Goal: Task Accomplishment & Management: Manage account settings

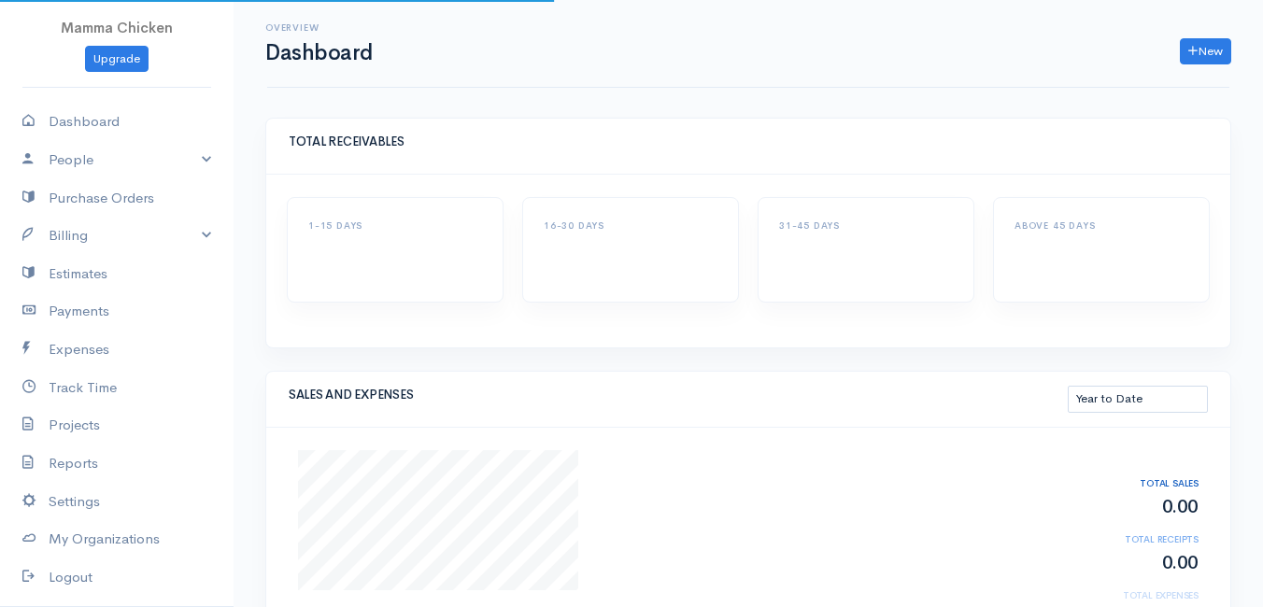
select select "thistoyear"
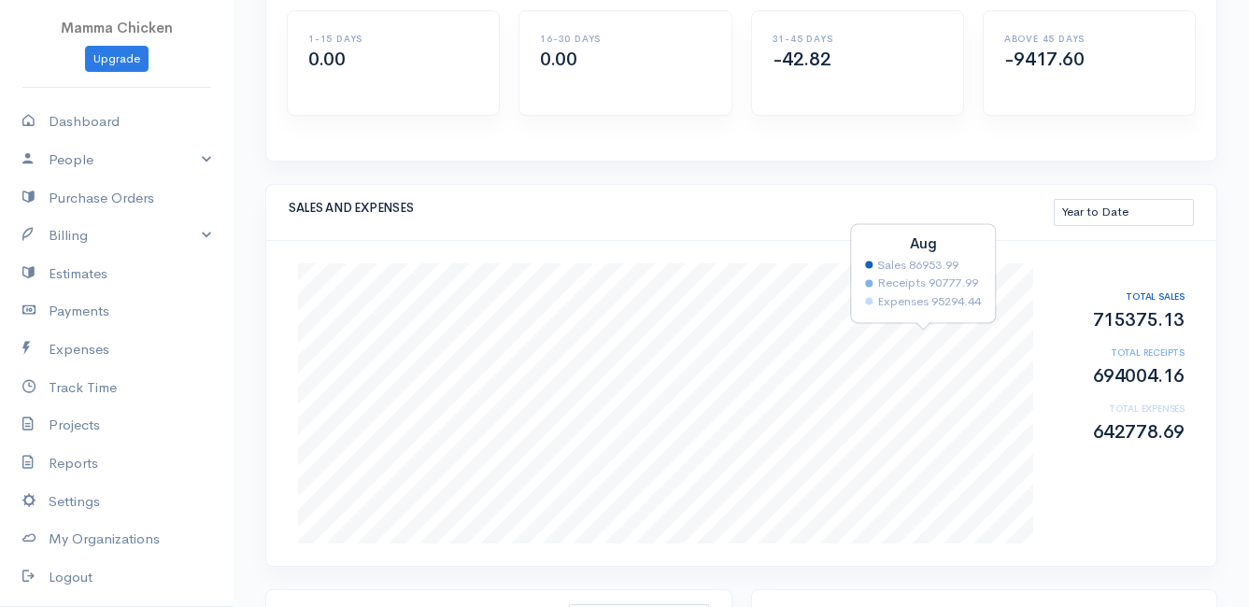
scroll to position [280, 0]
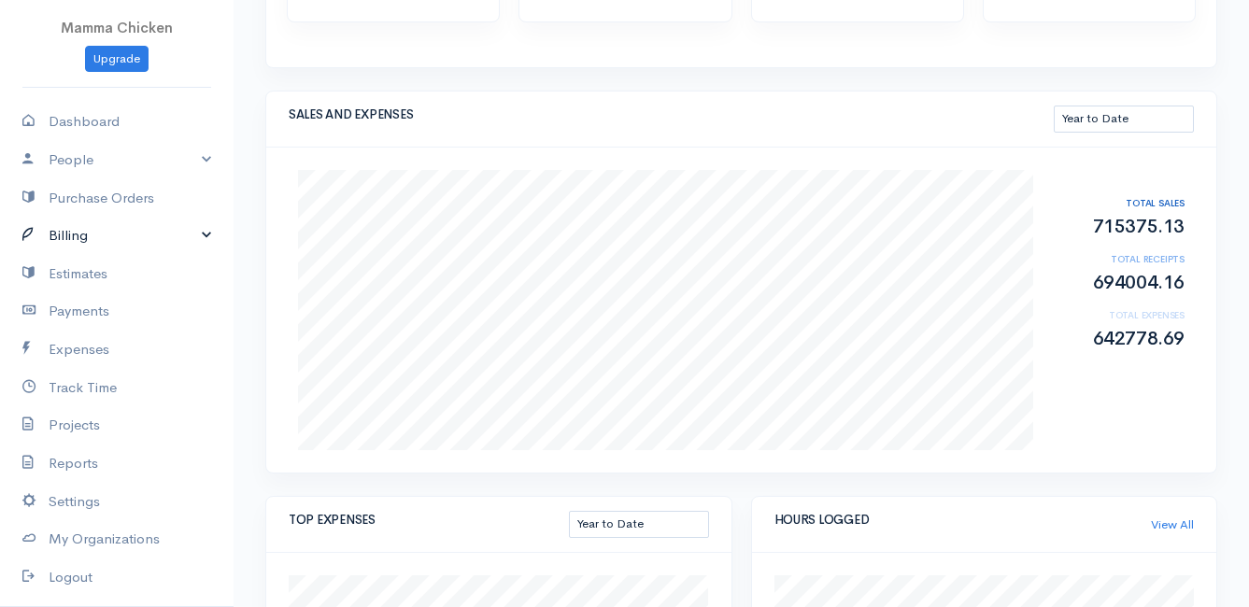
click at [82, 235] on link "Billing" at bounding box center [117, 236] width 234 height 38
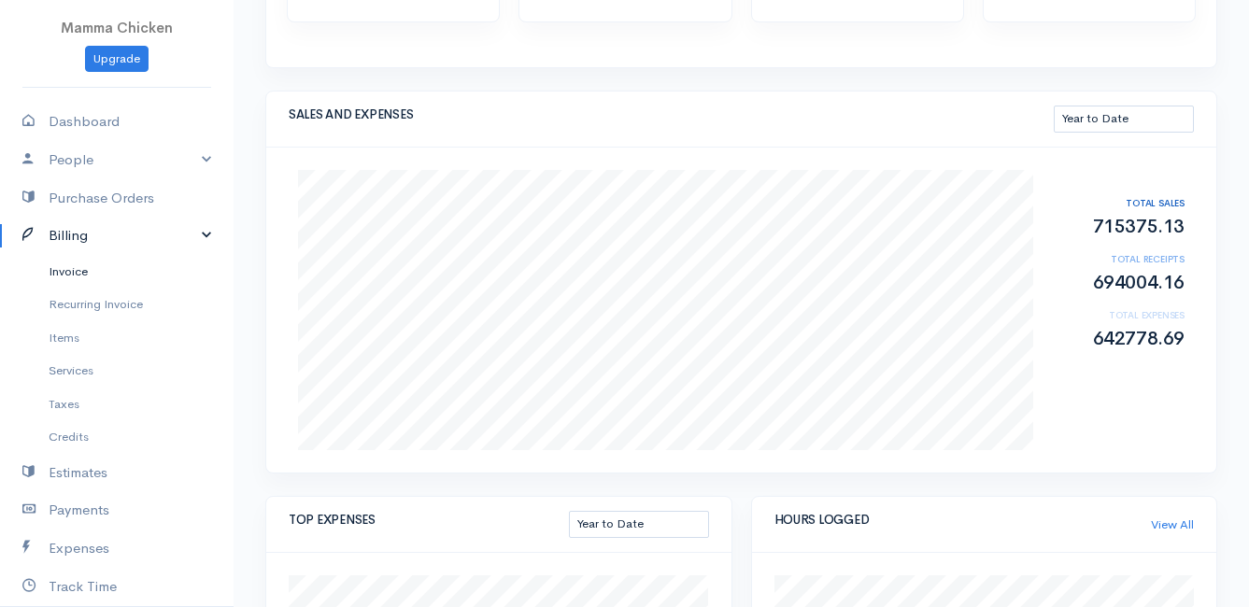
click at [77, 271] on link "Invoice" at bounding box center [117, 272] width 234 height 34
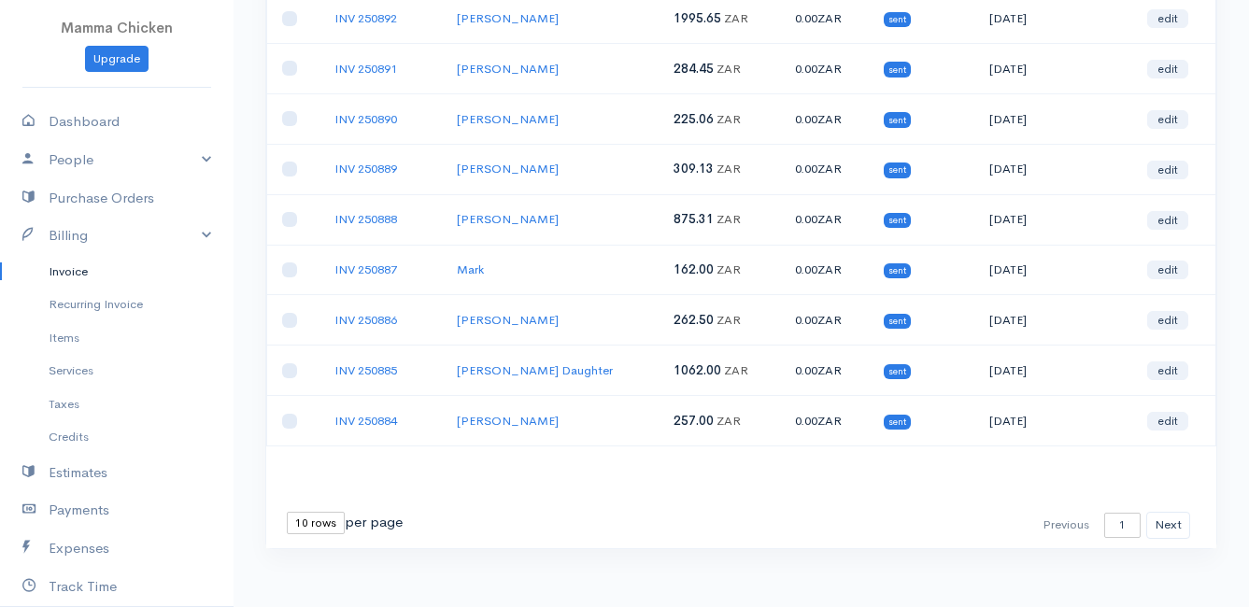
scroll to position [93, 0]
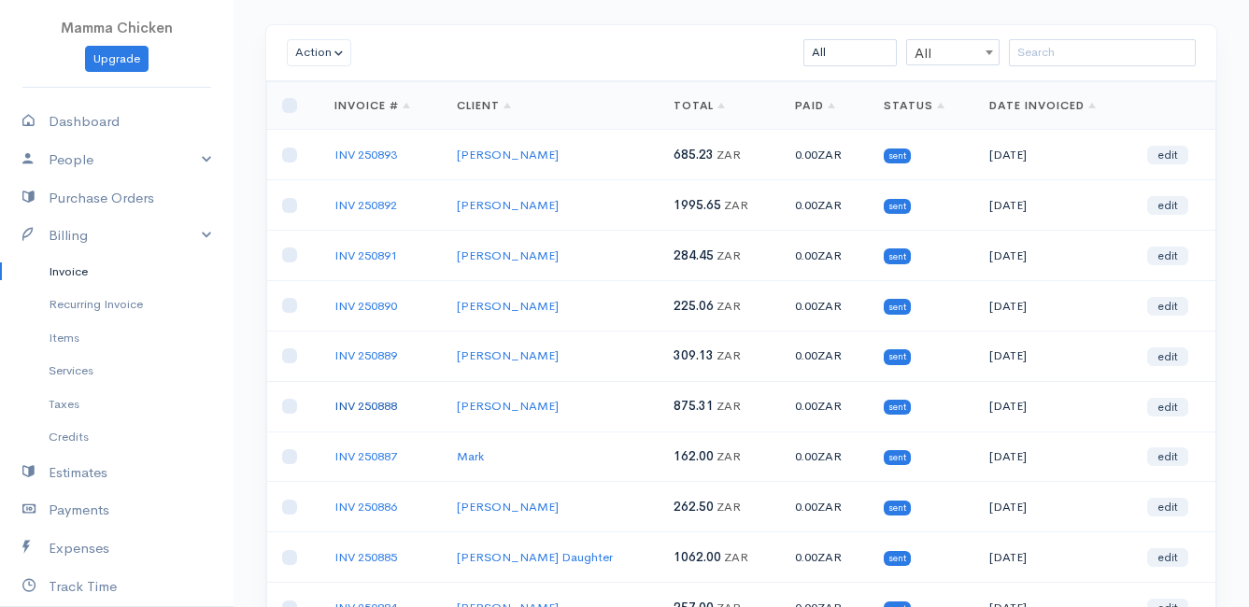
click at [362, 399] on link "INV 250888" at bounding box center [365, 406] width 63 height 16
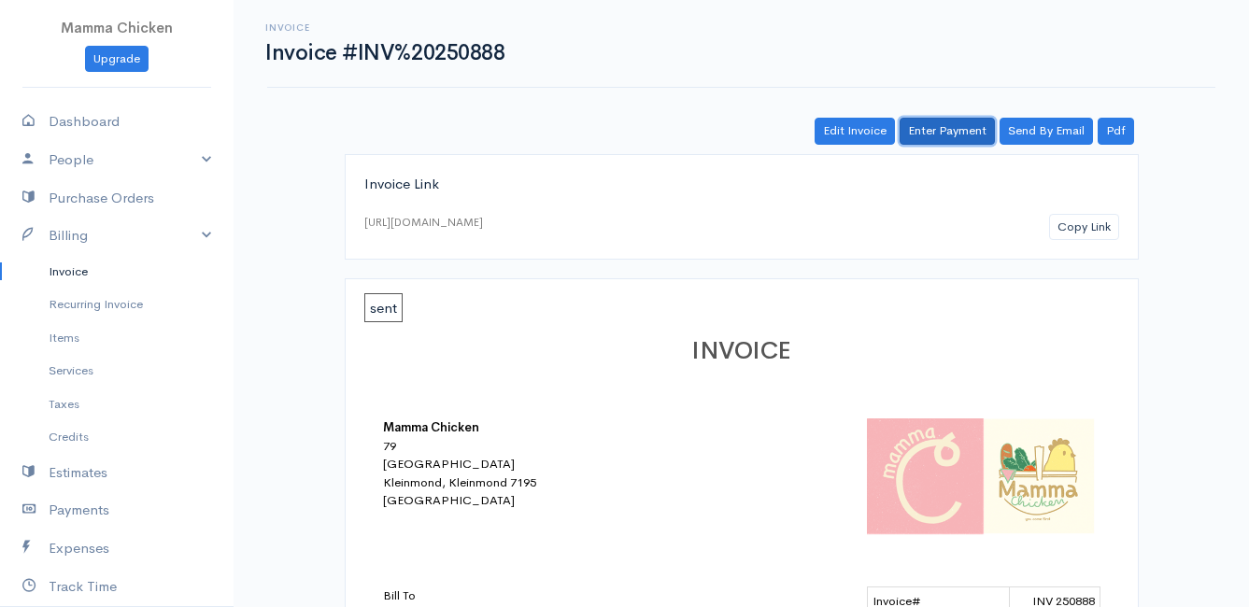
click at [947, 135] on link "Enter Payment" at bounding box center [947, 131] width 95 height 27
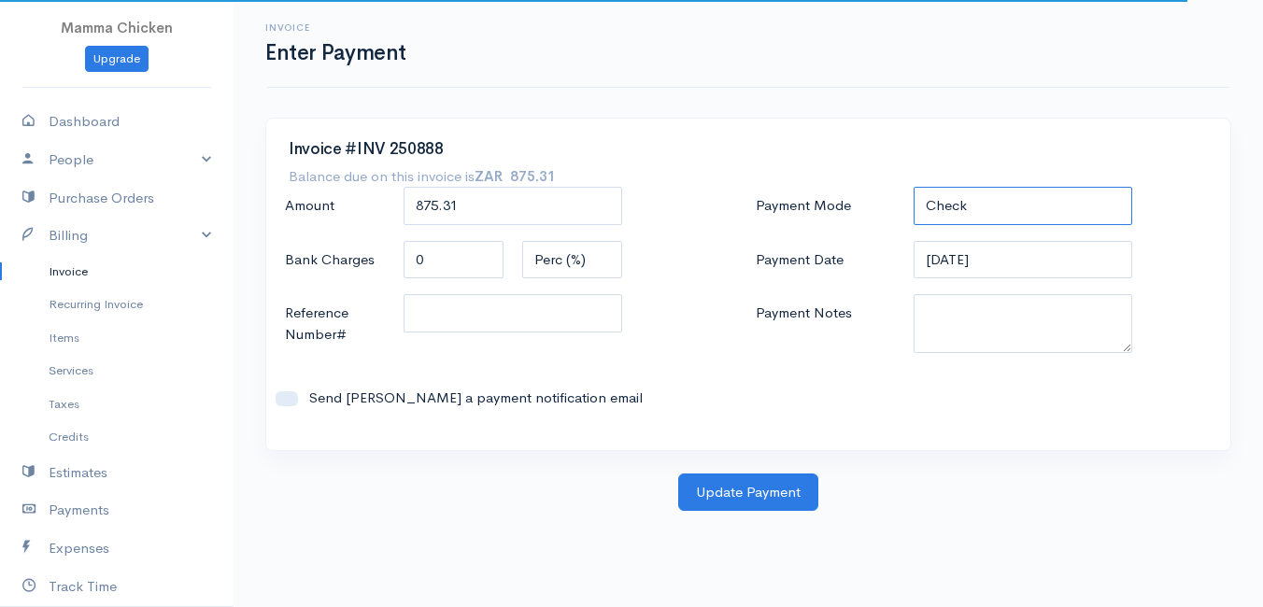
click at [990, 197] on select "Check Bank Transfer Credit Cash Debit ACH VISA MASTERCARD AMEX DISCOVER DINERS …" at bounding box center [1023, 206] width 219 height 38
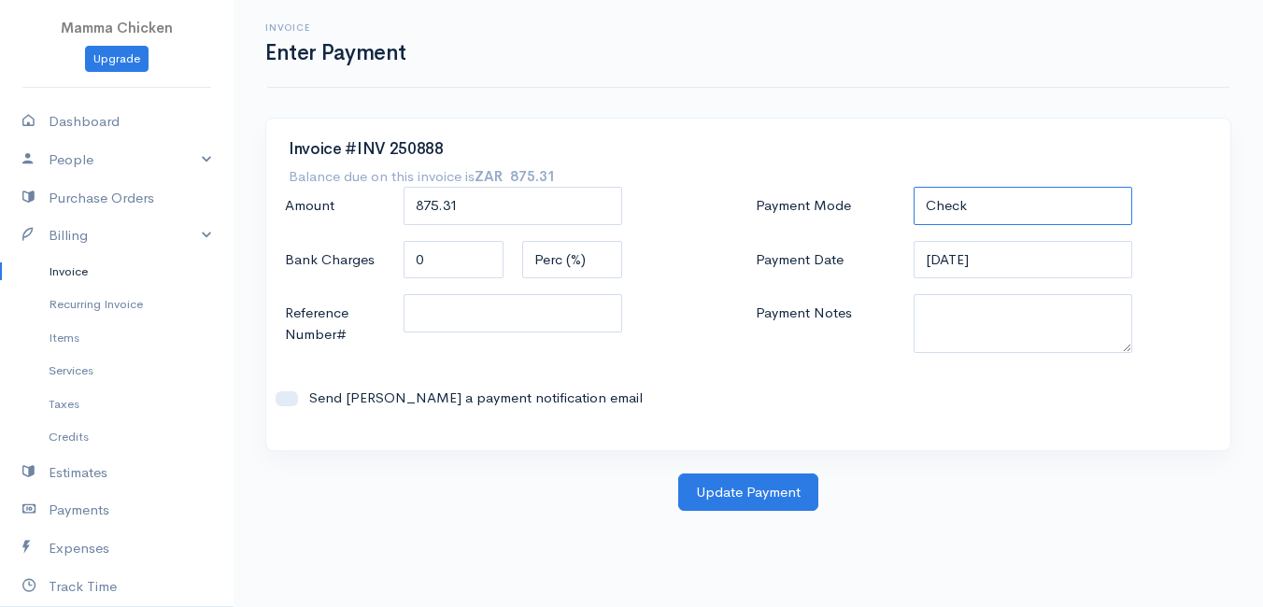
select select "Bank Transfer"
click at [914, 187] on select "Check Bank Transfer Credit Cash Debit ACH VISA MASTERCARD AMEX DISCOVER DINERS …" at bounding box center [1023, 206] width 219 height 38
click at [733, 494] on button "Update Payment" at bounding box center [748, 493] width 140 height 38
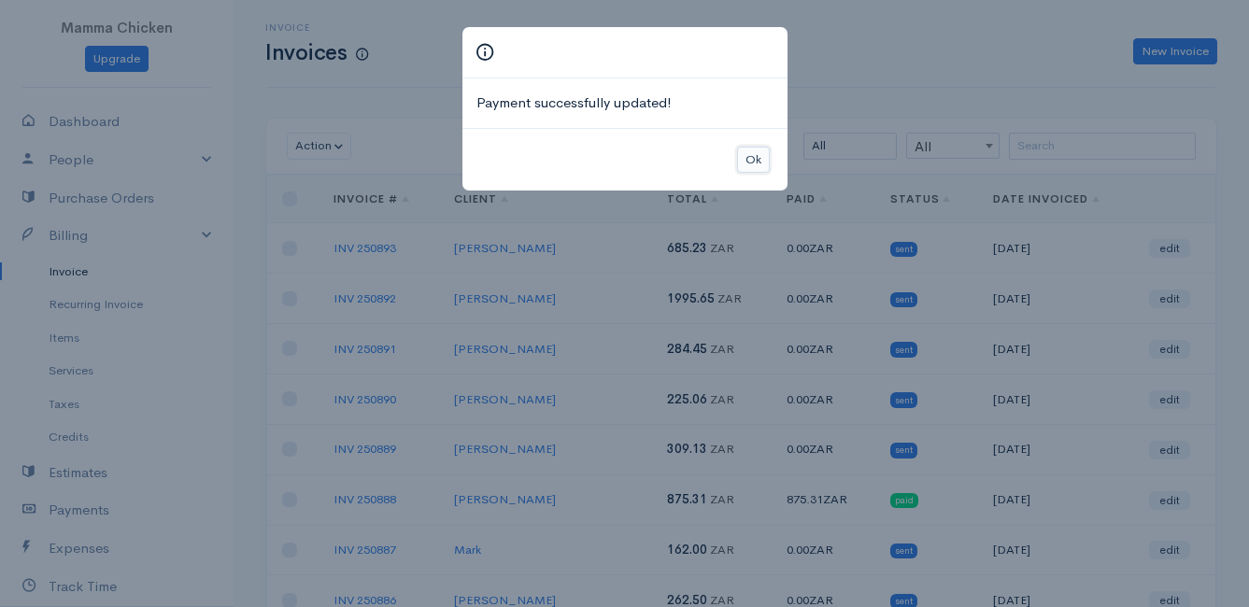
click at [755, 165] on button "Ok" at bounding box center [753, 160] width 33 height 27
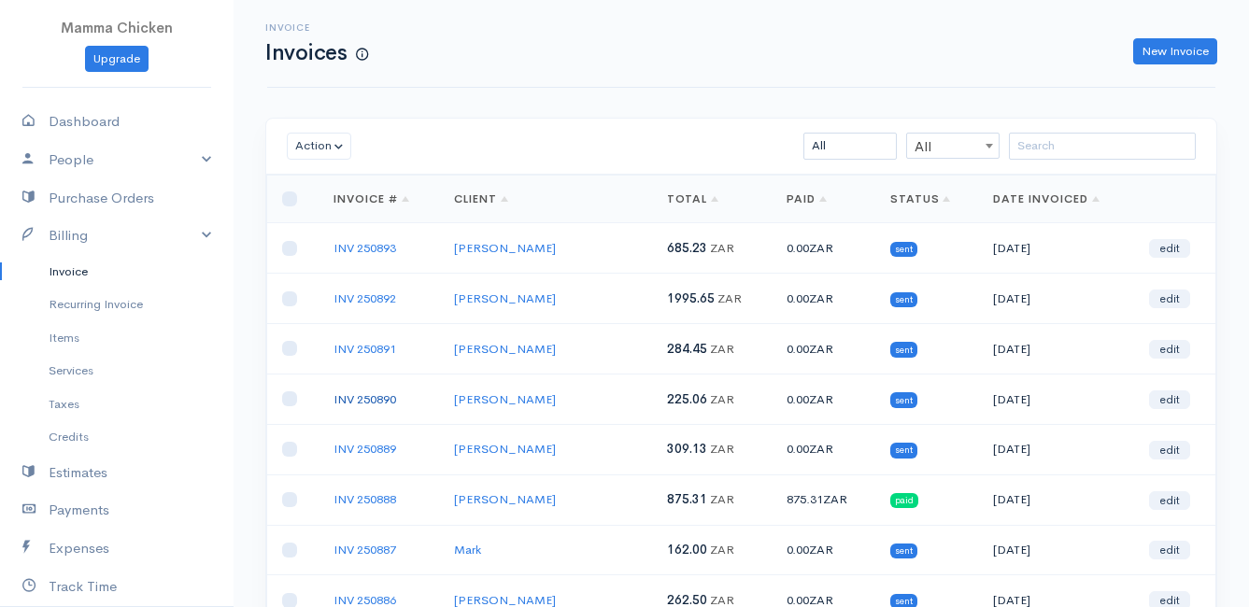
click at [370, 395] on link "INV 250890" at bounding box center [364, 399] width 63 height 16
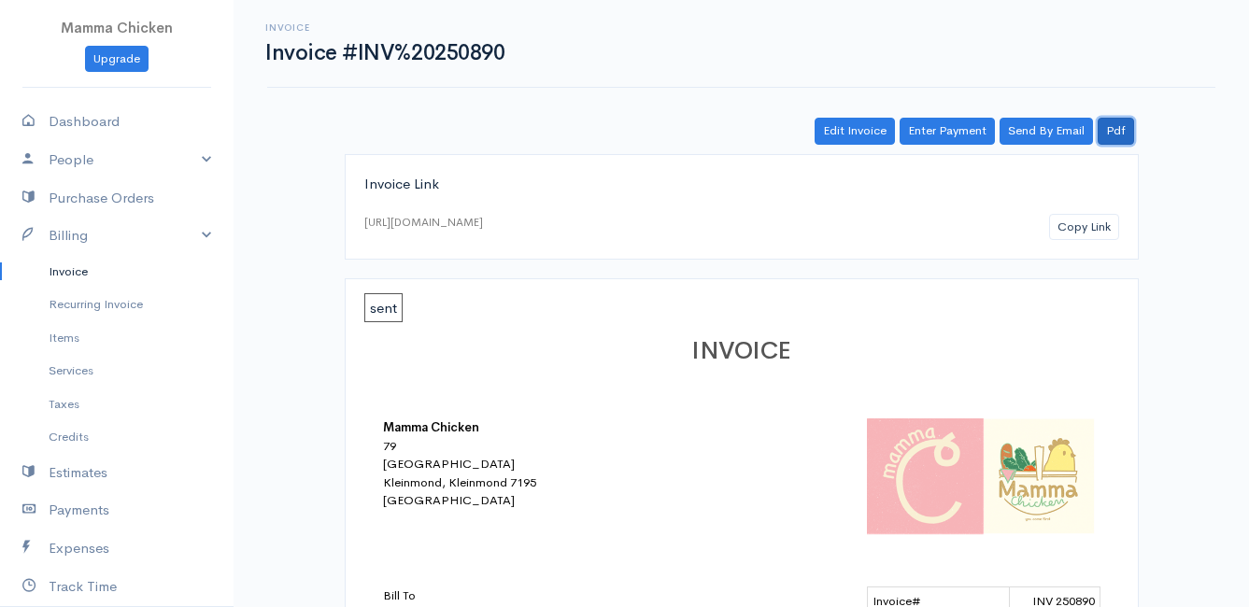
click at [1118, 133] on link "Pdf" at bounding box center [1116, 131] width 36 height 27
click at [64, 274] on link "Invoice" at bounding box center [117, 272] width 234 height 34
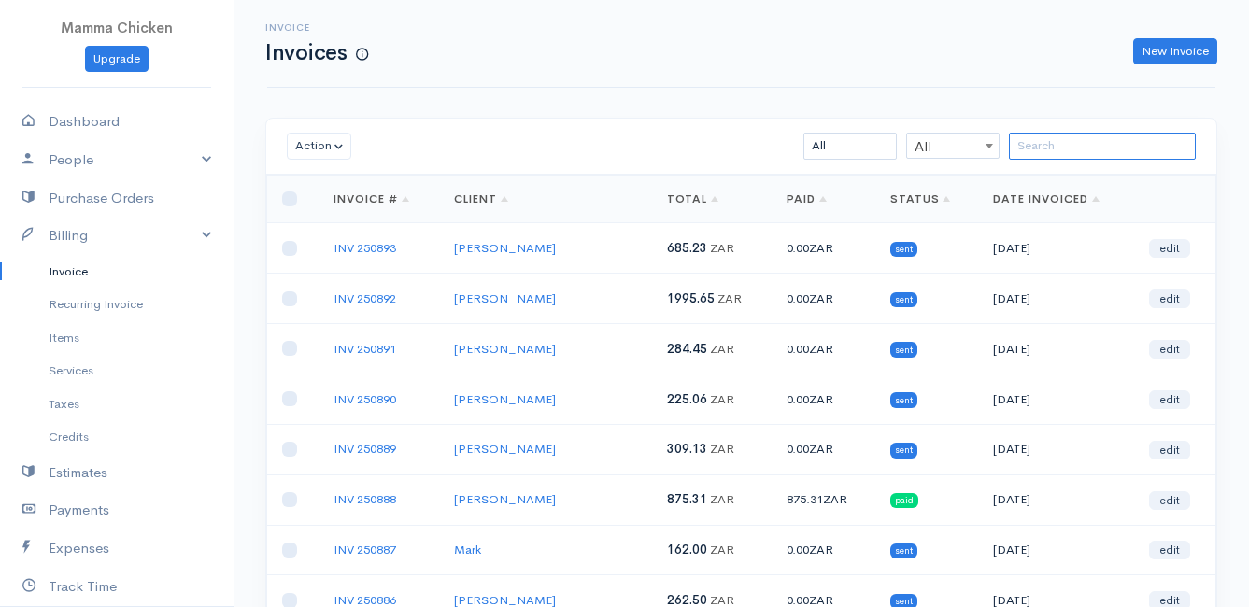
click at [1058, 142] on input "search" at bounding box center [1102, 146] width 187 height 27
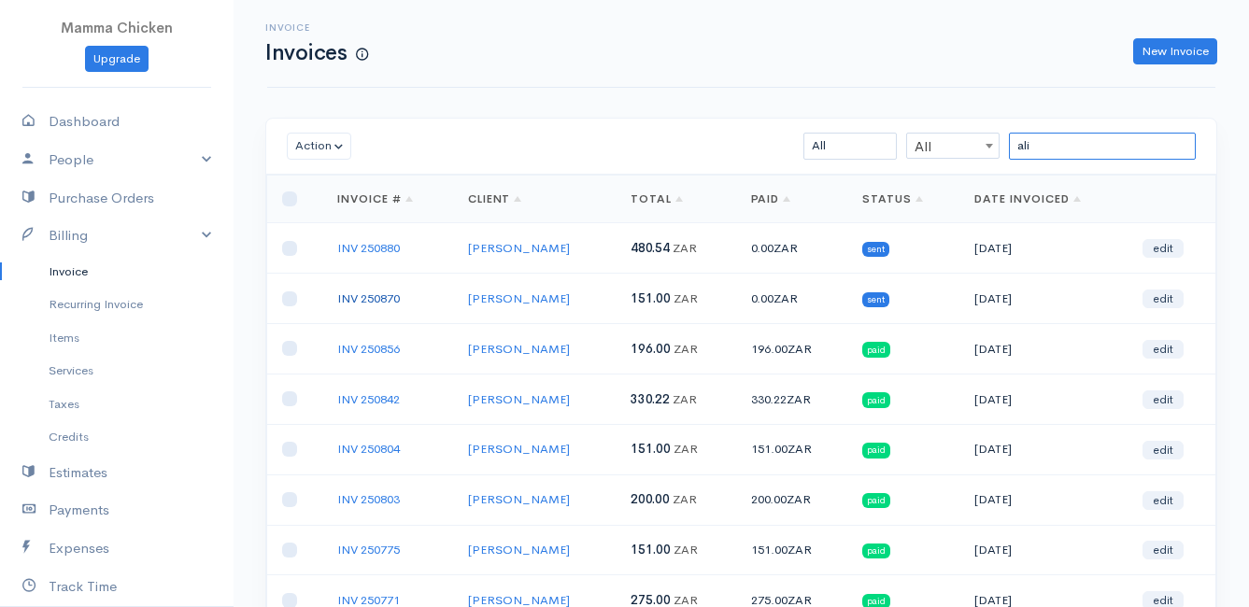
type input "ali"
click at [373, 291] on link "INV 250870" at bounding box center [368, 299] width 63 height 16
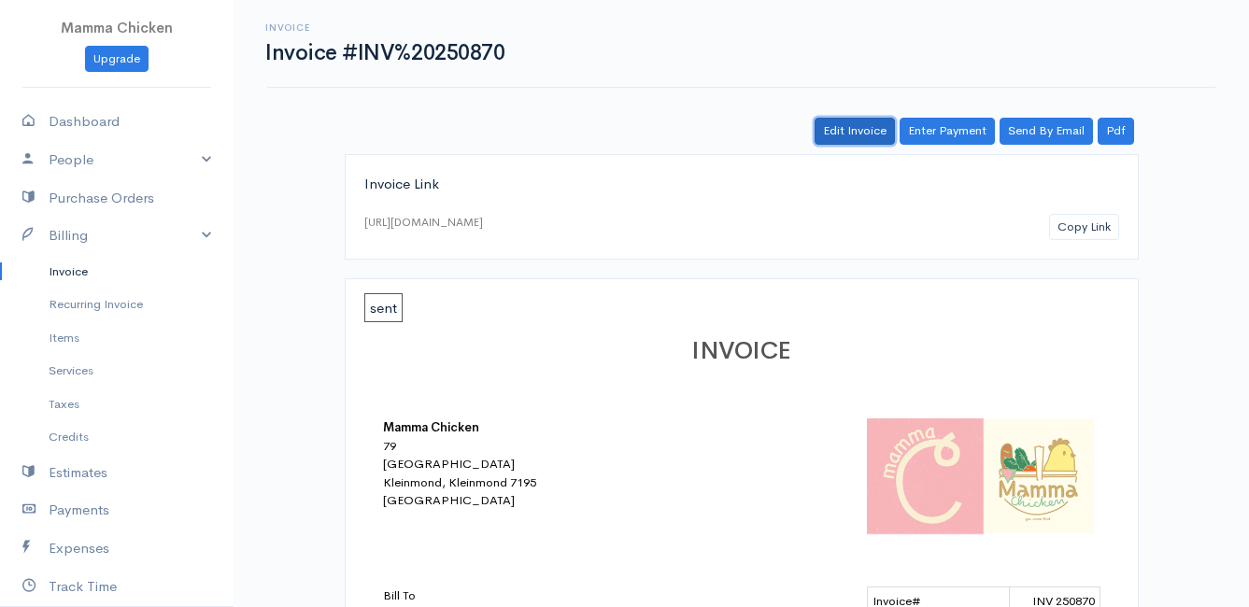
click at [874, 133] on link "Edit Invoice" at bounding box center [855, 131] width 80 height 27
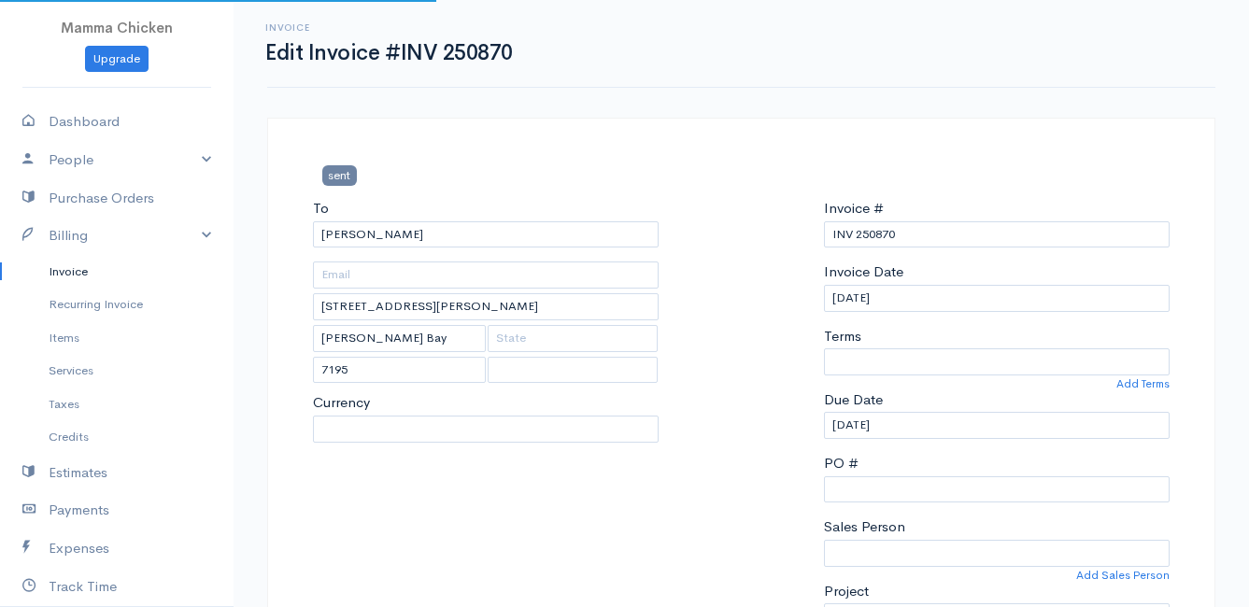
select select
select select "[GEOGRAPHIC_DATA]"
select select "ZAR"
select select "0"
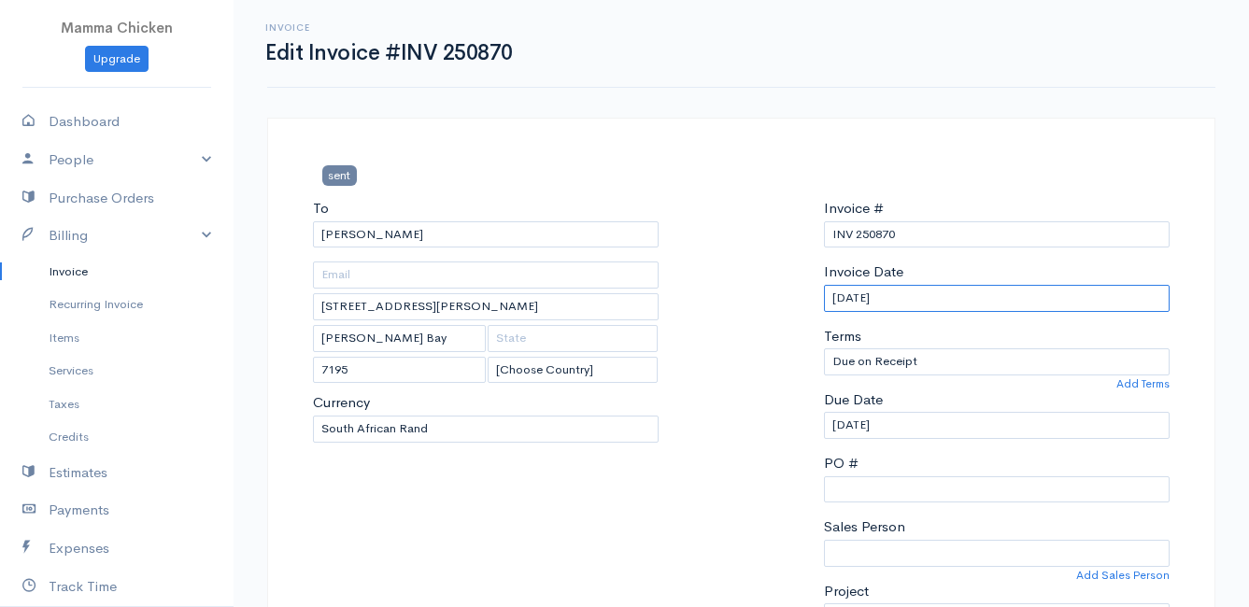
click at [918, 296] on input "[DATE]" at bounding box center [997, 298] width 346 height 27
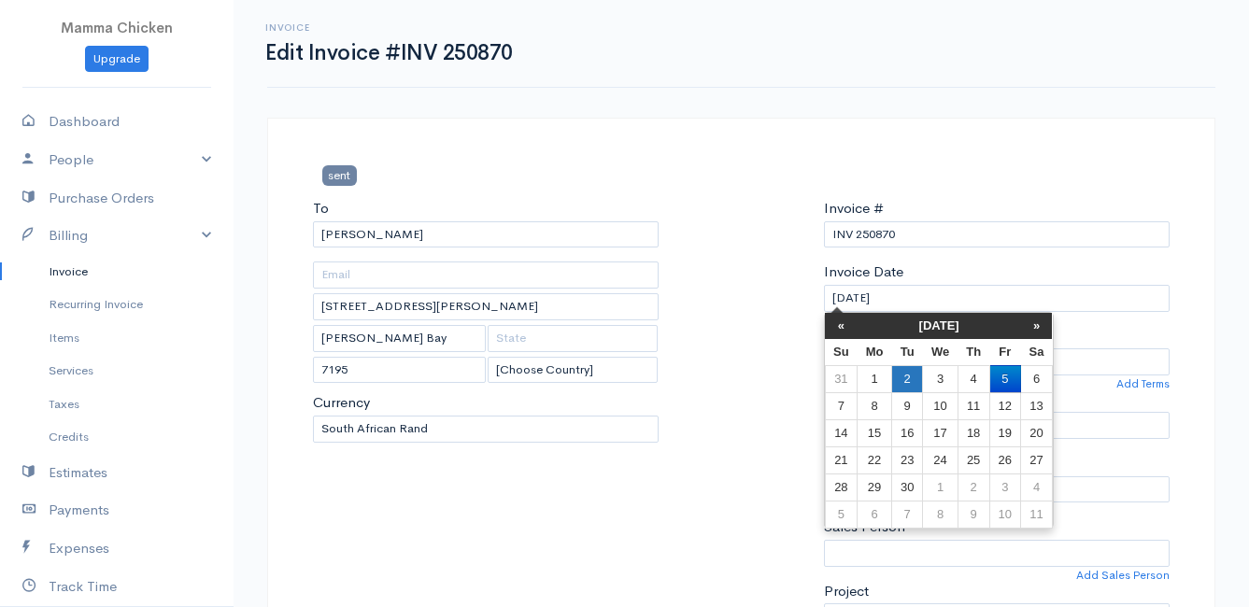
click at [910, 381] on td "2" at bounding box center [906, 378] width 31 height 27
type input "[DATE]"
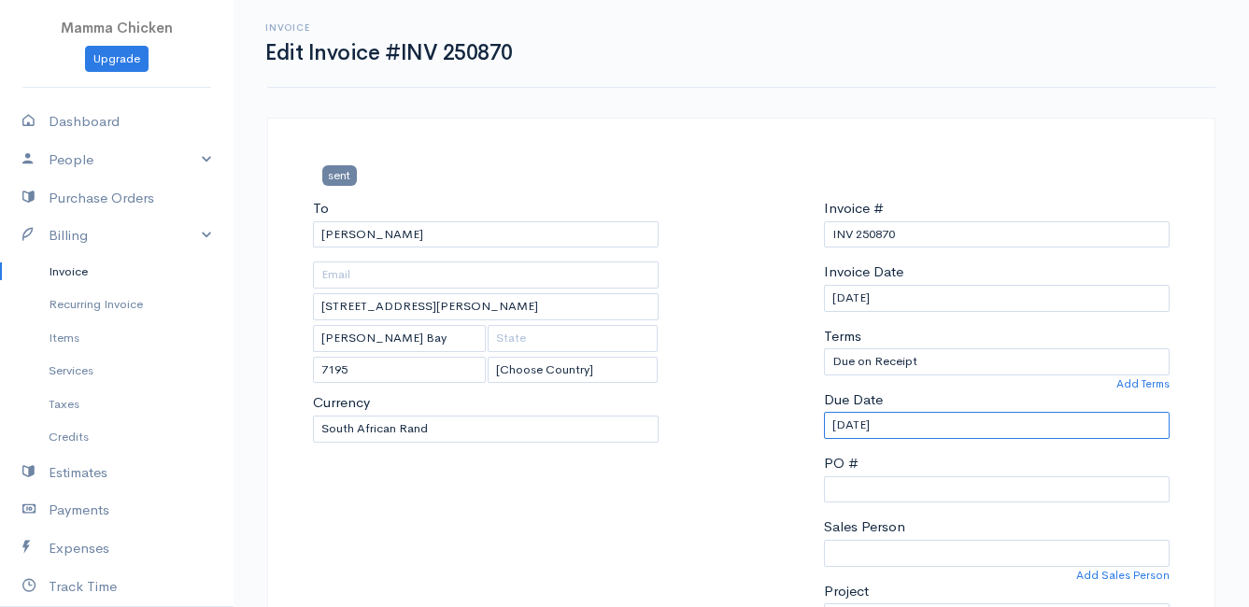
click at [923, 432] on input "[DATE]" at bounding box center [997, 425] width 346 height 27
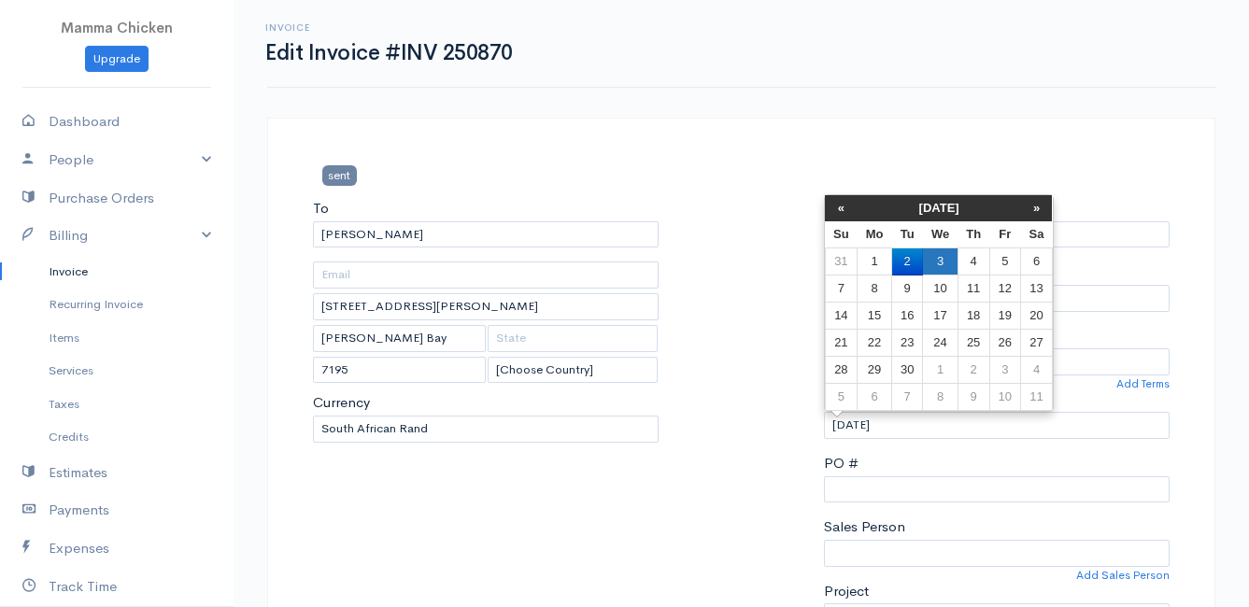
click at [940, 257] on td "3" at bounding box center [940, 261] width 35 height 27
type input "[DATE]"
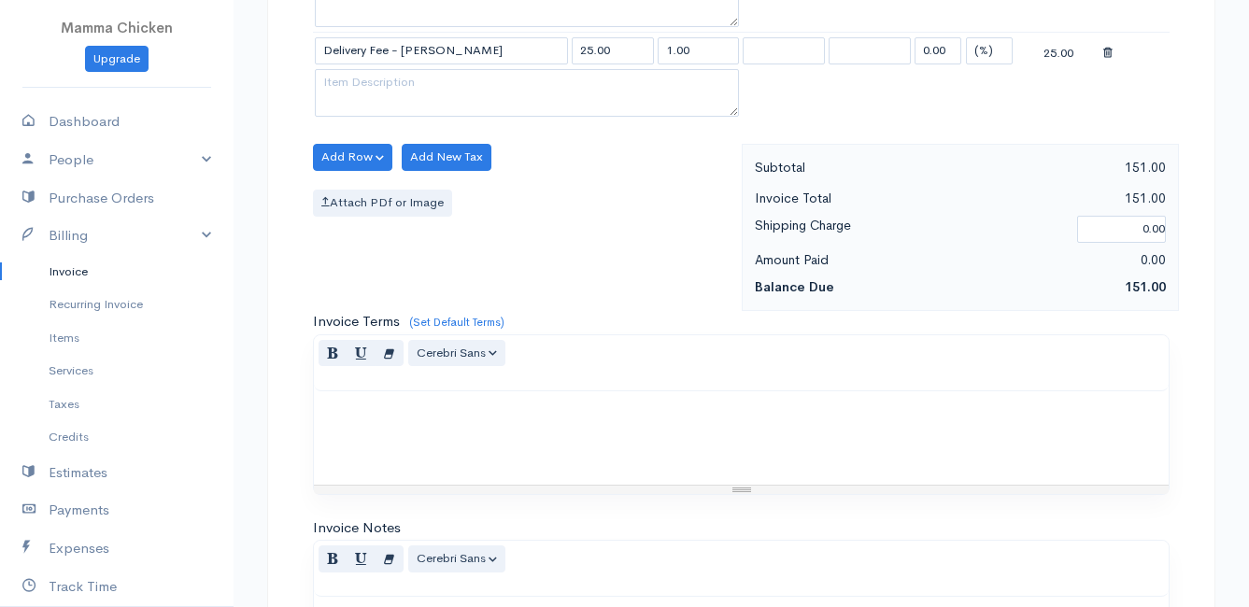
scroll to position [1098, 0]
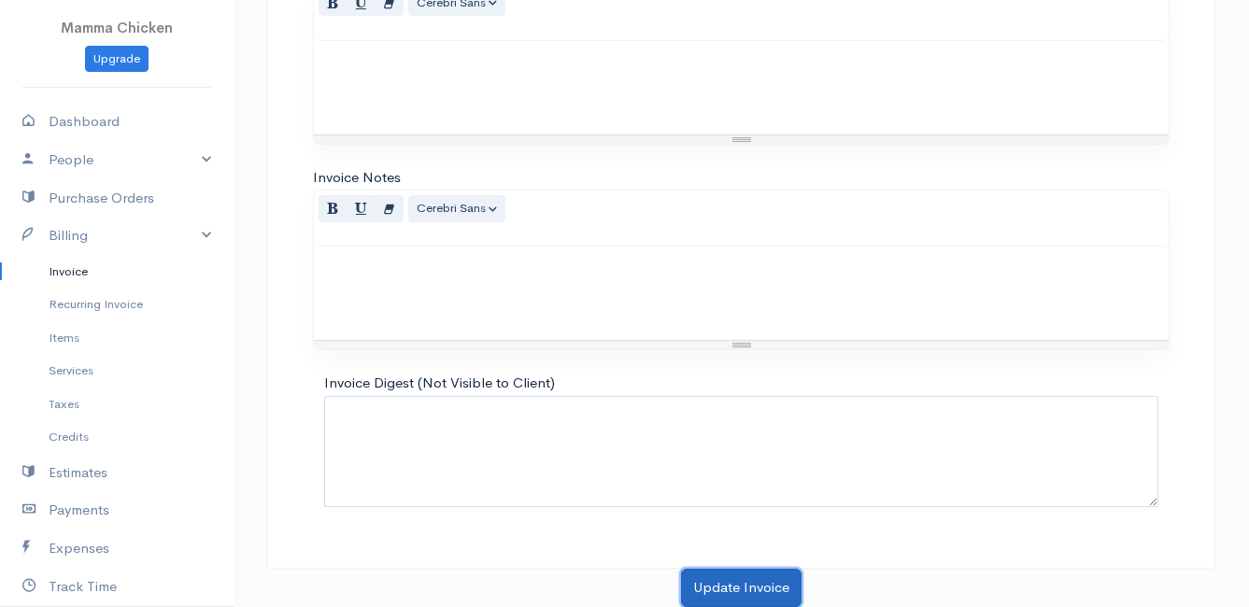
click at [766, 579] on button "Update Invoice" at bounding box center [741, 588] width 121 height 38
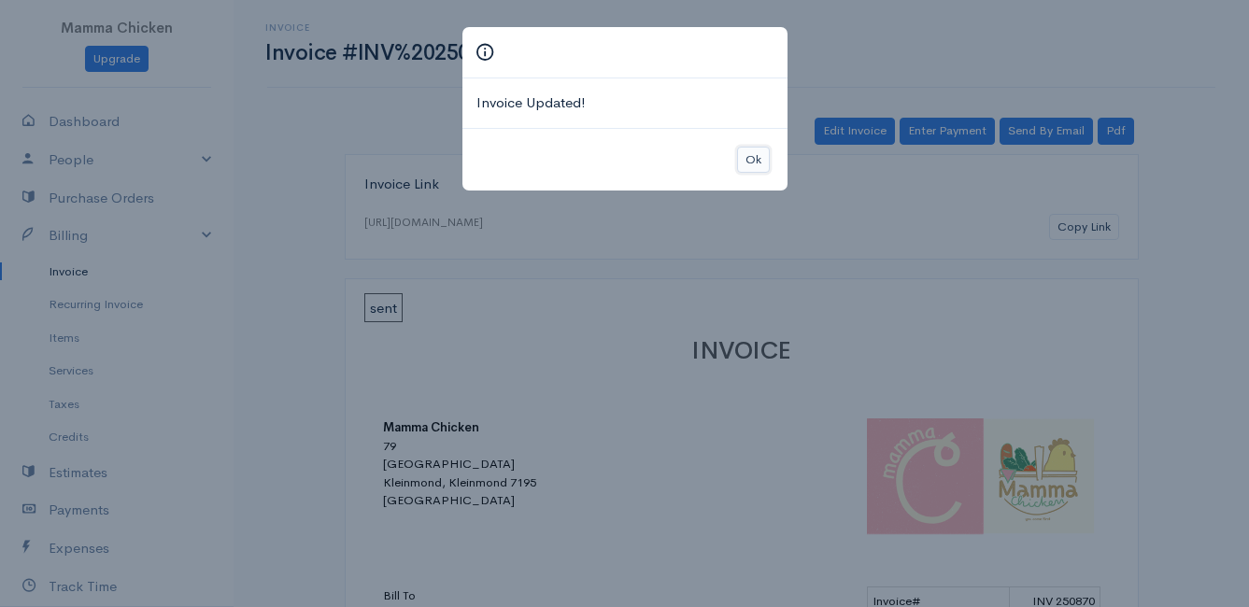
click at [761, 161] on button "Ok" at bounding box center [753, 160] width 33 height 27
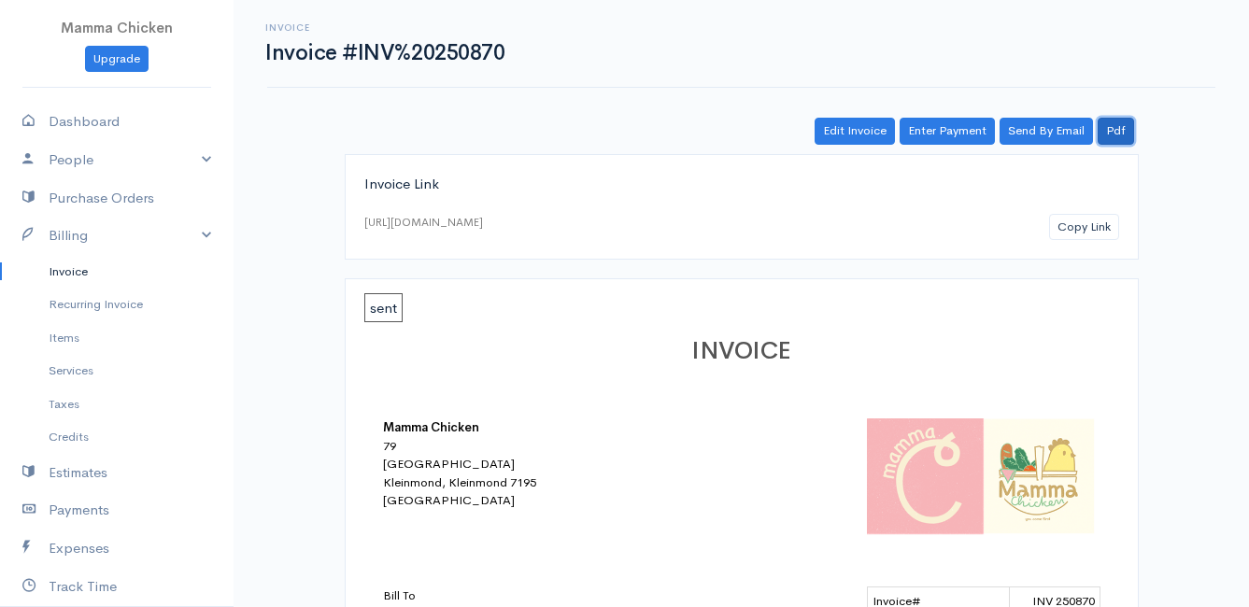
click at [1115, 135] on link "Pdf" at bounding box center [1116, 131] width 36 height 27
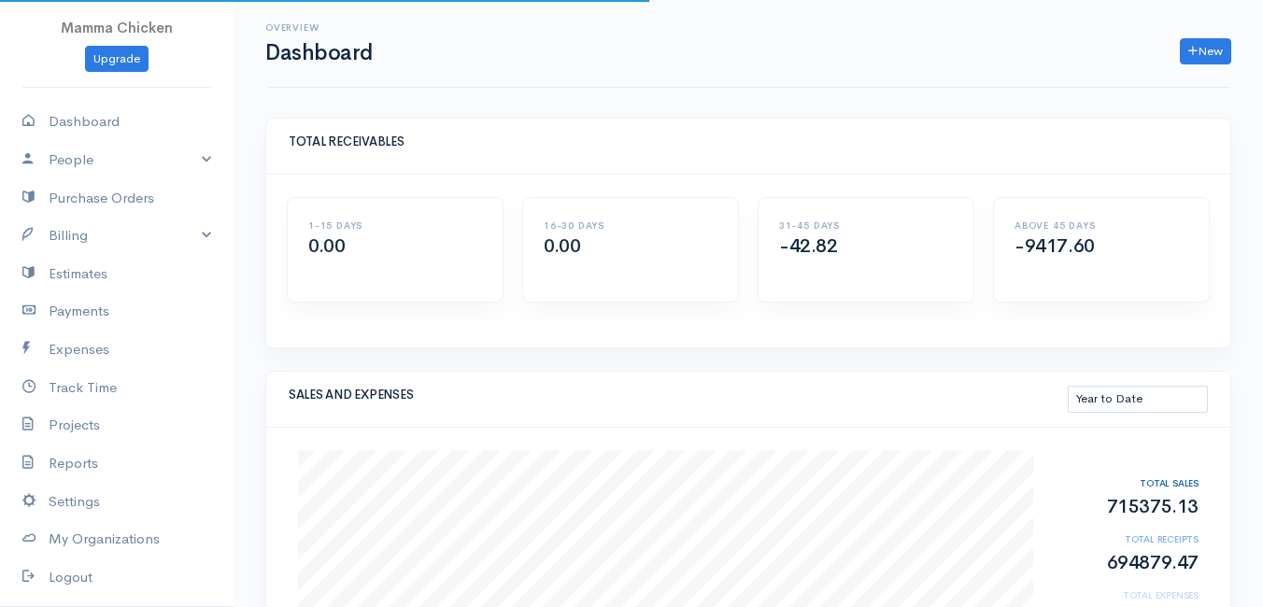
select select "thistoyear"
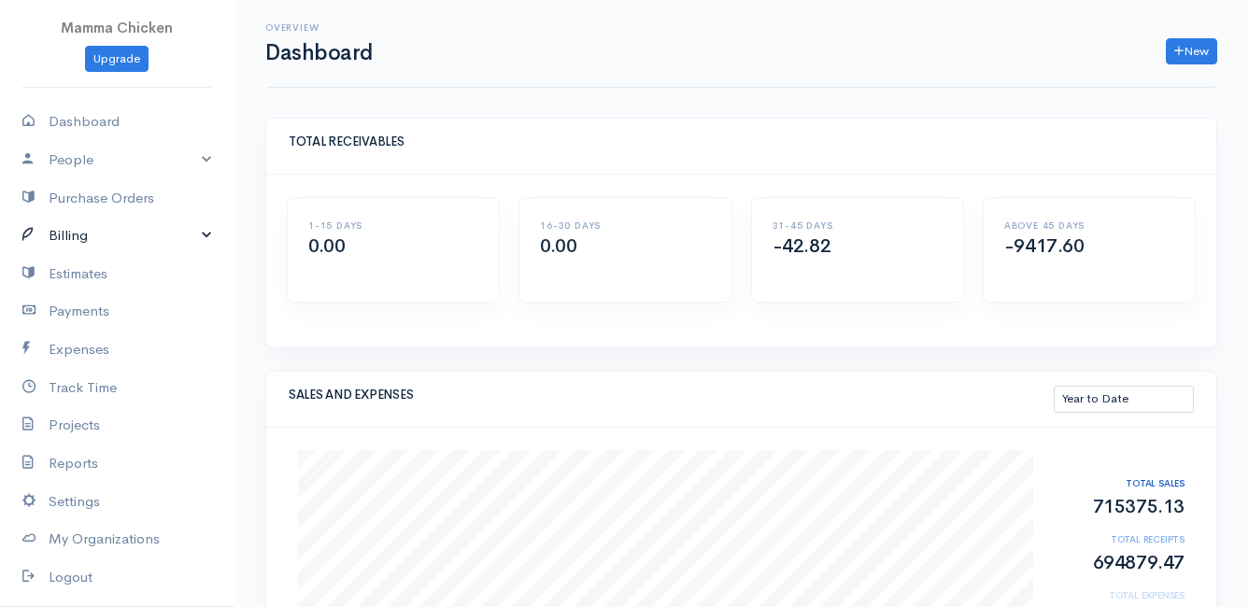
scroll to position [92, 0]
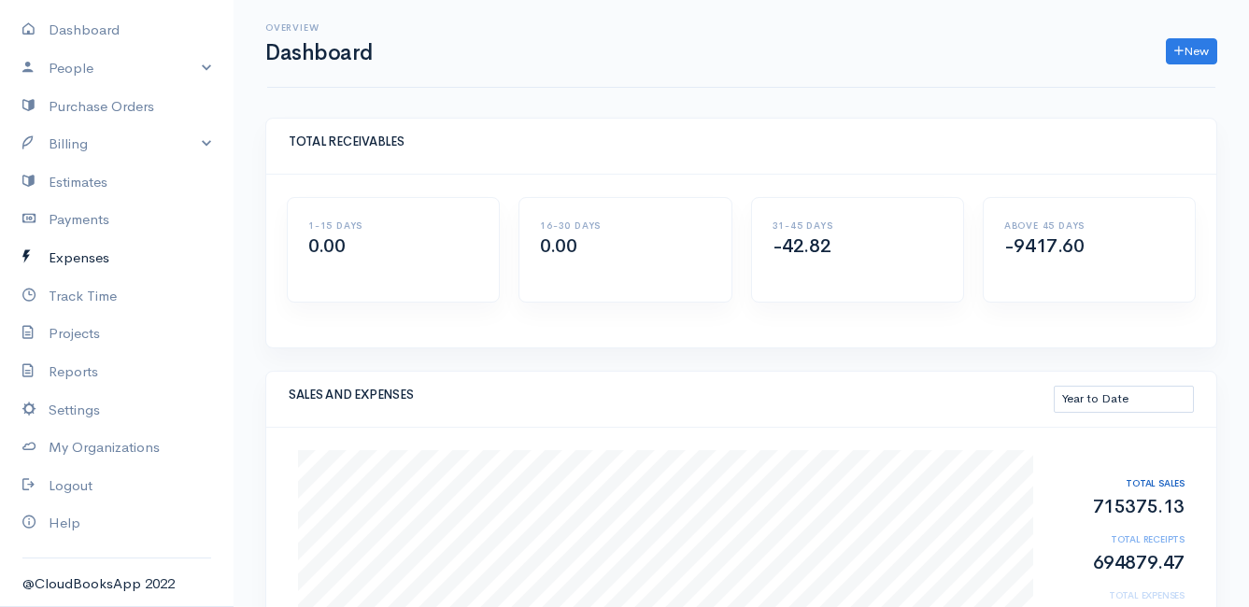
click at [94, 258] on link "Expenses" at bounding box center [117, 258] width 234 height 38
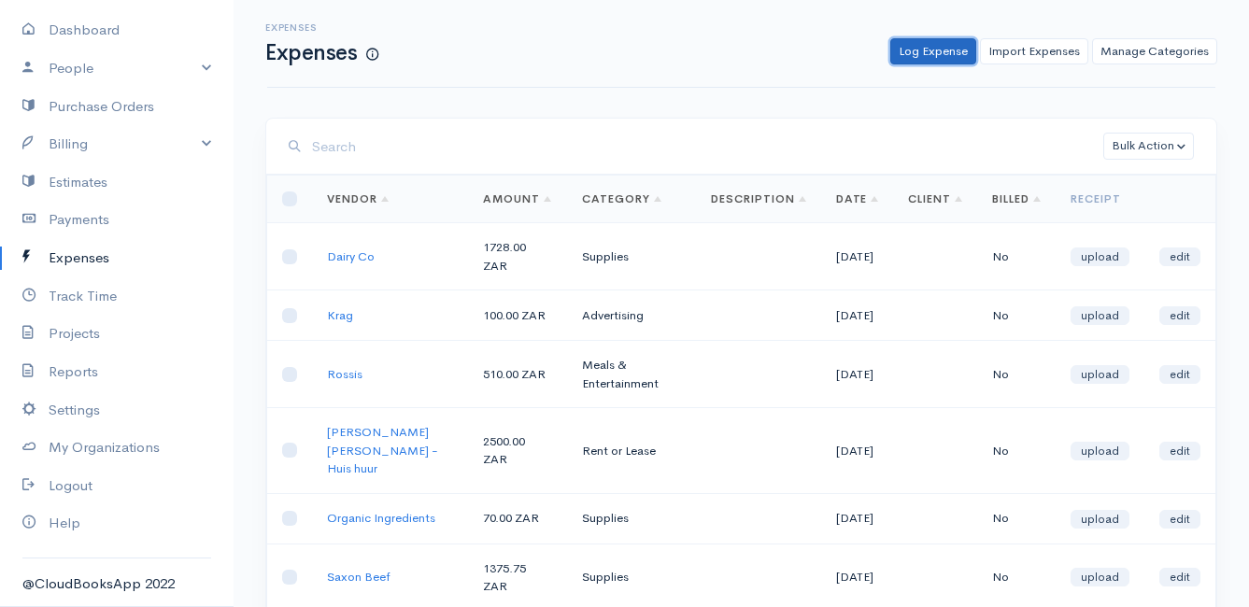
click at [920, 57] on link "Log Expense" at bounding box center [933, 51] width 86 height 27
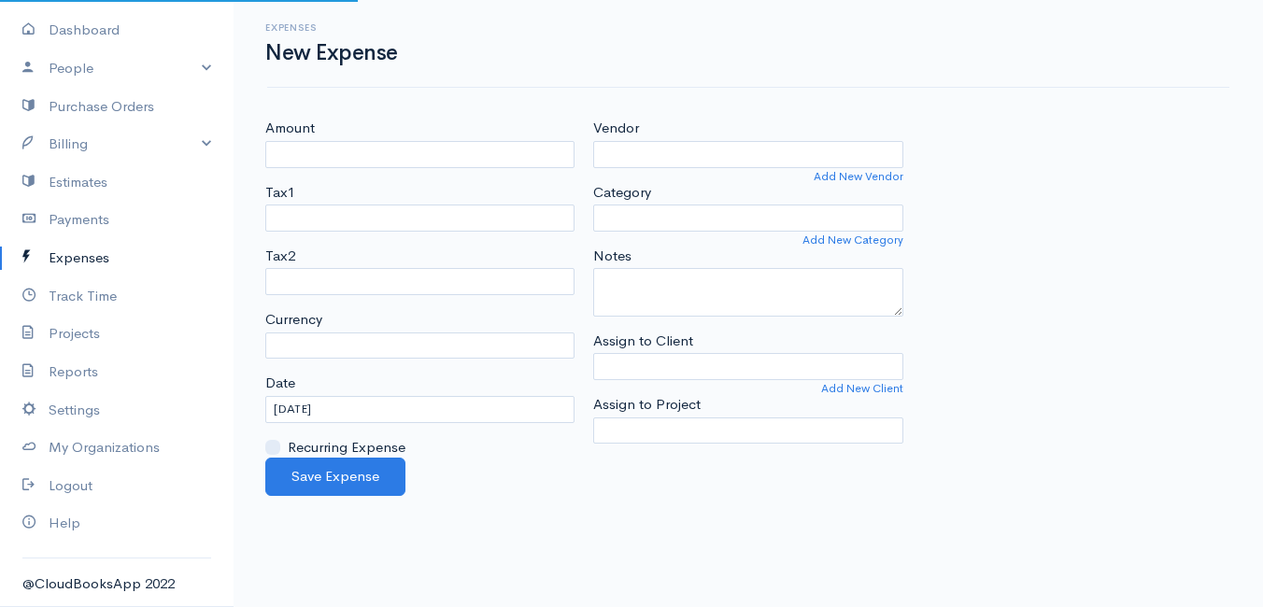
select select "ZAR"
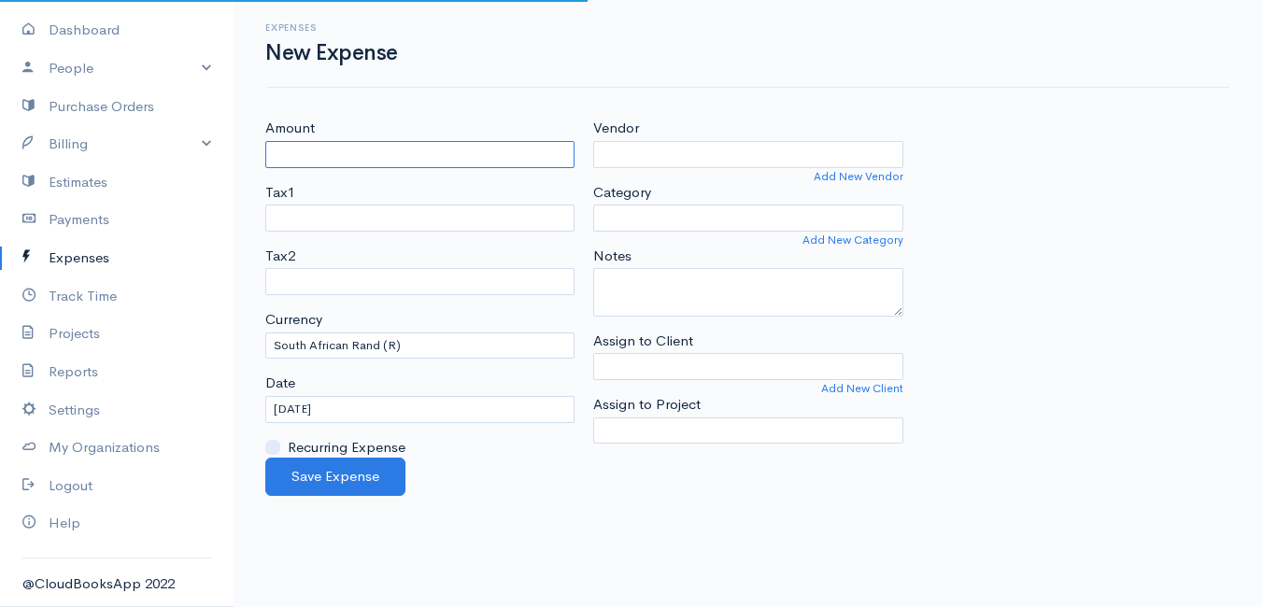
click at [356, 152] on input "Amount" at bounding box center [419, 154] width 309 height 27
type input "449"
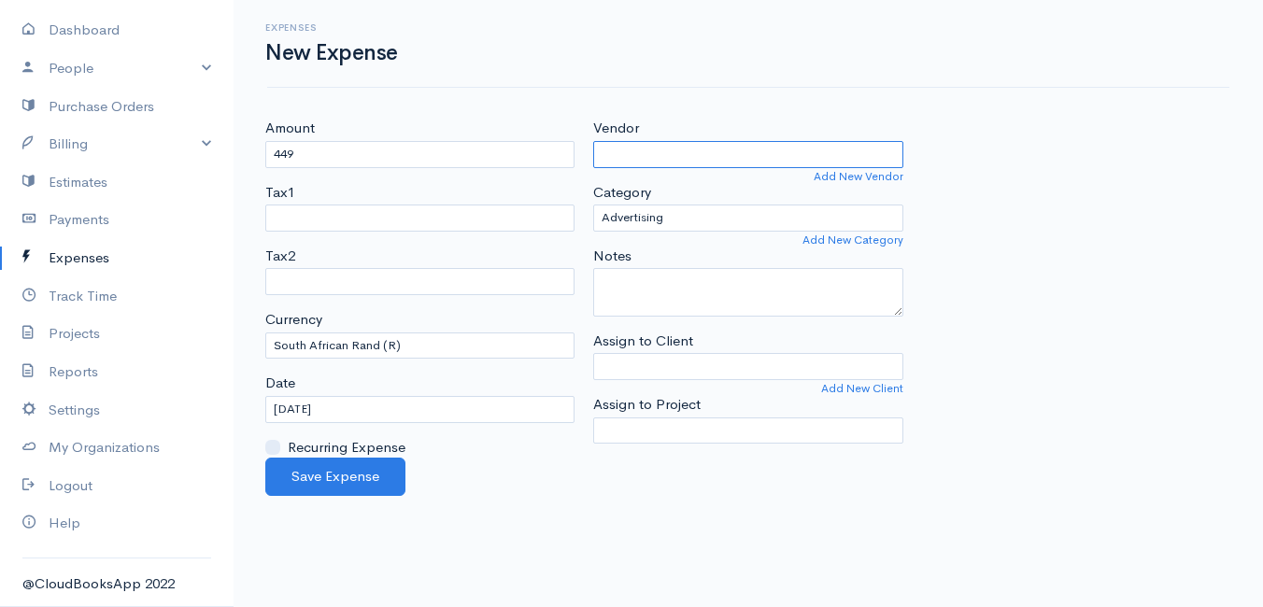
click at [639, 144] on input "Vendor" at bounding box center [747, 154] width 309 height 27
type input "Vodacom Data"
click at [657, 174] on body "Mamma Chicken Upgrade Dashboard People Clients Vendors Staff Users Purchase Ord…" at bounding box center [631, 303] width 1263 height 607
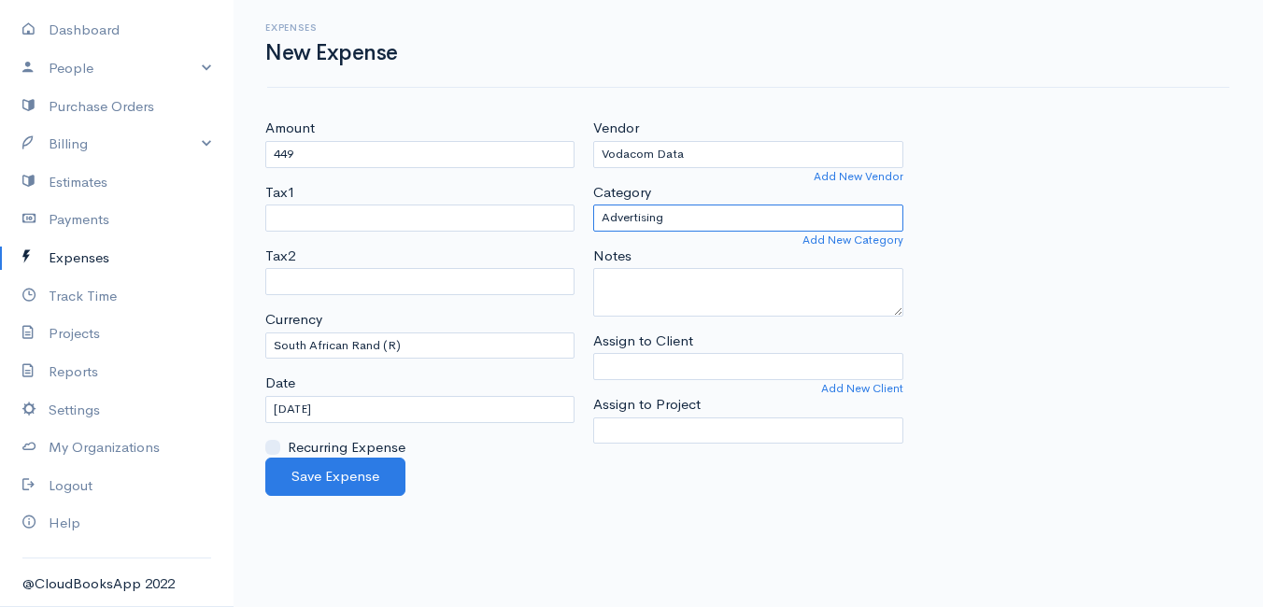
click at [689, 217] on select "Advertising Car & Truck Expenses Contractors Education Education and Training E…" at bounding box center [747, 218] width 309 height 27
select select "Other Expenses"
click at [593, 205] on select "Advertising Car & Truck Expenses Contractors Education Education and Training E…" at bounding box center [747, 218] width 309 height 27
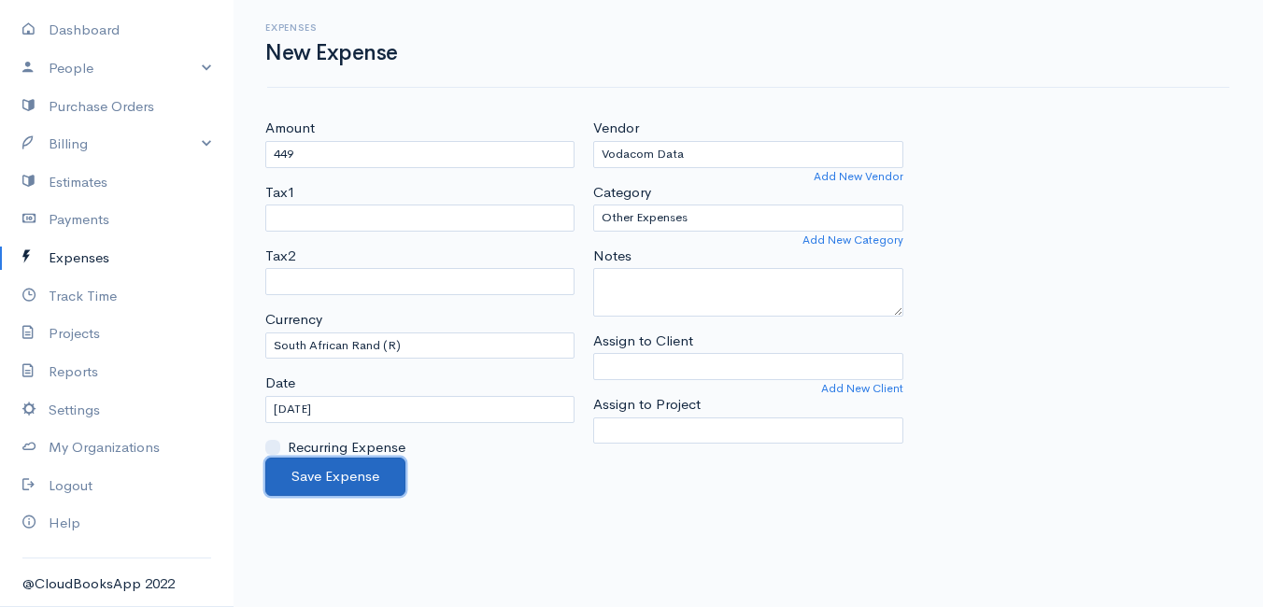
click at [362, 474] on button "Save Expense" at bounding box center [335, 477] width 140 height 38
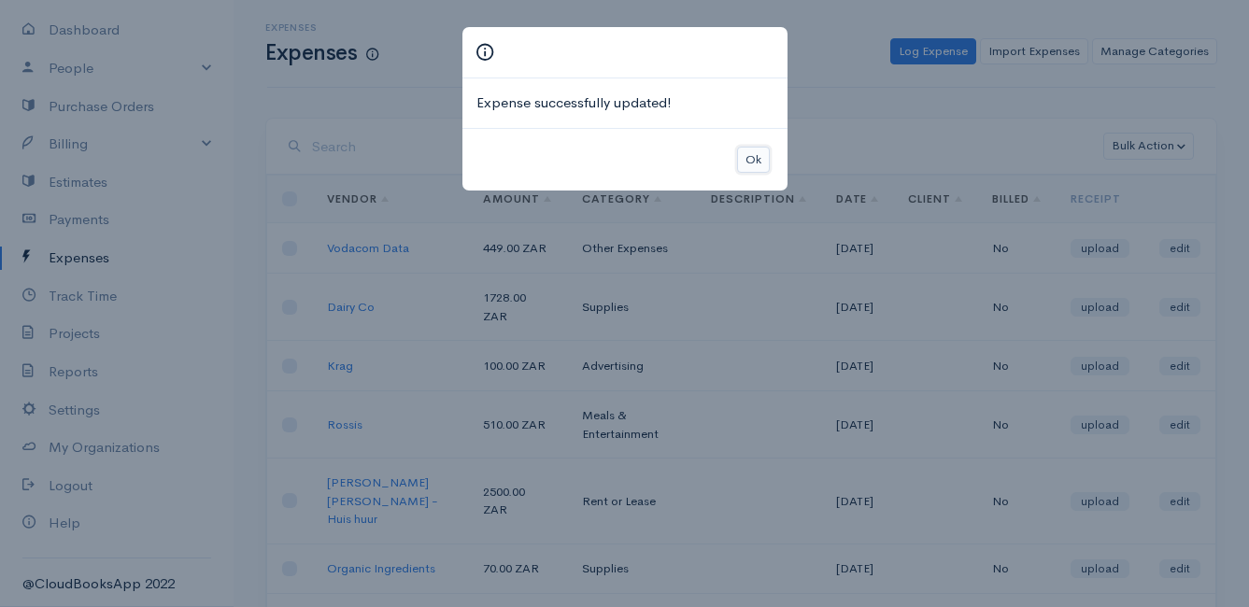
click at [748, 155] on button "Ok" at bounding box center [753, 160] width 33 height 27
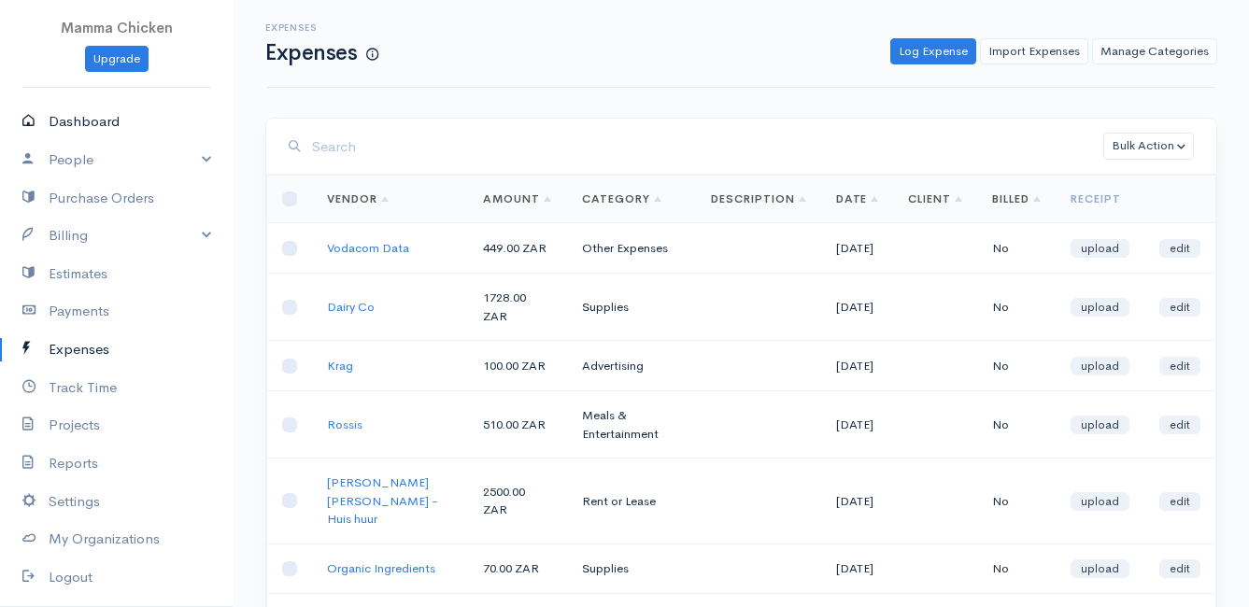
click at [86, 117] on link "Dashboard" at bounding box center [117, 122] width 234 height 38
select select "thistoyear"
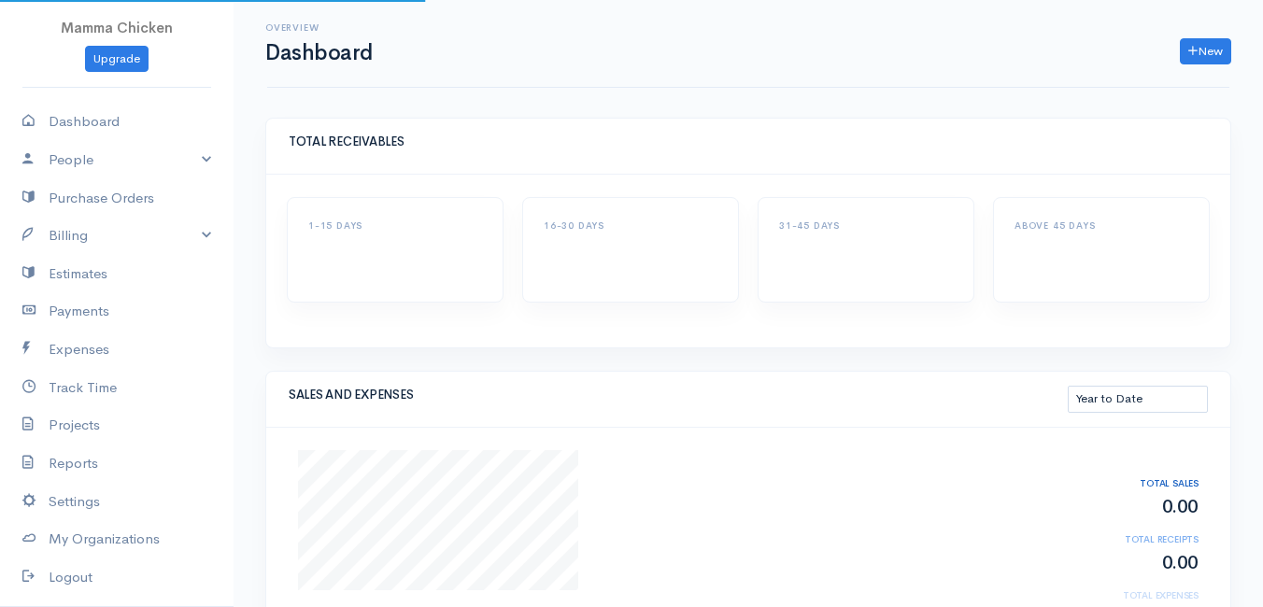
select select "thistoyear"
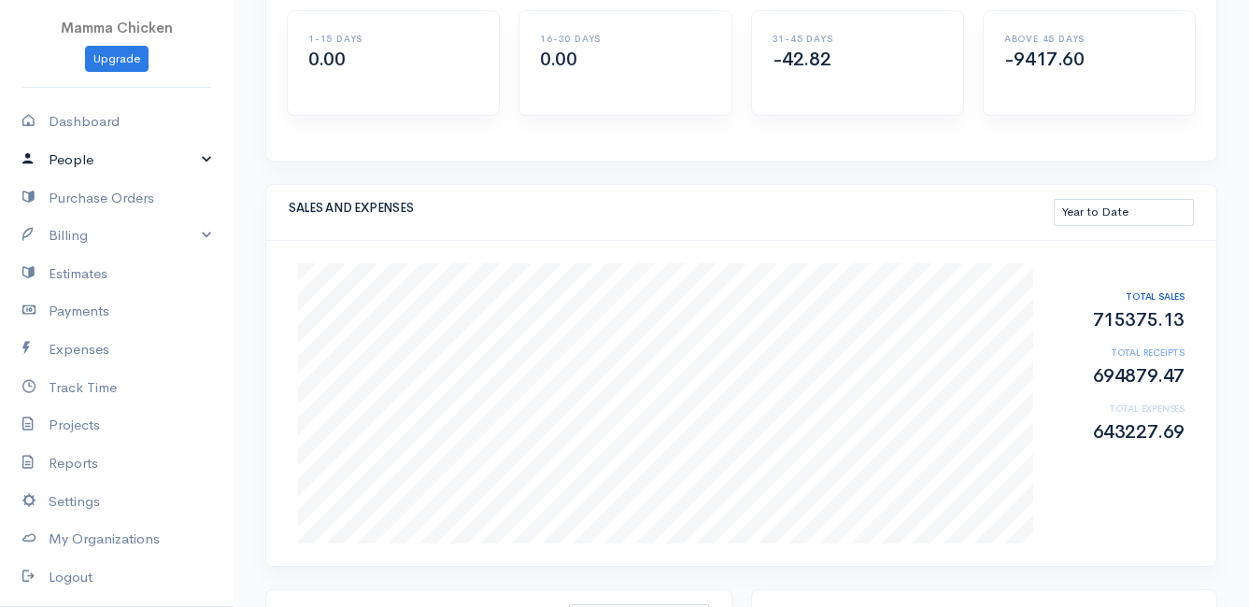
scroll to position [92, 0]
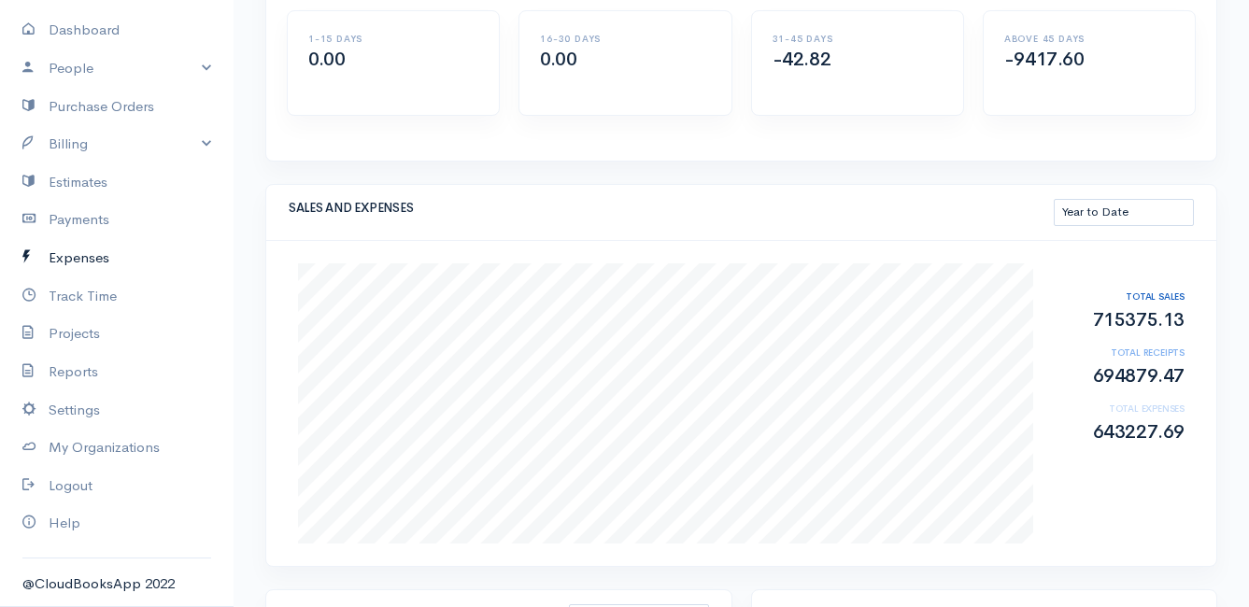
click at [94, 261] on link "Expenses" at bounding box center [117, 258] width 234 height 38
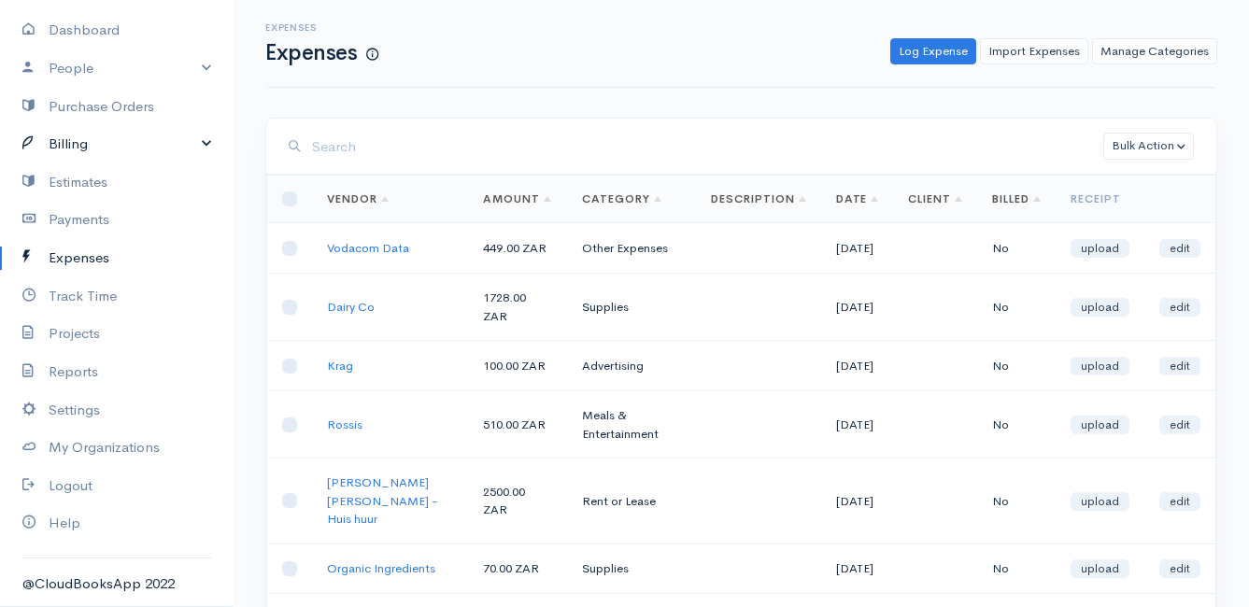
click at [92, 142] on link "Billing" at bounding box center [117, 144] width 234 height 38
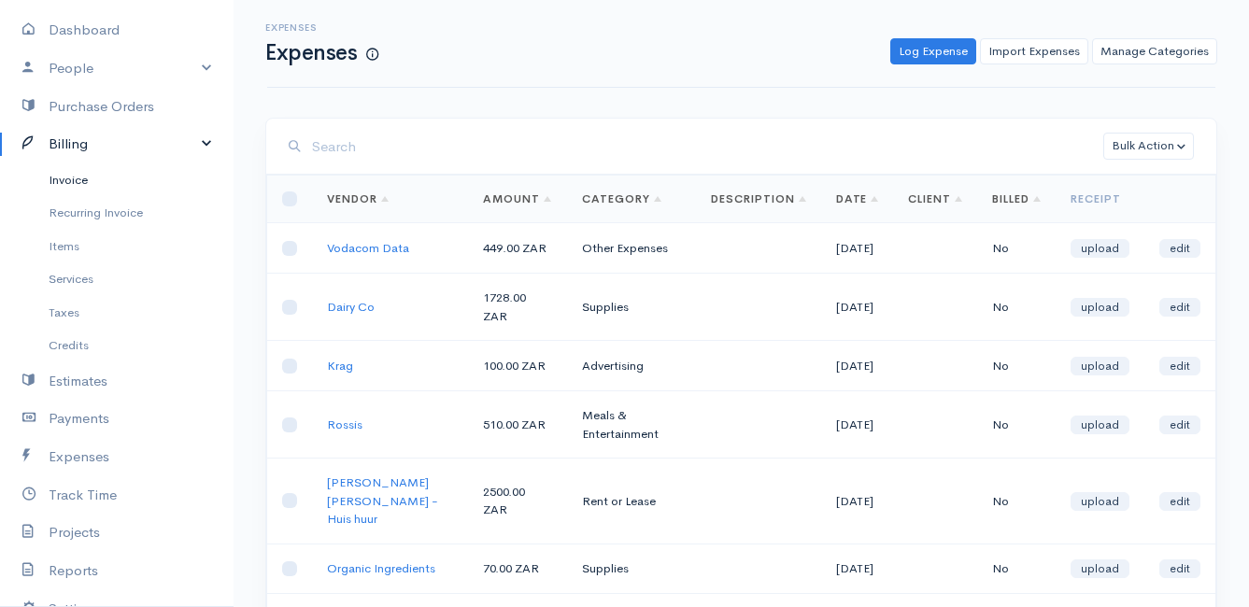
click at [82, 183] on link "Invoice" at bounding box center [117, 180] width 234 height 34
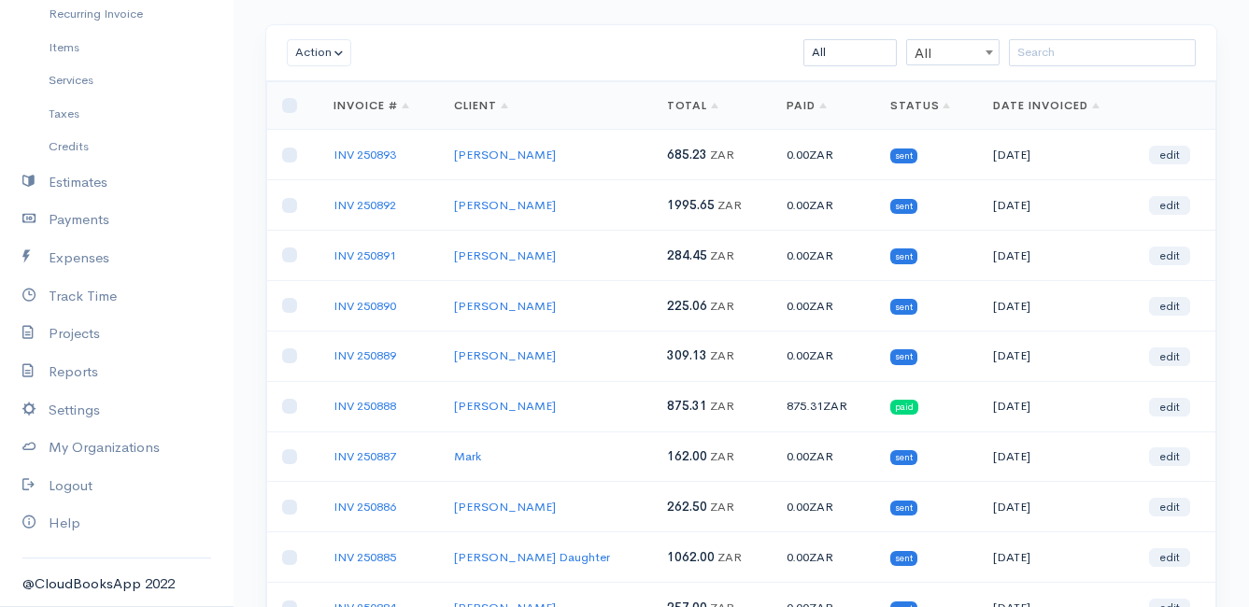
scroll to position [280, 0]
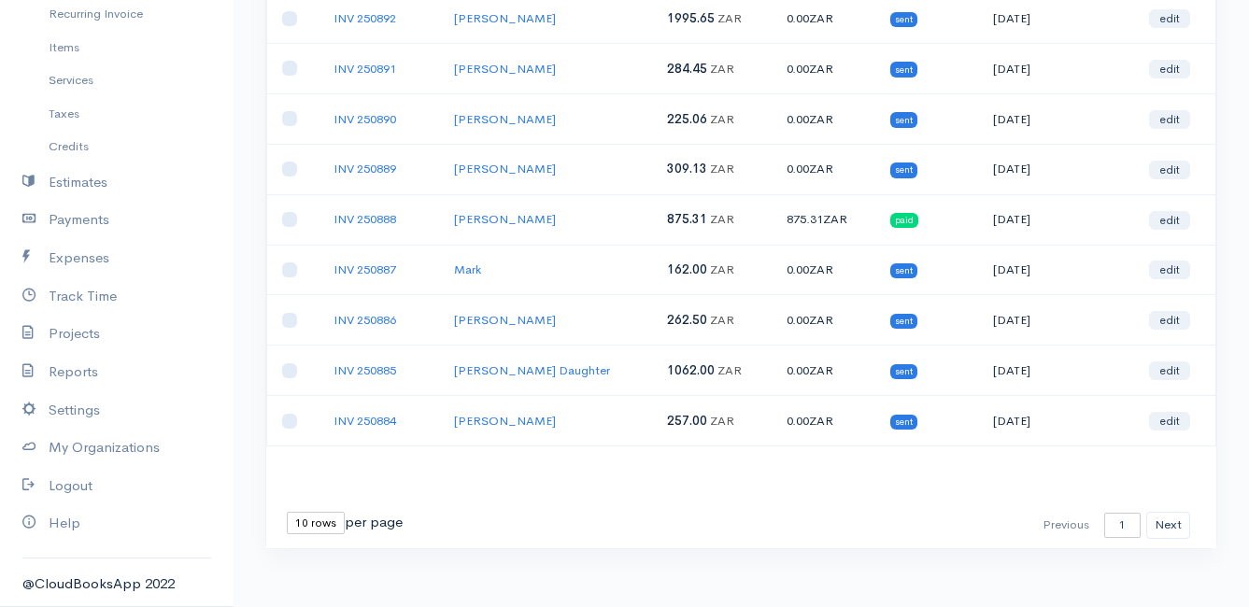
click at [327, 520] on select "10 rows 25 rows 50 rows" at bounding box center [316, 523] width 58 height 22
select select "25"
click at [287, 512] on select "10 rows 25 rows 50 rows" at bounding box center [316, 523] width 58 height 22
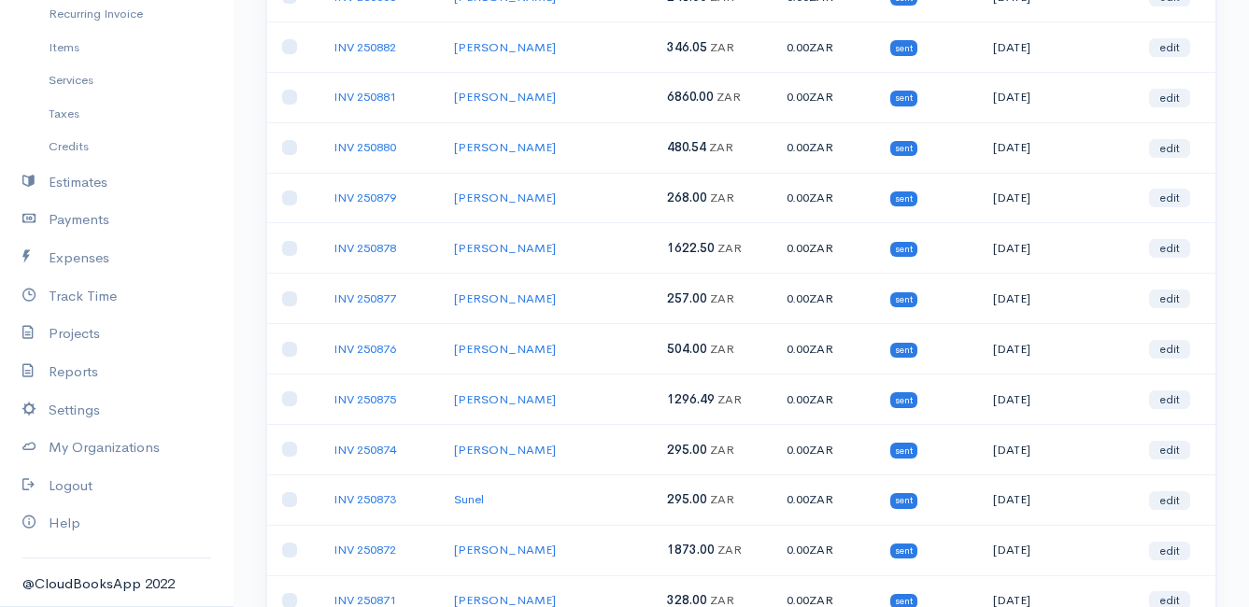
scroll to position [661, 0]
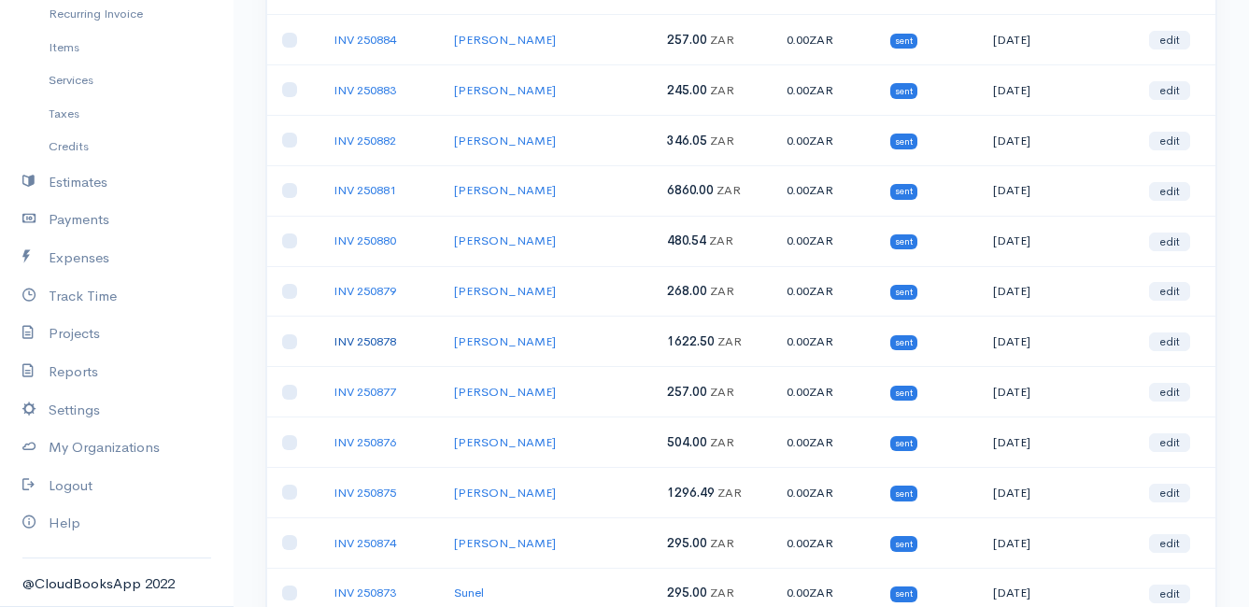
click at [360, 339] on link "INV 250878" at bounding box center [364, 341] width 63 height 16
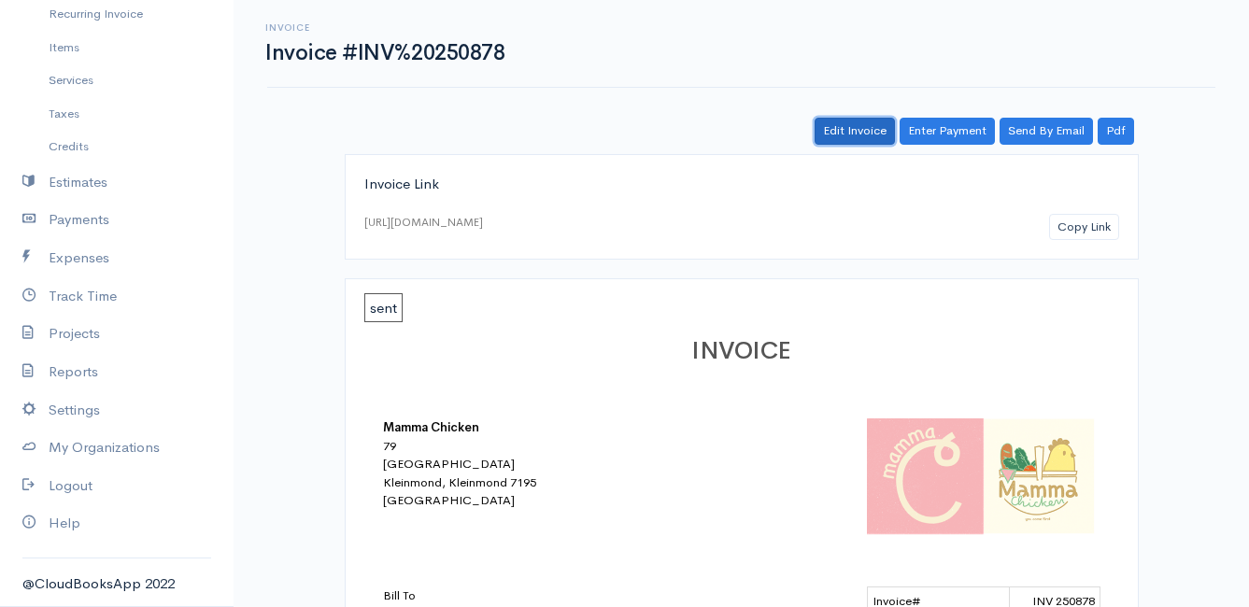
click at [875, 135] on link "Edit Invoice" at bounding box center [855, 131] width 80 height 27
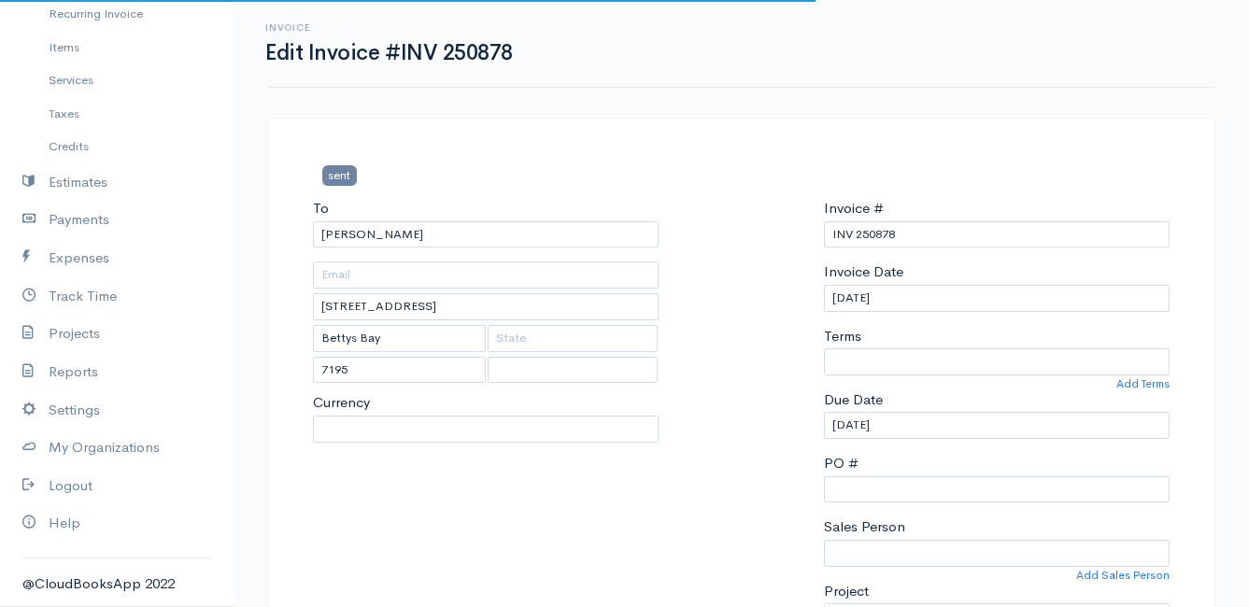
select select
select select "[GEOGRAPHIC_DATA]"
select select "ZAR"
select select "0"
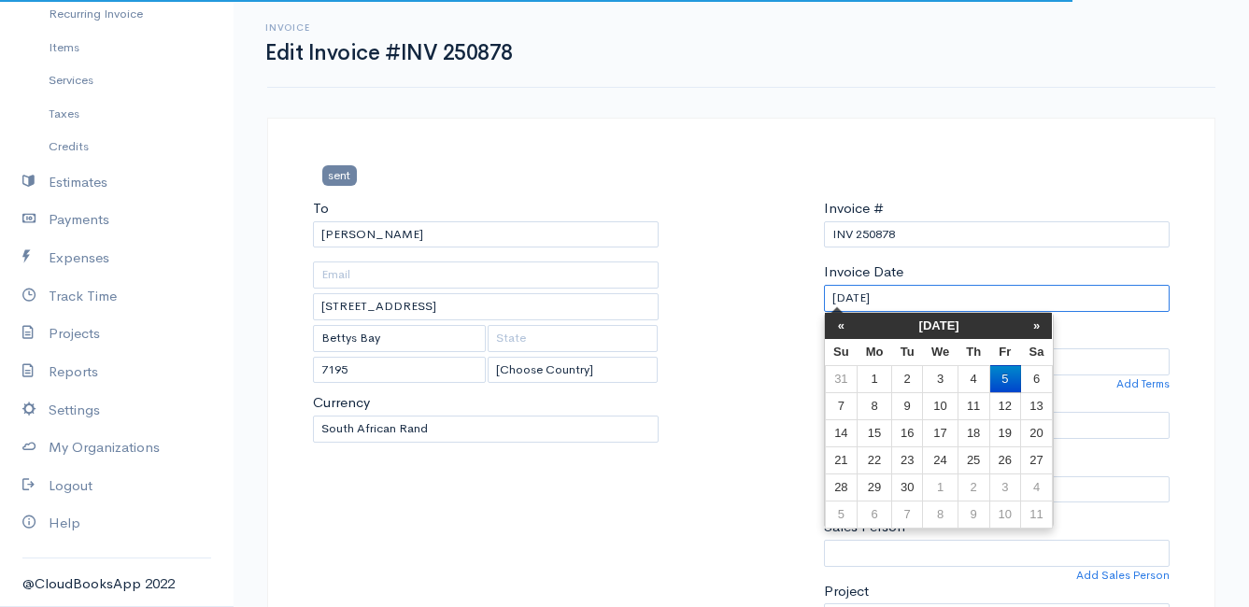
click at [938, 297] on input "[DATE]" at bounding box center [997, 298] width 346 height 27
click at [911, 369] on td "2" at bounding box center [906, 378] width 31 height 27
type input "[DATE]"
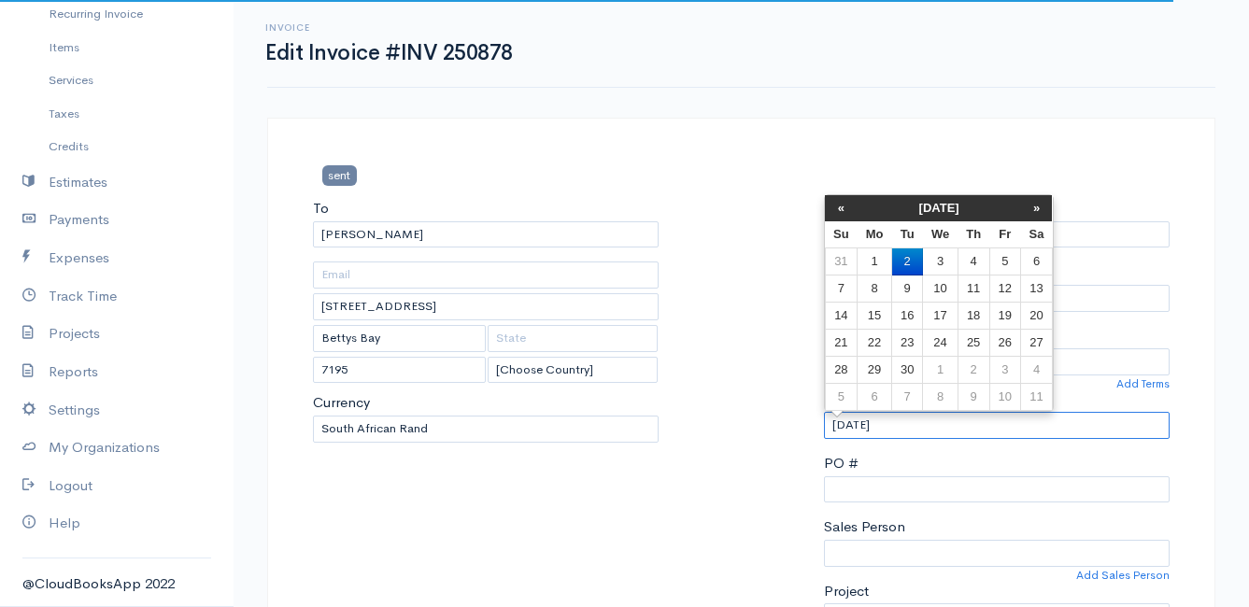
click at [927, 433] on input "[DATE]" at bounding box center [997, 425] width 346 height 27
click at [876, 319] on td "15" at bounding box center [875, 316] width 35 height 27
type input "[DATE]"
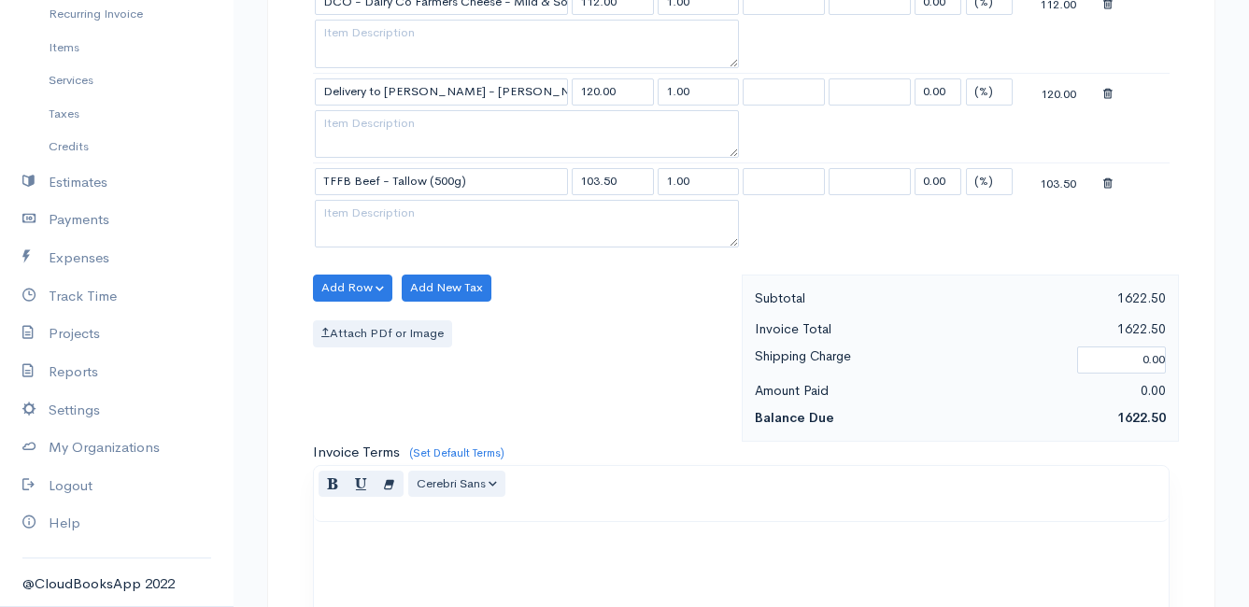
scroll to position [1962, 0]
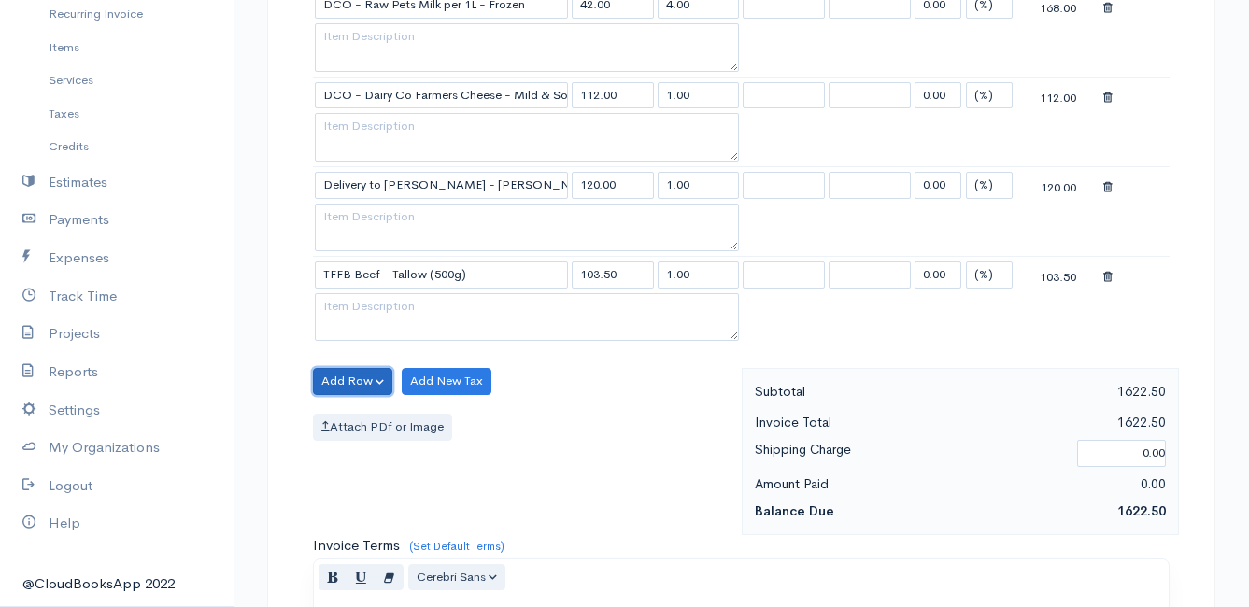
click at [339, 384] on button "Add Row" at bounding box center [352, 381] width 79 height 27
click at [357, 413] on link "Add Item Row" at bounding box center [388, 420] width 148 height 33
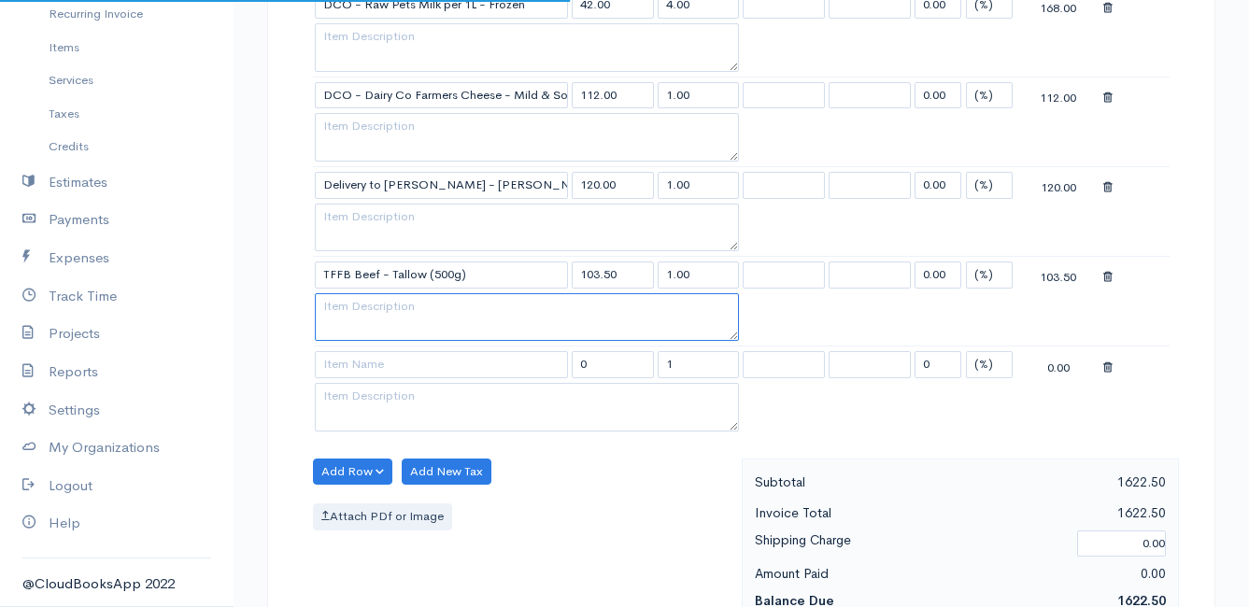
click at [376, 315] on textarea at bounding box center [527, 317] width 424 height 49
type textarea "Will deliver [DATE]"
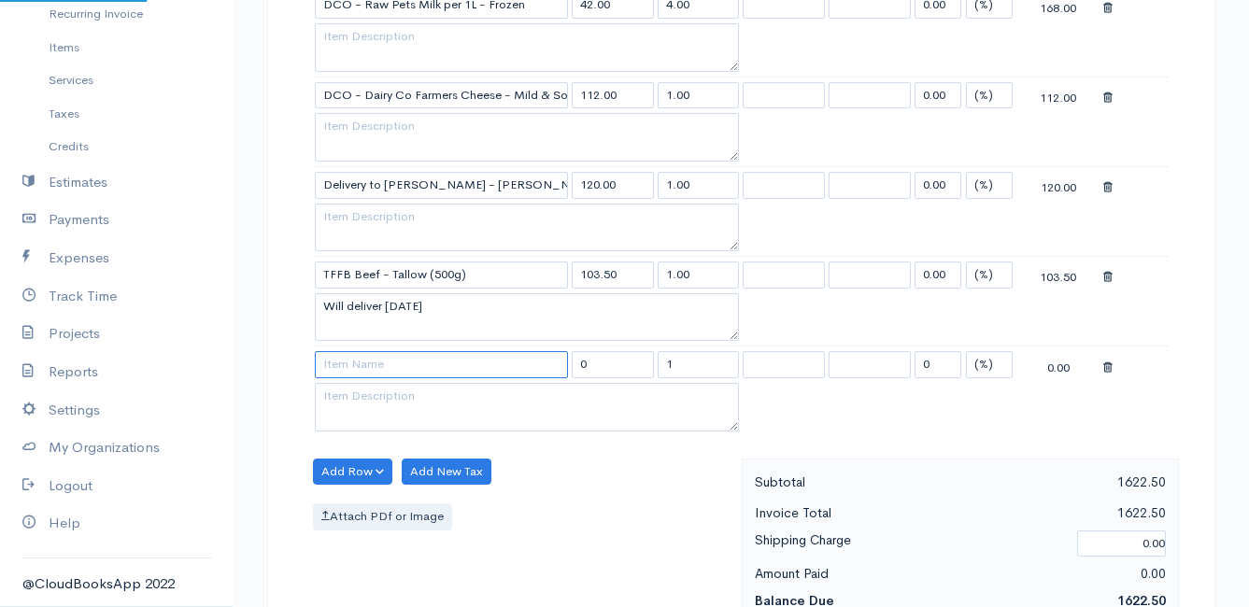
click at [365, 364] on input at bounding box center [441, 364] width 253 height 27
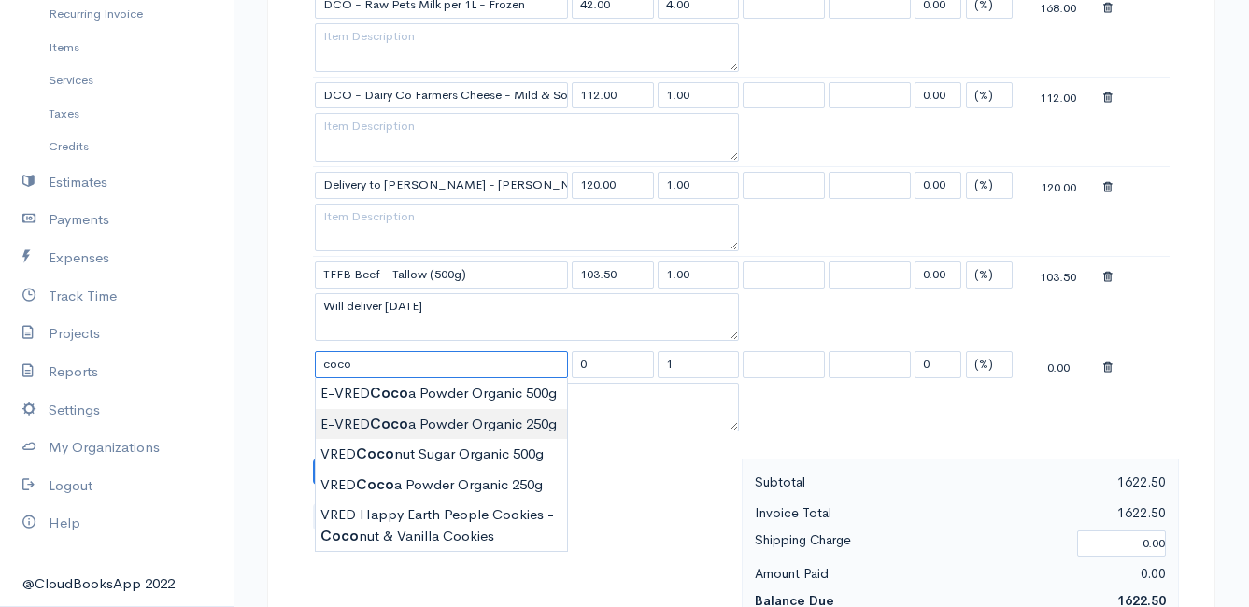
type input "E-VRED Cocoa Powder Organic 250g"
type input "115.00"
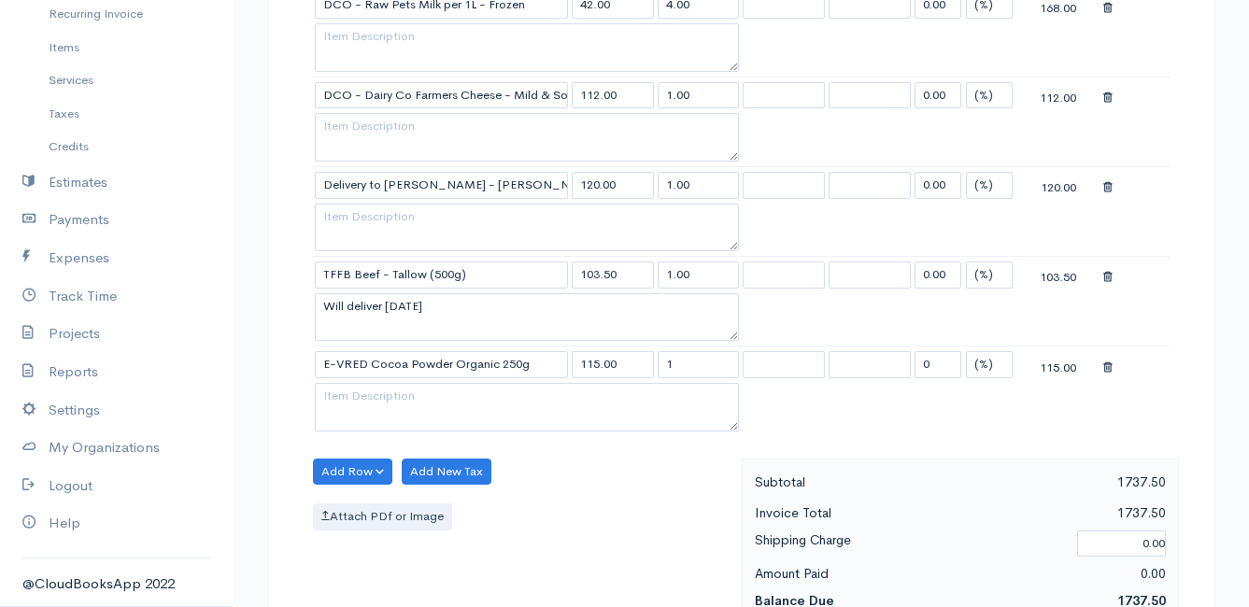
scroll to position [2055, 0]
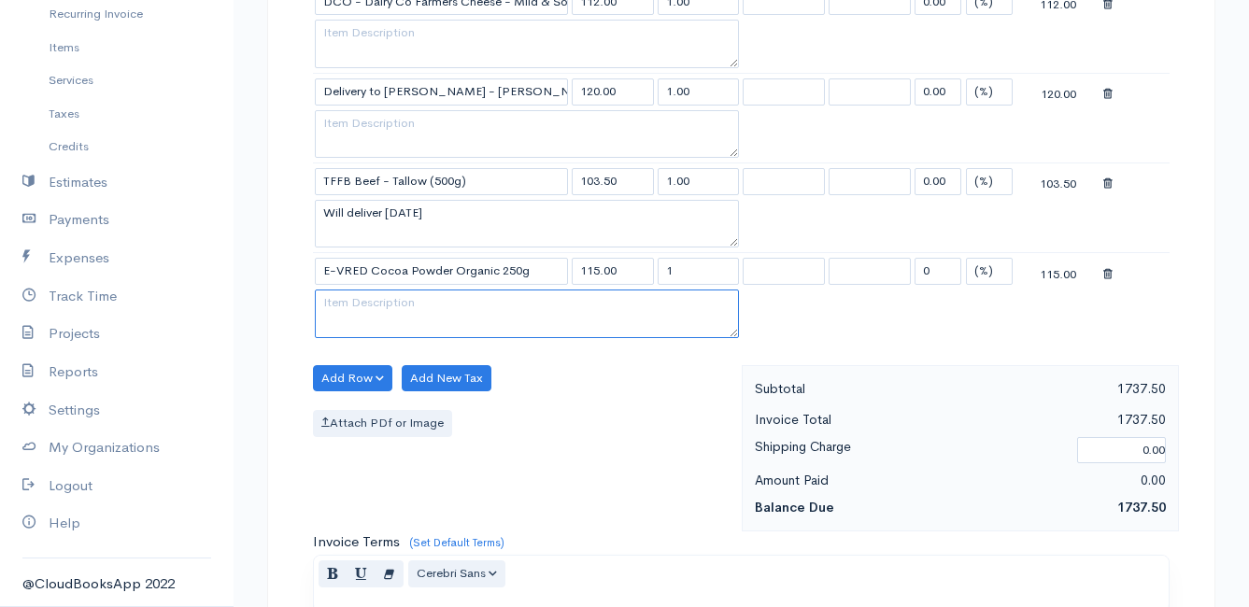
click at [390, 305] on textarea at bounding box center [527, 314] width 424 height 49
type textarea "Last week delivered"
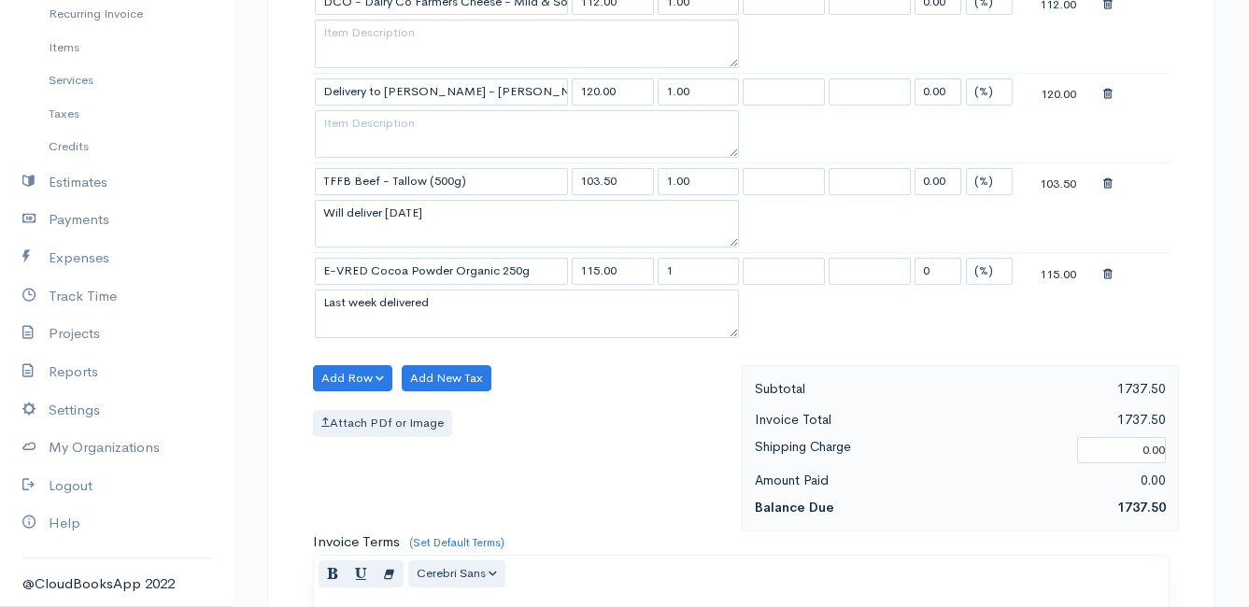
click at [589, 455] on div "Add Row Add Item Row Add Time Row Add New Tax Attach PDf or Image" at bounding box center [523, 448] width 438 height 167
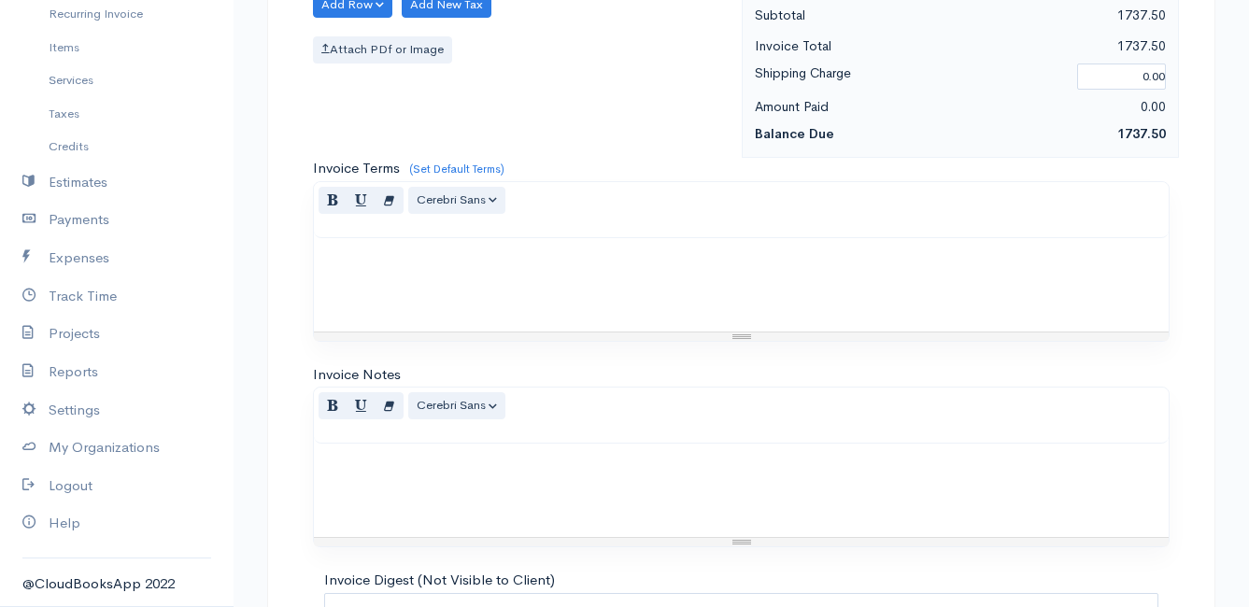
scroll to position [2626, 0]
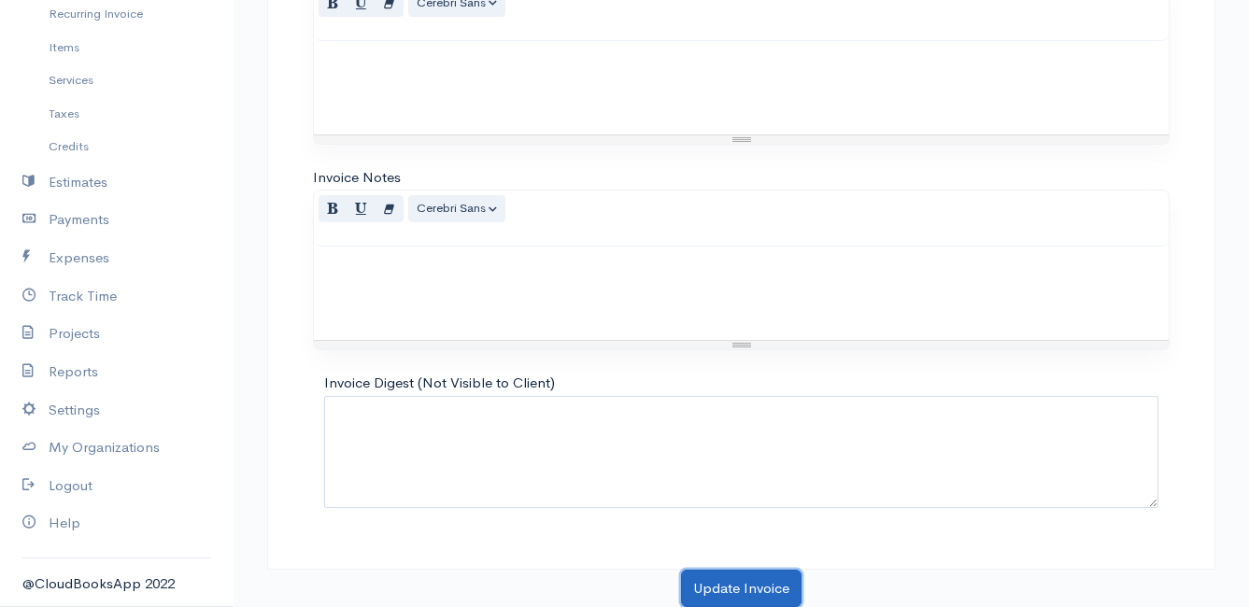
click at [714, 583] on button "Update Invoice" at bounding box center [741, 589] width 121 height 38
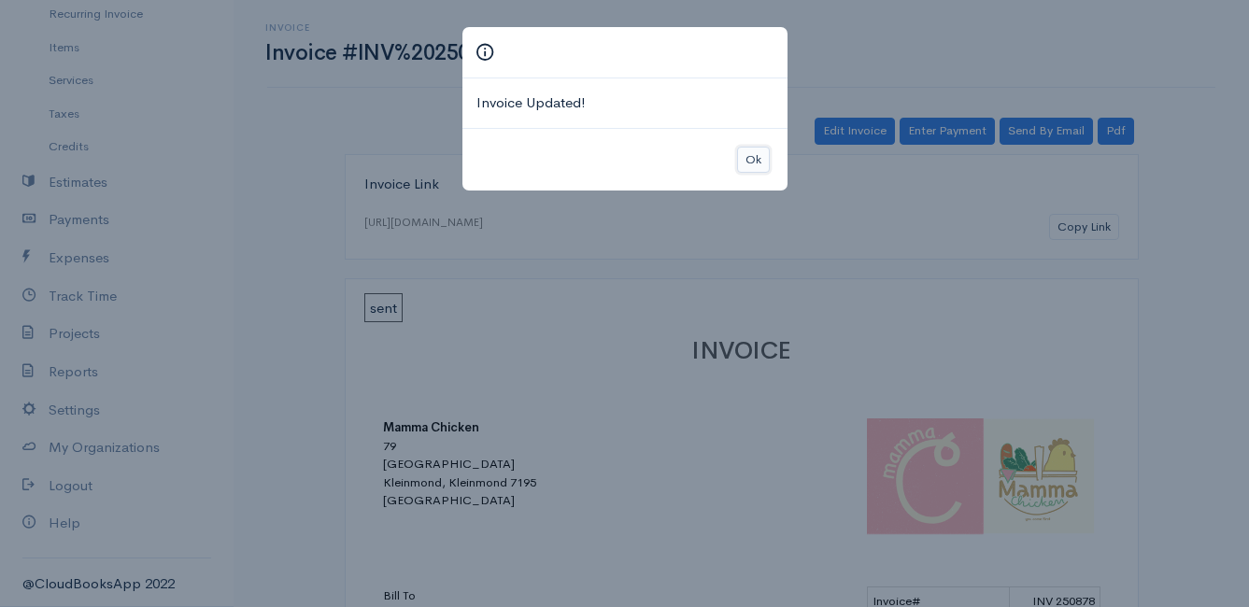
click at [748, 162] on button "Ok" at bounding box center [753, 160] width 33 height 27
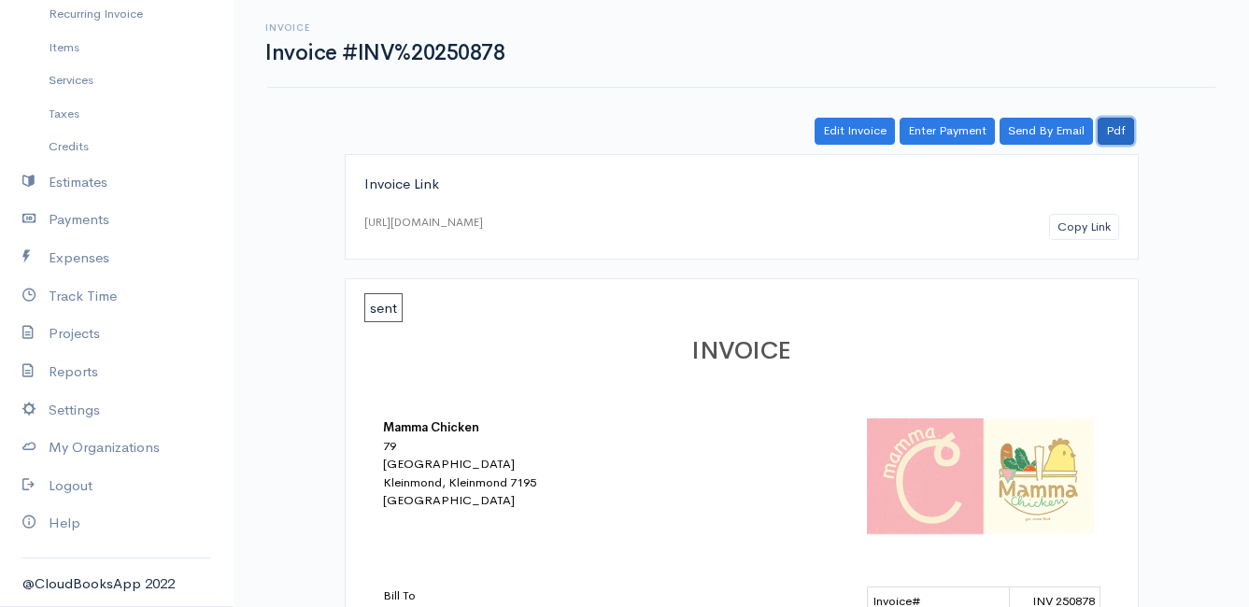
click at [1127, 127] on link "Pdf" at bounding box center [1116, 131] width 36 height 27
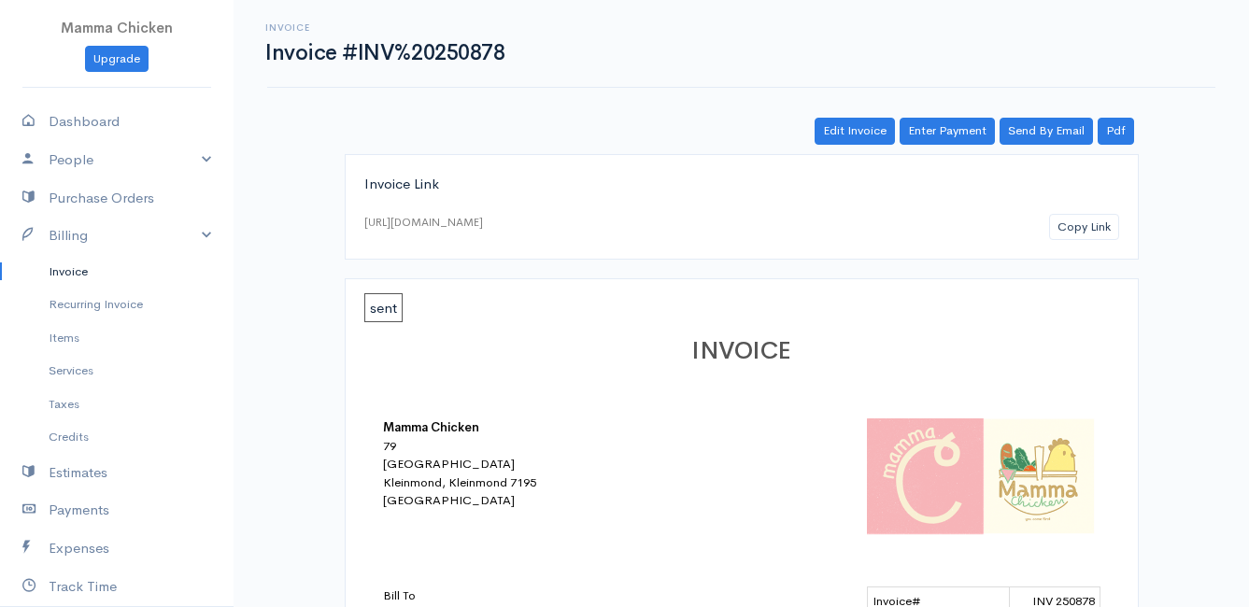
click at [77, 274] on link "Invoice" at bounding box center [117, 272] width 234 height 34
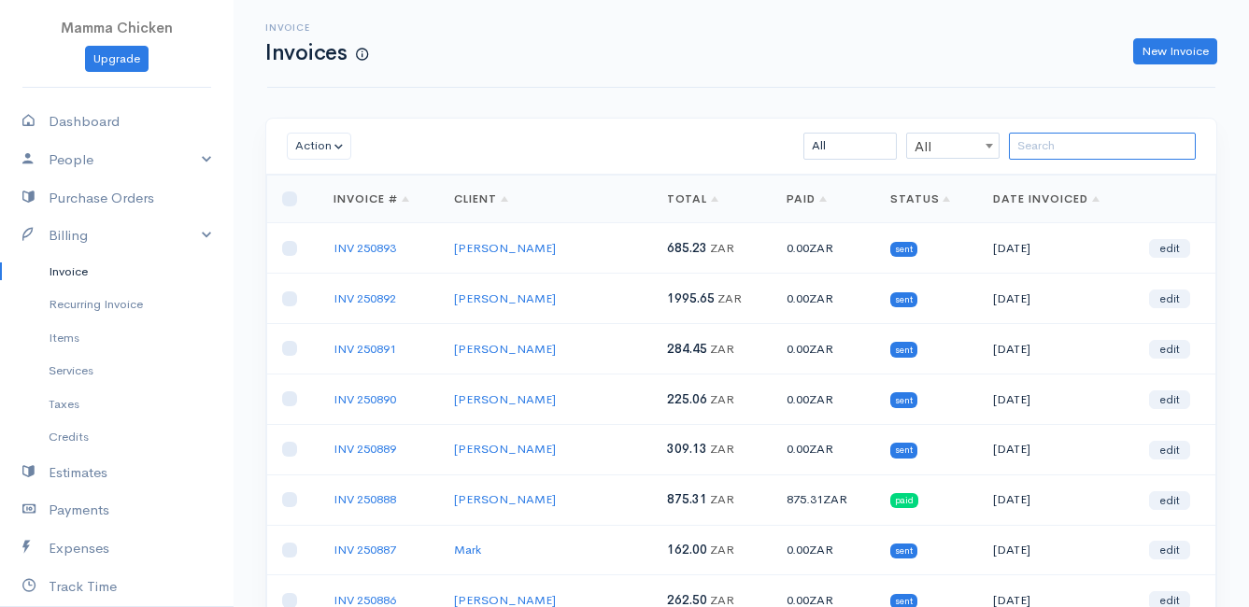
click at [1097, 151] on input "search" at bounding box center [1102, 146] width 187 height 27
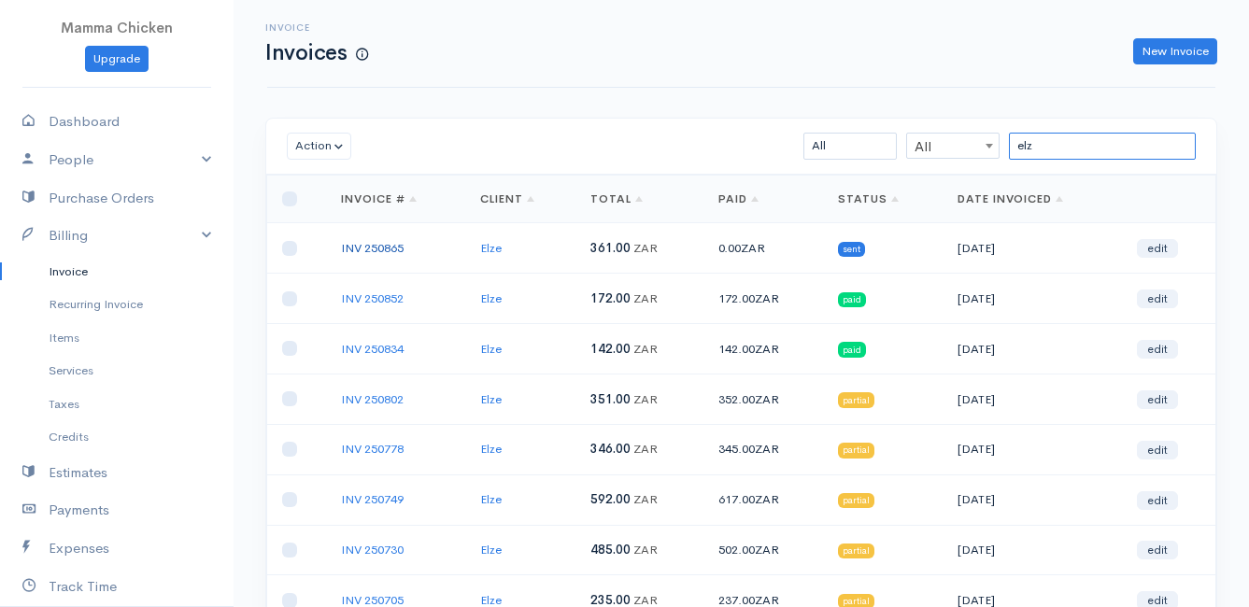
type input "elz"
click at [368, 249] on link "INV 250865" at bounding box center [372, 248] width 63 height 16
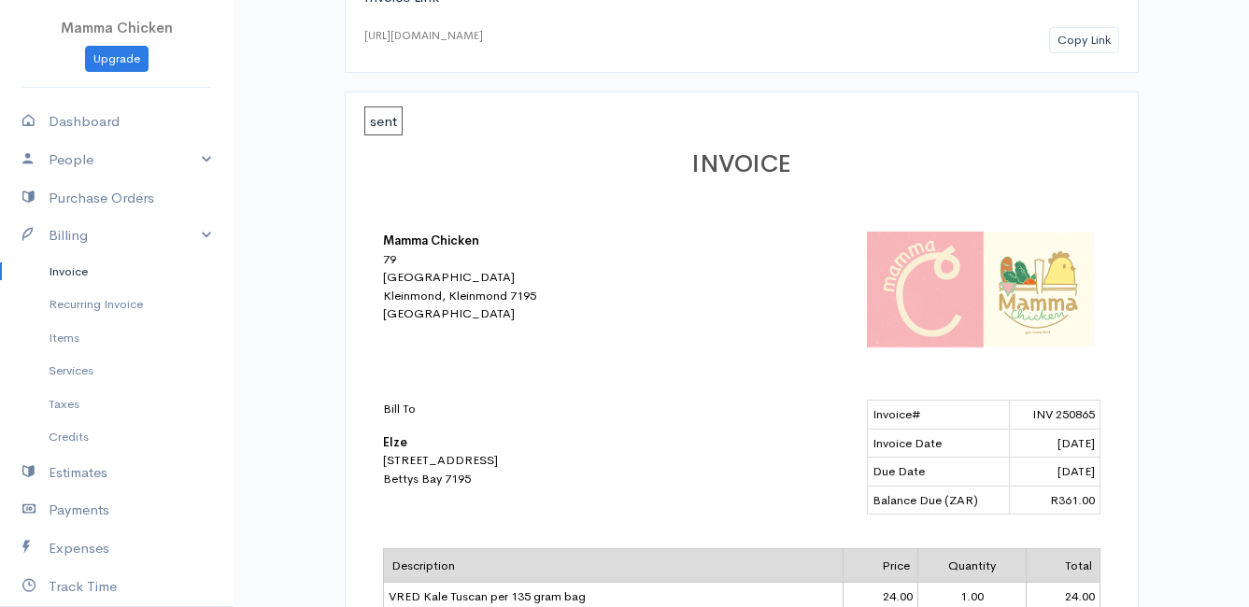
scroll to position [93, 0]
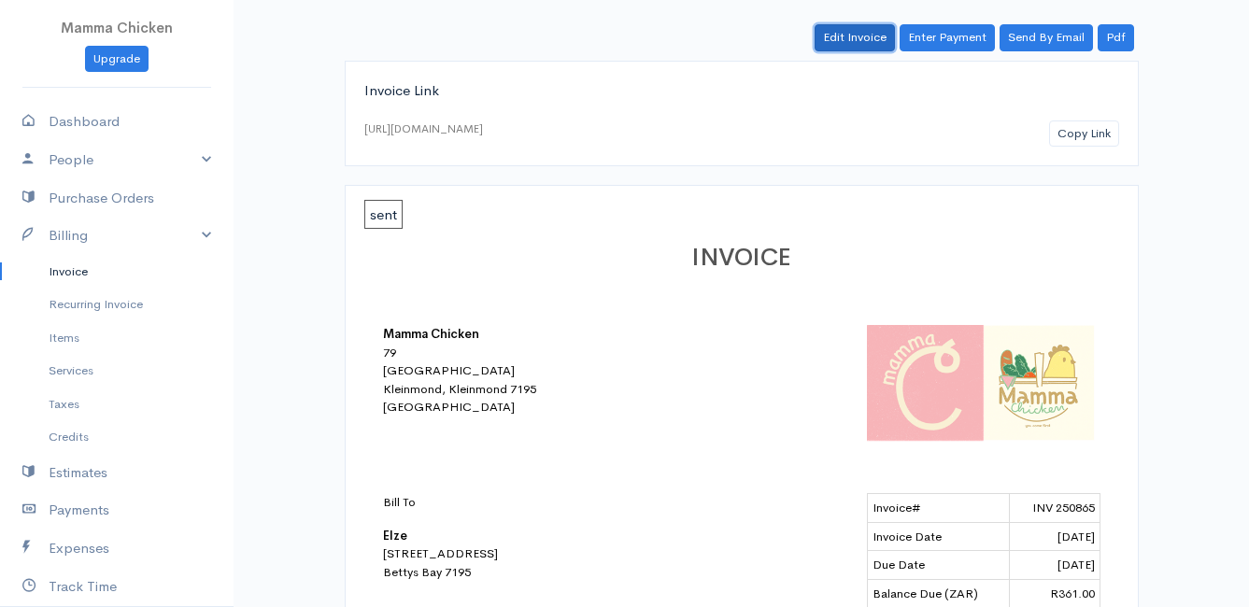
click at [860, 30] on link "Edit Invoice" at bounding box center [855, 37] width 80 height 27
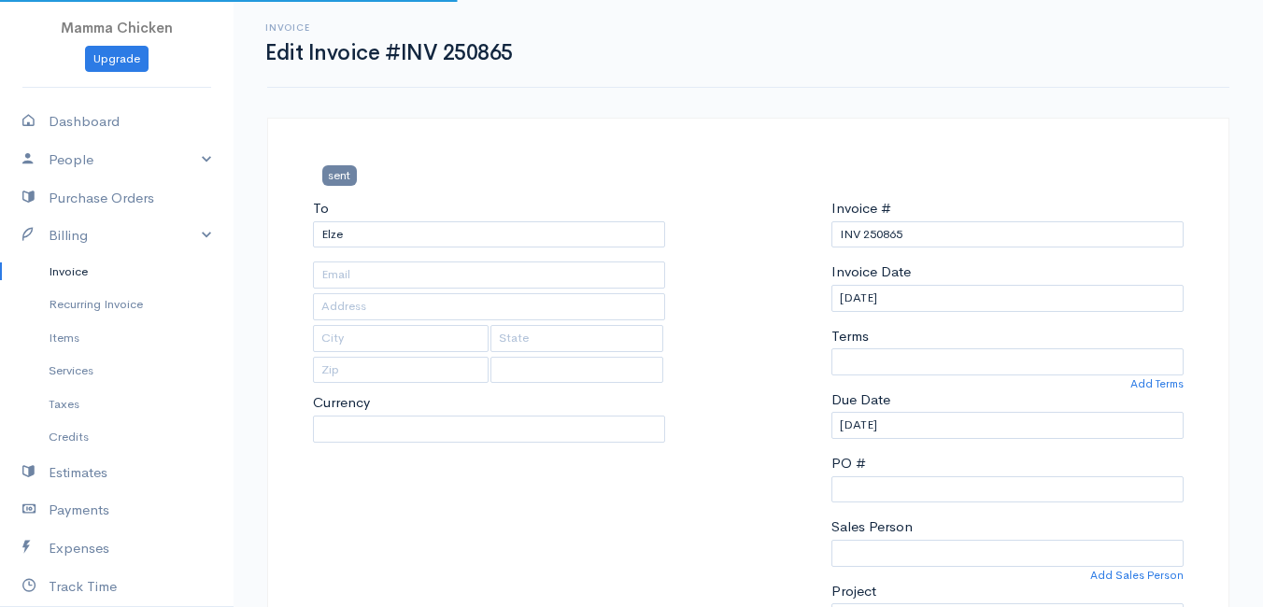
type input "[STREET_ADDRESS]"
type input "Bettys Bay"
type input "7195"
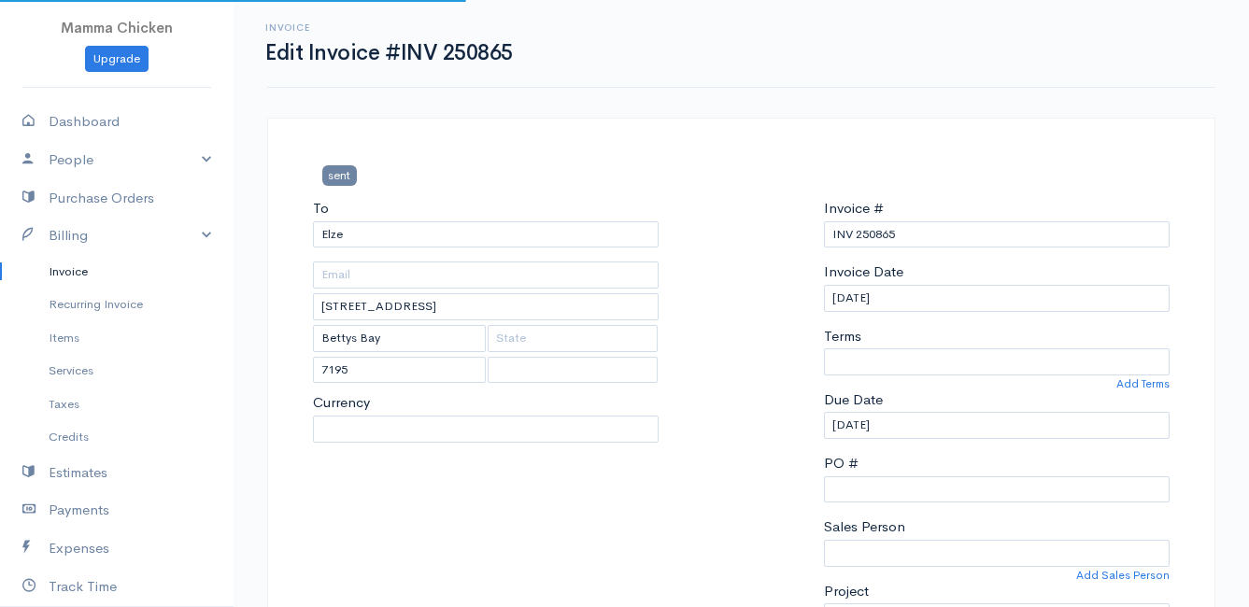
select select
select select "[GEOGRAPHIC_DATA]"
select select "ZAR"
select select "0"
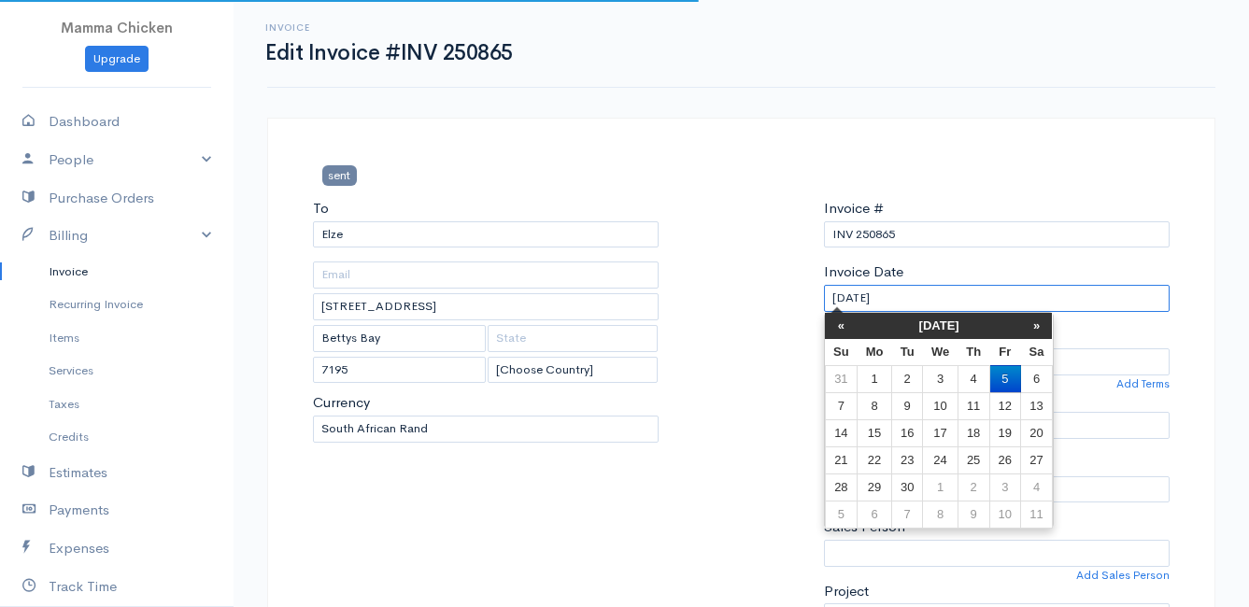
click at [923, 294] on input "[DATE]" at bounding box center [997, 298] width 346 height 27
click at [906, 377] on td "2" at bounding box center [906, 378] width 31 height 27
type input "[DATE]"
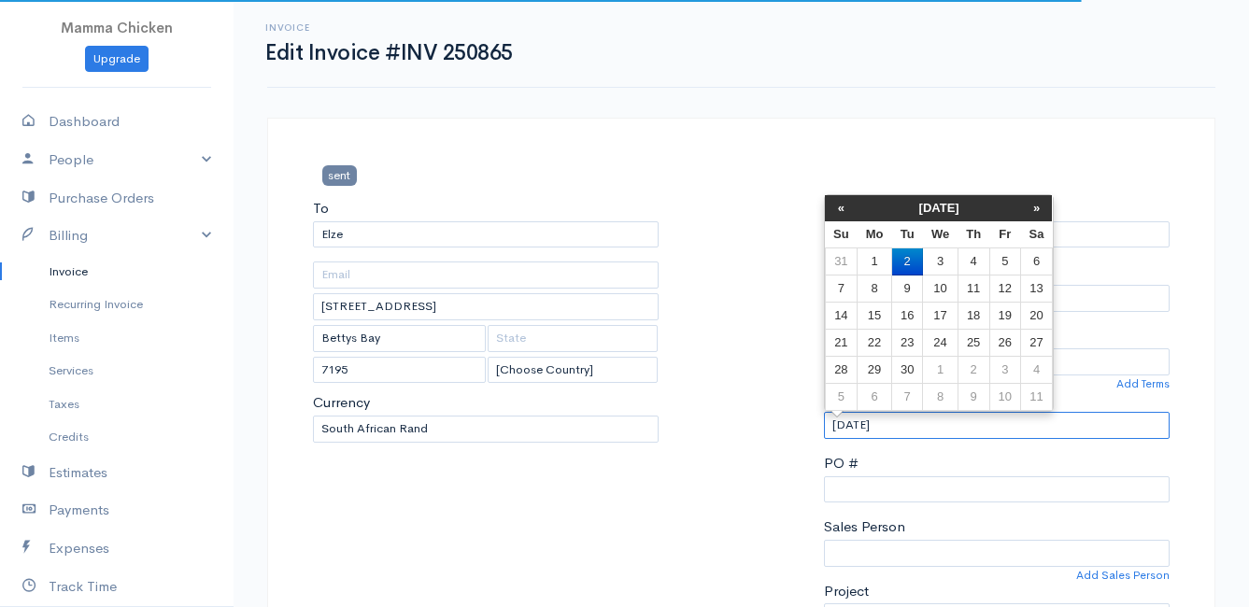
click at [916, 429] on input "[DATE]" at bounding box center [997, 425] width 346 height 27
click at [936, 257] on td "3" at bounding box center [940, 261] width 35 height 27
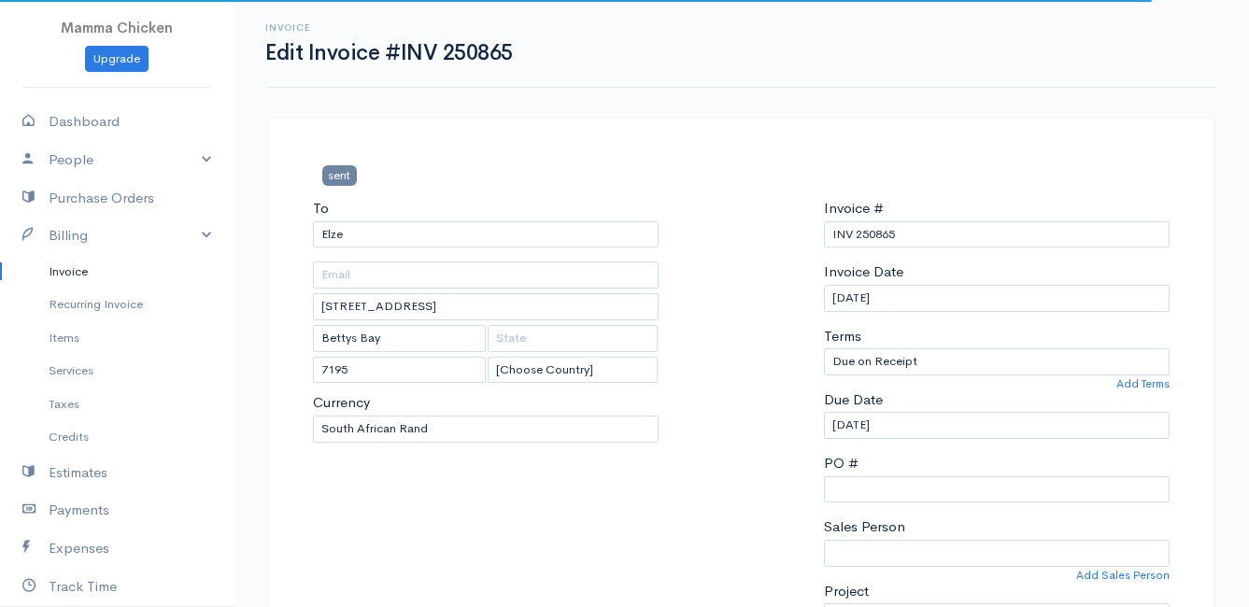
type input "[DATE]"
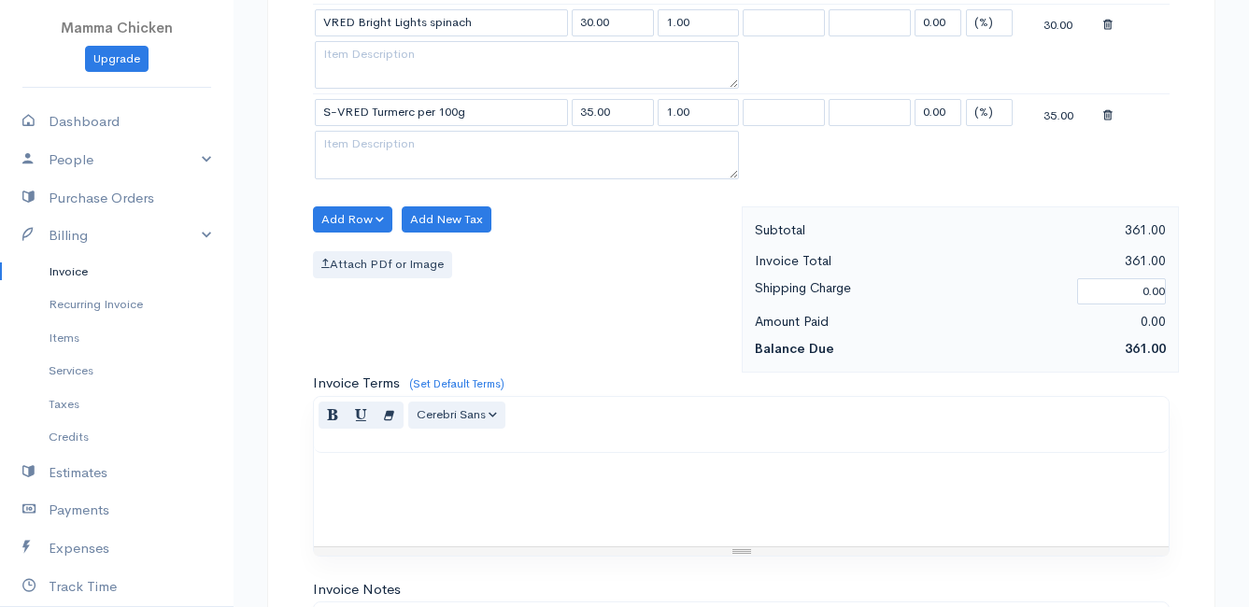
scroll to position [1907, 0]
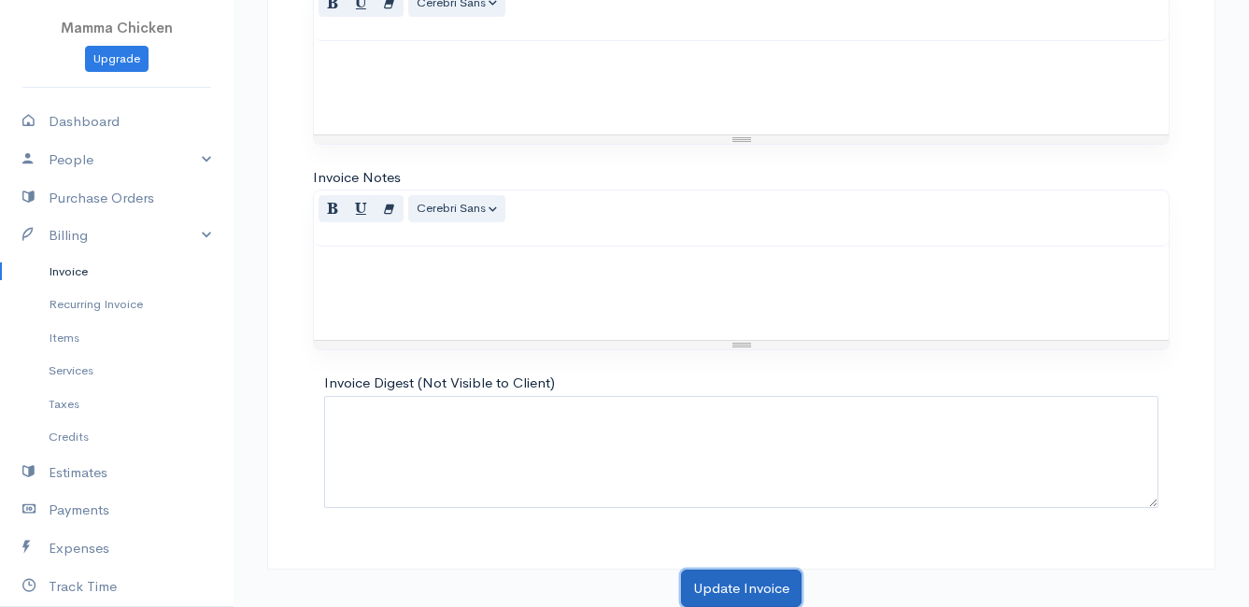
click at [752, 584] on button "Update Invoice" at bounding box center [741, 589] width 121 height 38
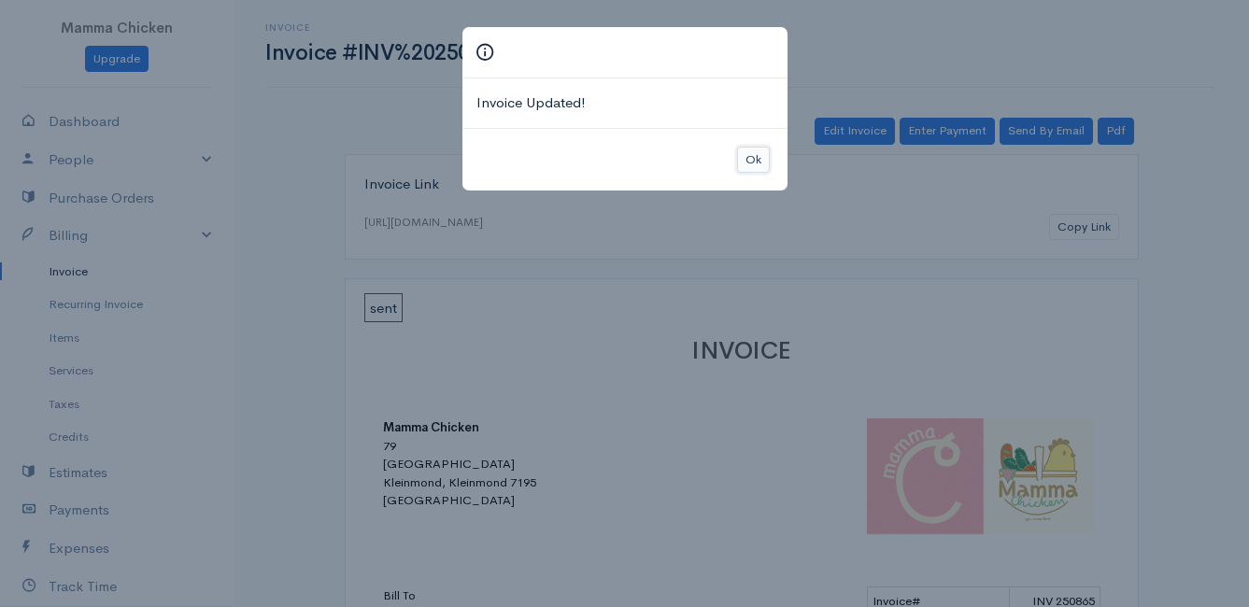
click at [755, 163] on button "Ok" at bounding box center [753, 160] width 33 height 27
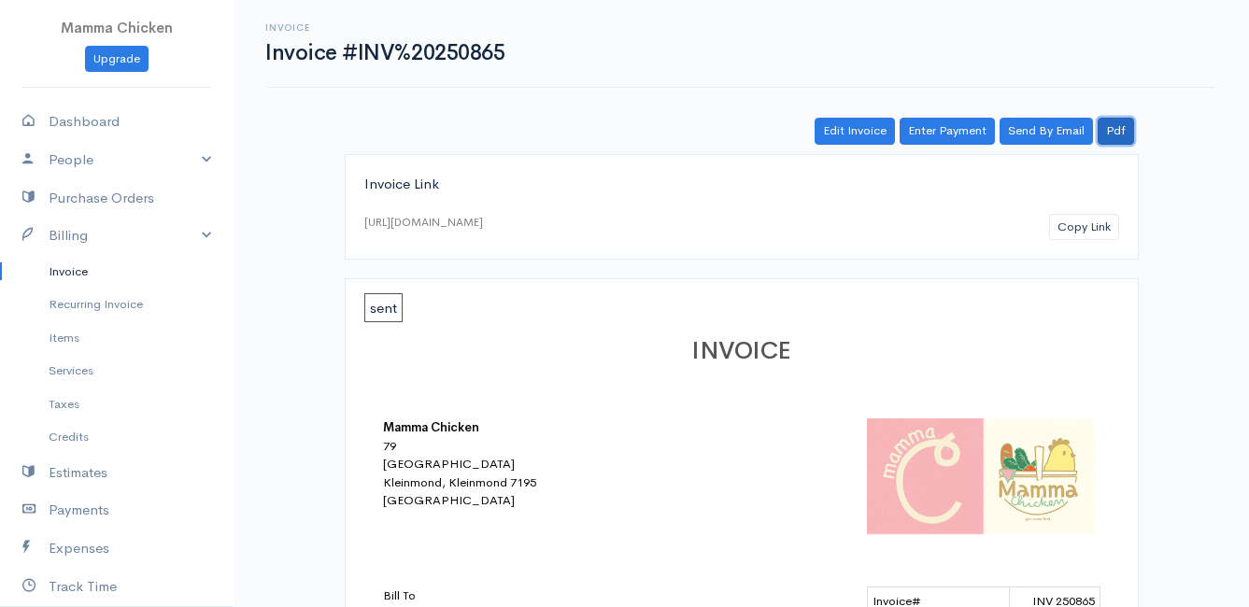
click at [1126, 135] on link "Pdf" at bounding box center [1116, 131] width 36 height 27
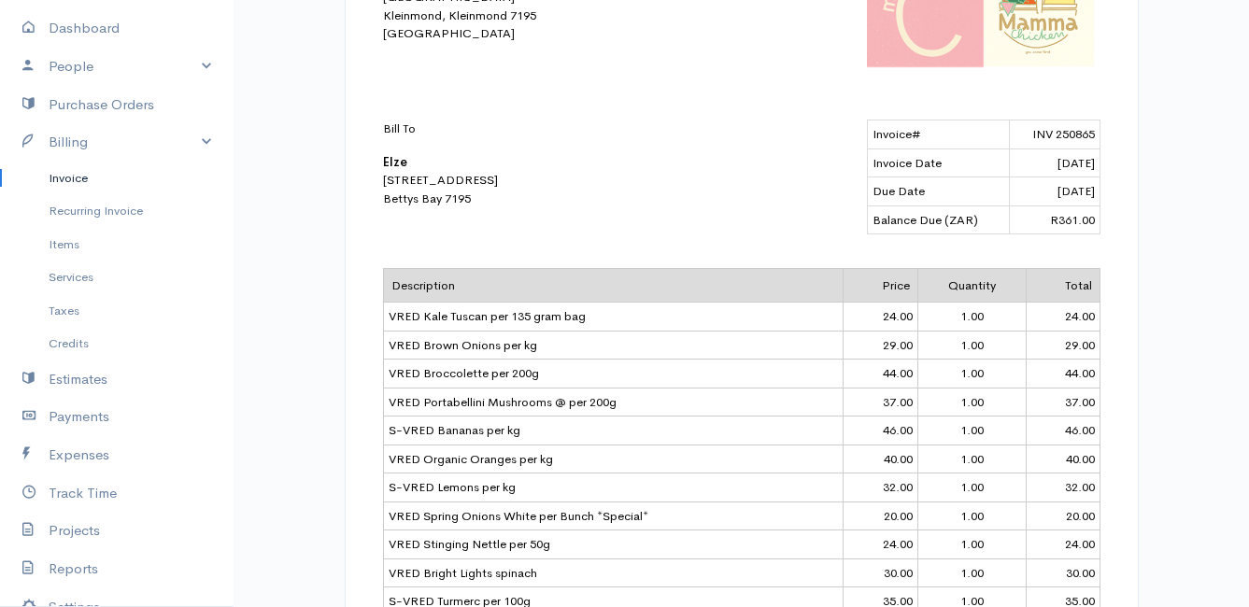
scroll to position [187, 0]
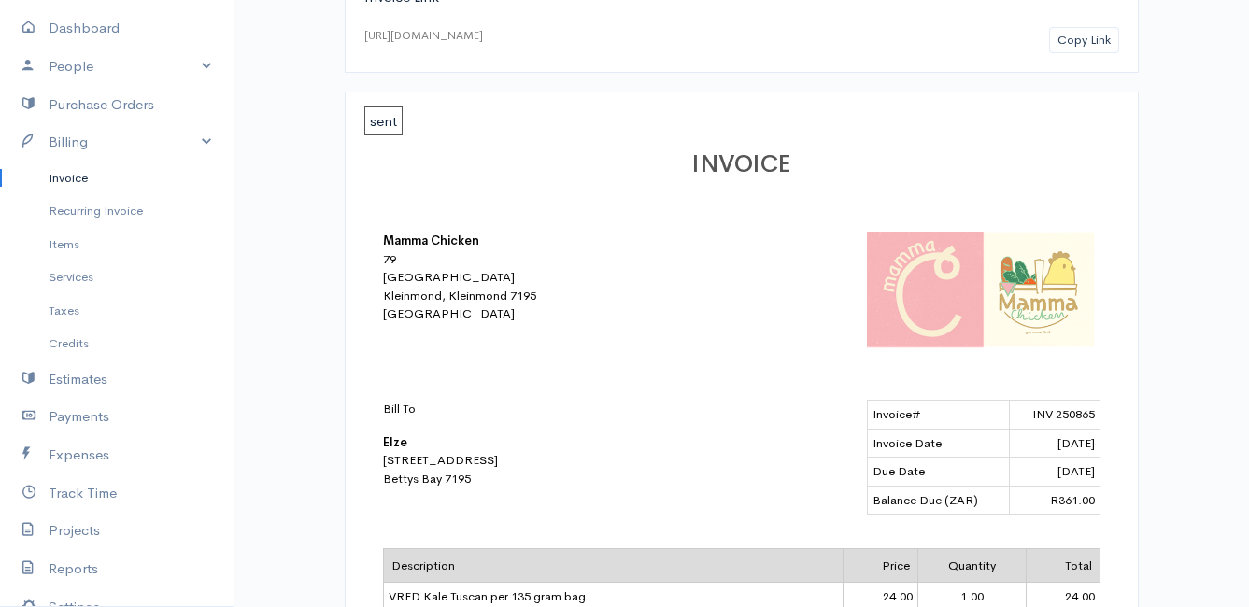
click at [81, 183] on link "Invoice" at bounding box center [117, 179] width 234 height 34
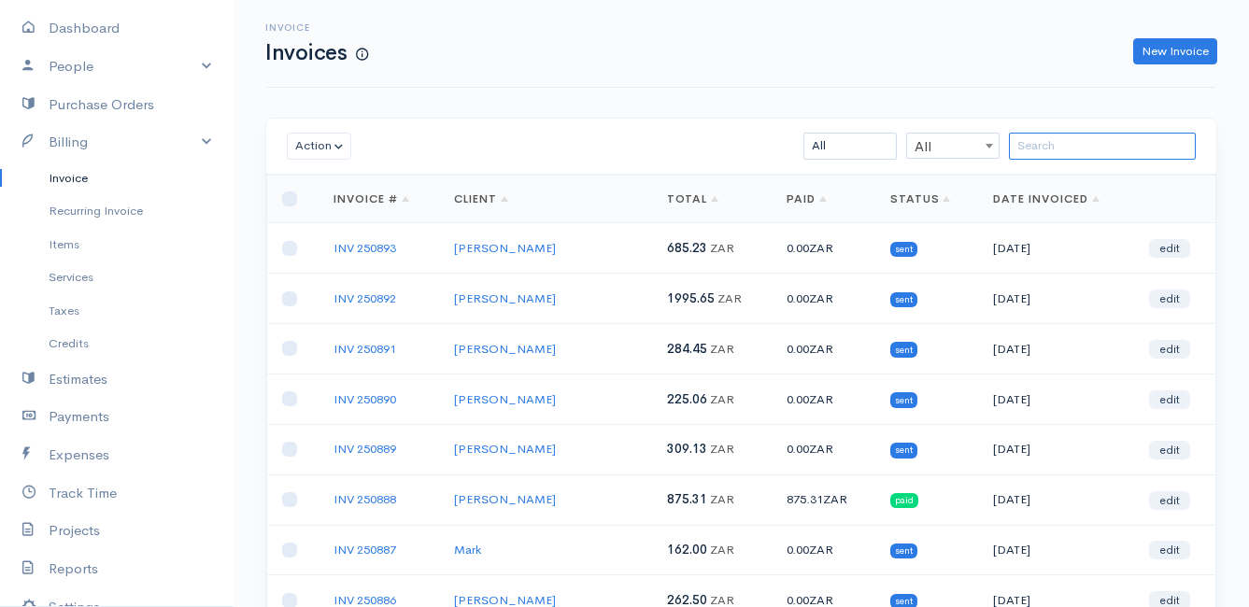
click at [1051, 140] on input "search" at bounding box center [1102, 146] width 187 height 27
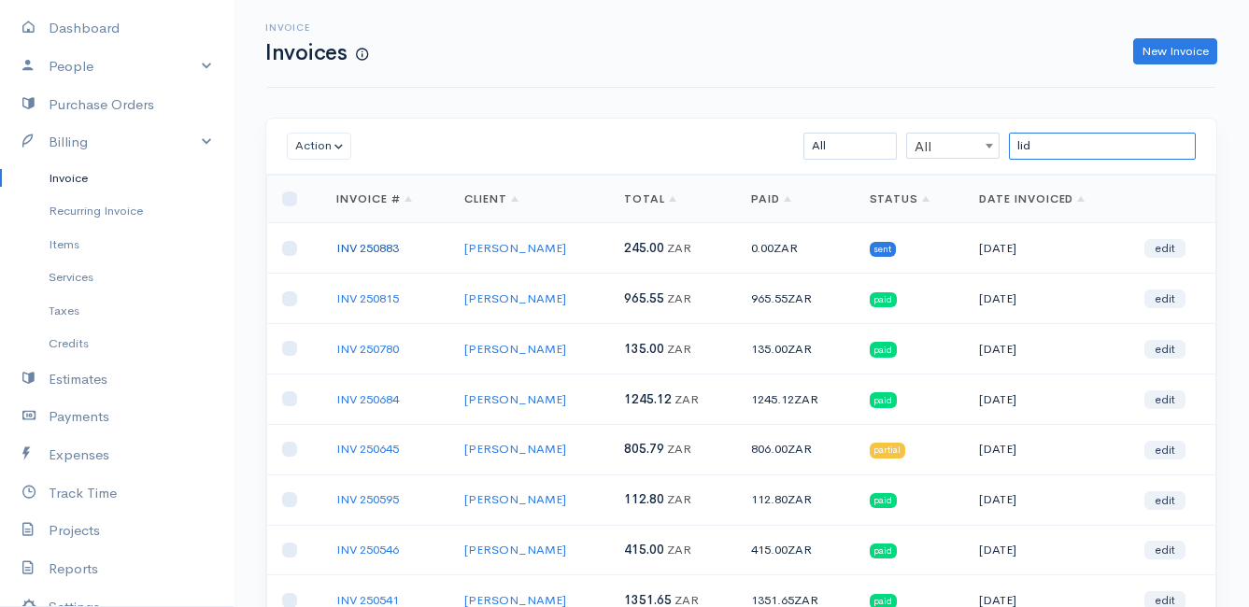
type input "lid"
click at [373, 240] on link "INV 250883" at bounding box center [367, 248] width 63 height 16
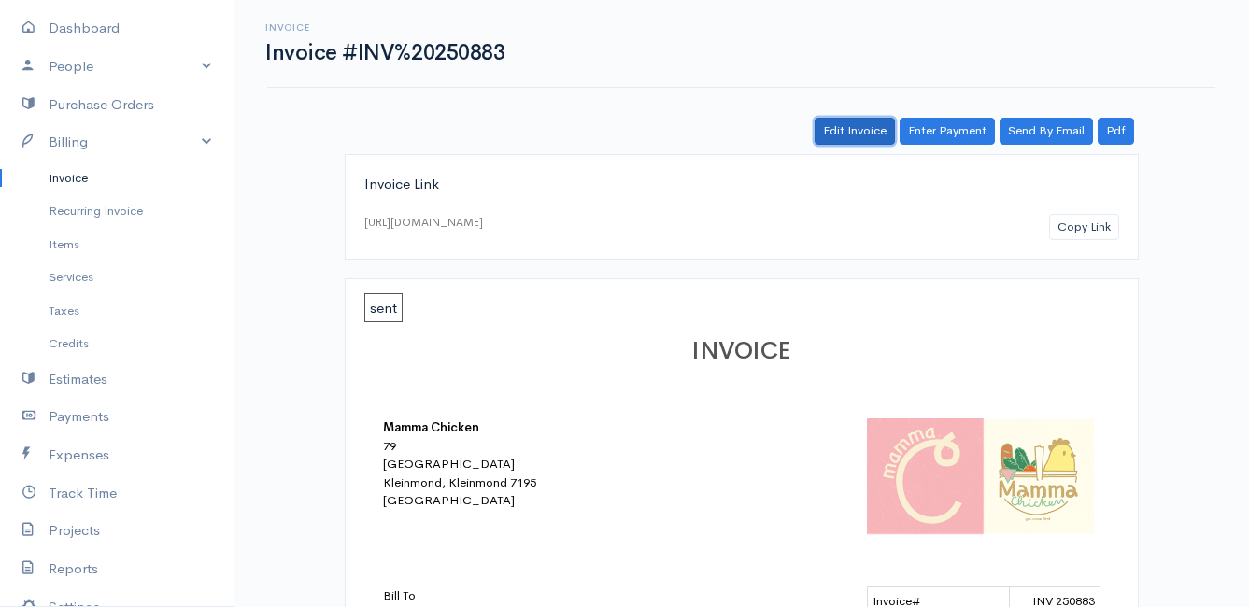
click at [859, 124] on link "Edit Invoice" at bounding box center [855, 131] width 80 height 27
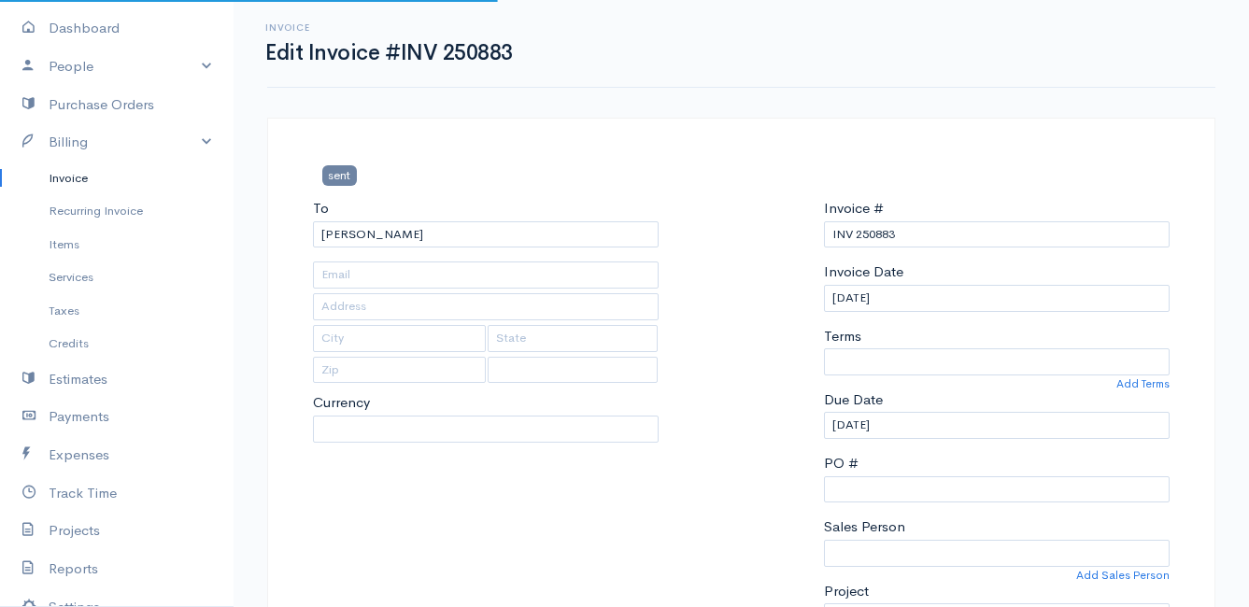
type input "[STREET_ADDRESS]"
type input "Kleinmond"
type input "7195"
select select
select select "[GEOGRAPHIC_DATA]"
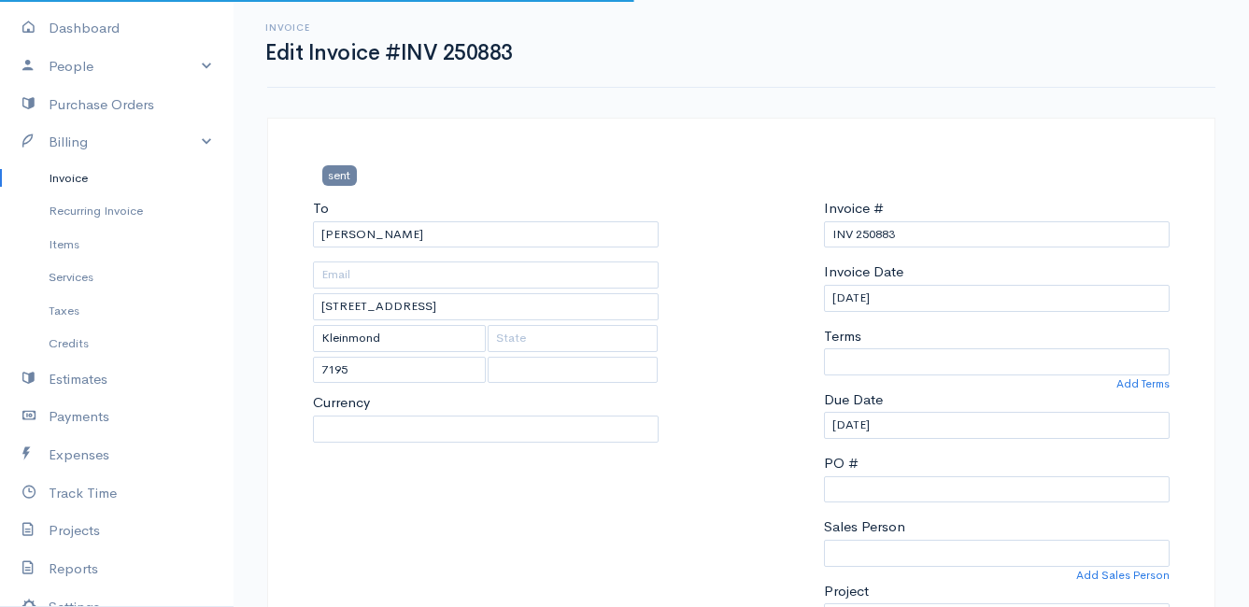
select select "ZAR"
select select "0"
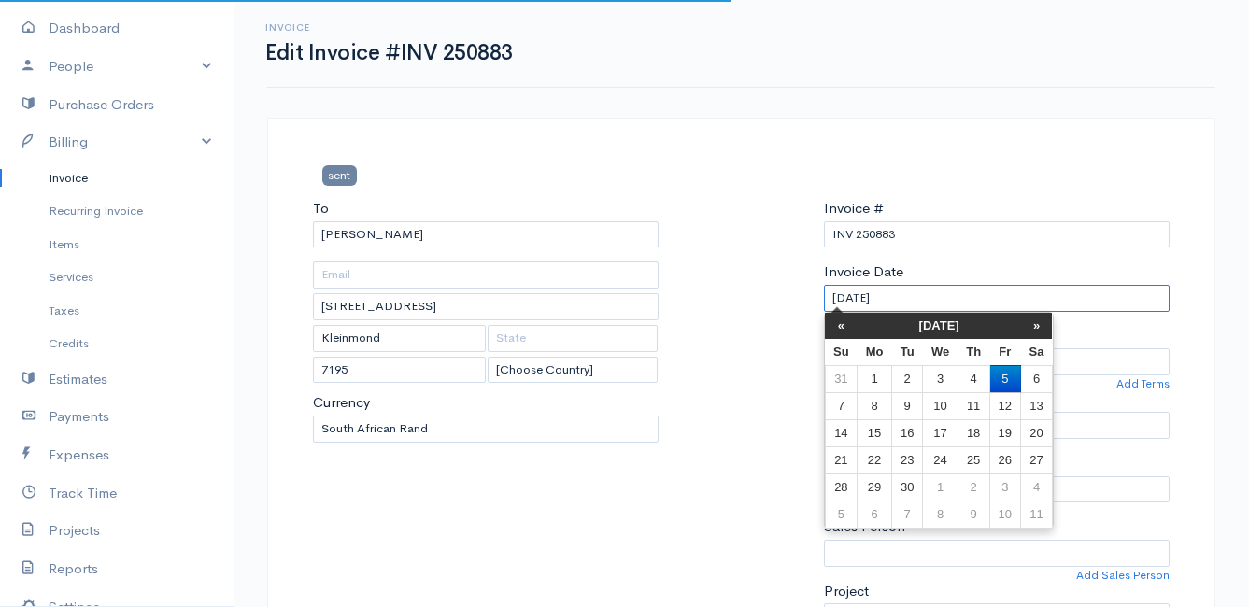
click at [914, 290] on input "[DATE]" at bounding box center [997, 298] width 346 height 27
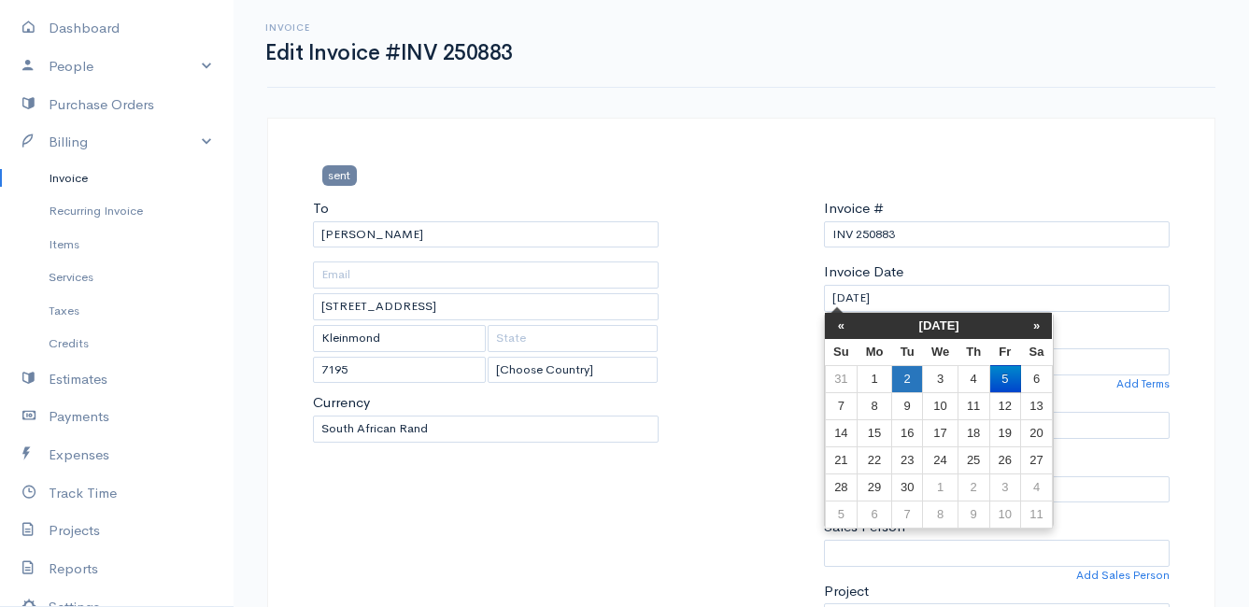
click at [912, 372] on td "2" at bounding box center [906, 378] width 31 height 27
type input "[DATE]"
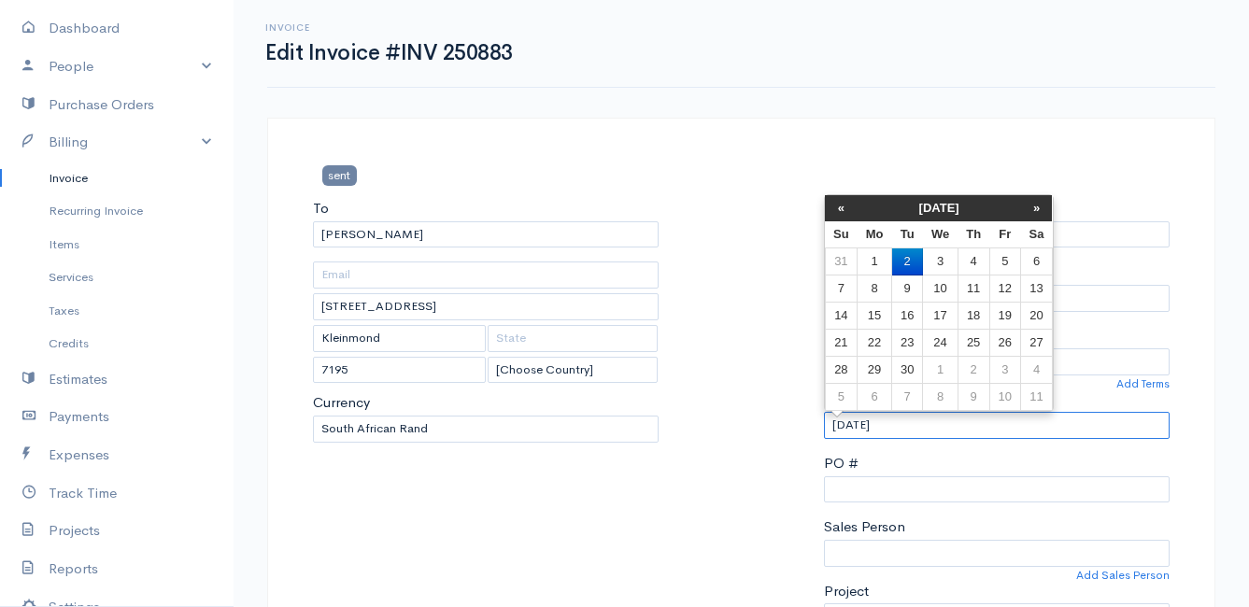
click at [925, 428] on input "[DATE]" at bounding box center [997, 425] width 346 height 27
click at [944, 256] on td "3" at bounding box center [940, 261] width 35 height 27
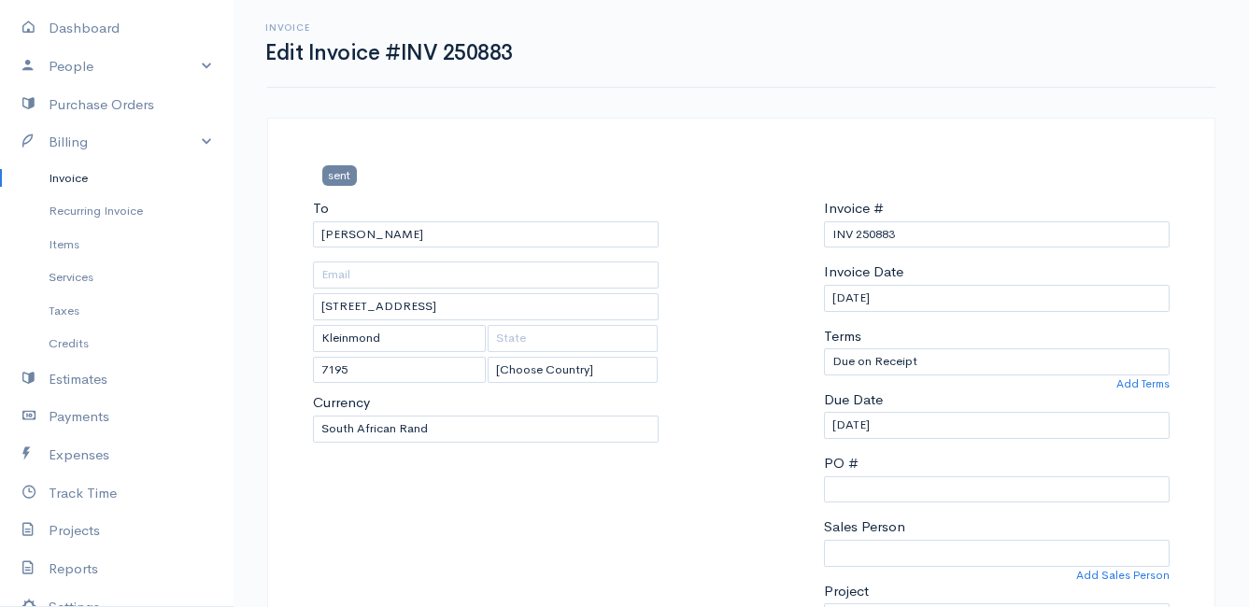
type input "[DATE]"
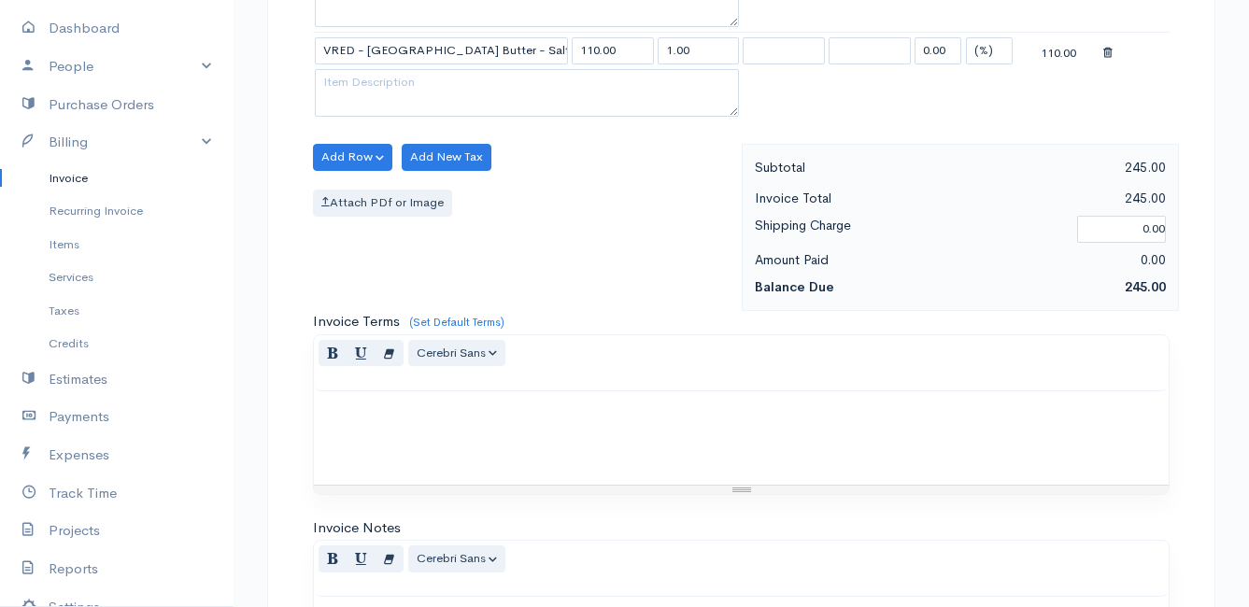
scroll to position [1098, 0]
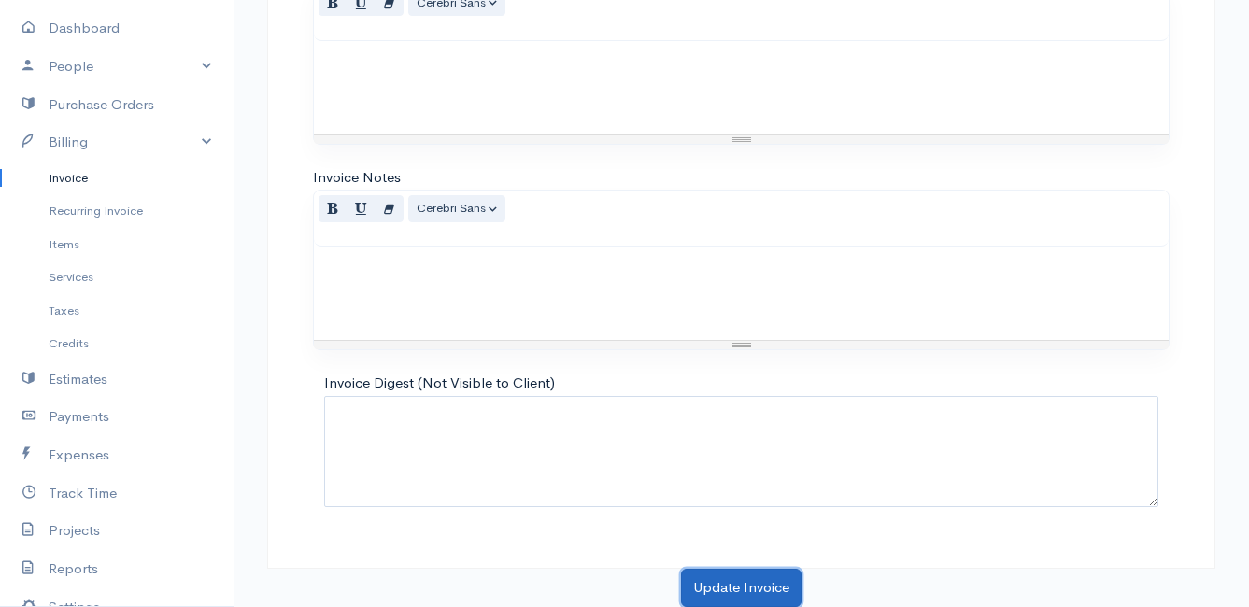
click at [766, 580] on button "Update Invoice" at bounding box center [741, 588] width 121 height 38
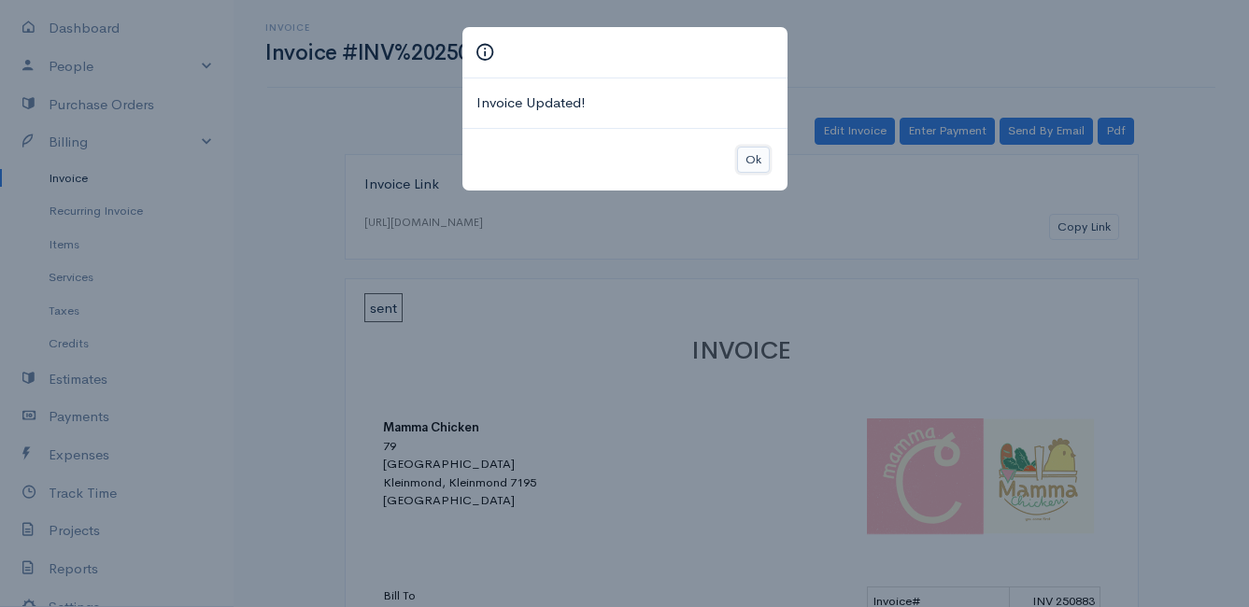
click at [760, 155] on button "Ok" at bounding box center [753, 160] width 33 height 27
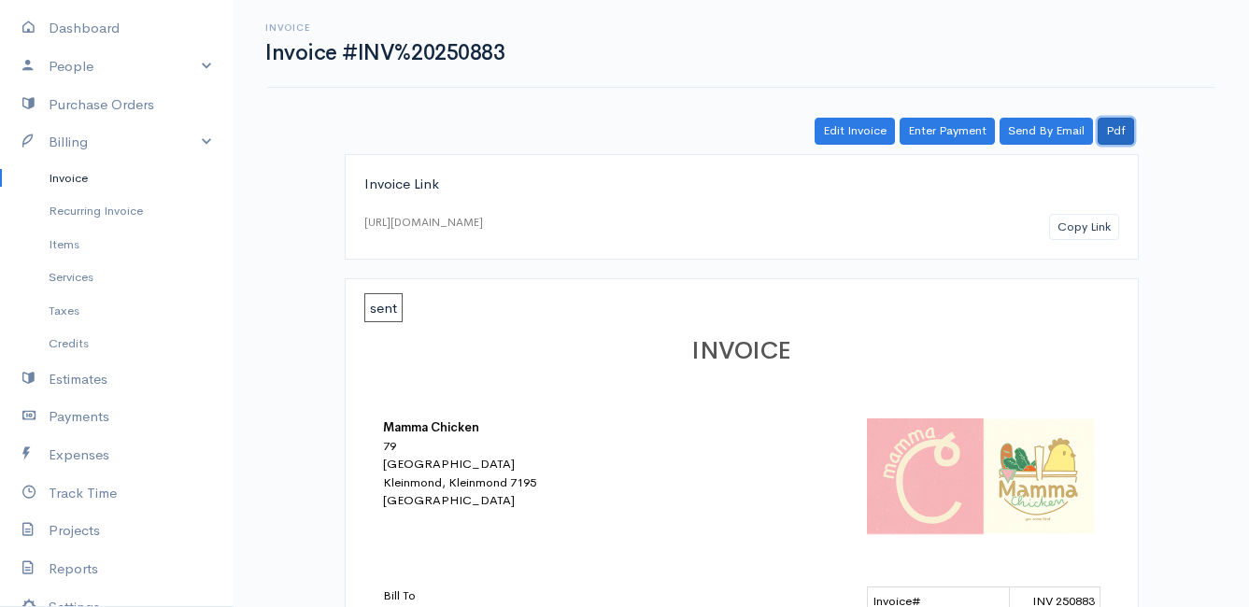
click at [1119, 127] on link "Pdf" at bounding box center [1116, 131] width 36 height 27
click at [86, 174] on link "Invoice" at bounding box center [117, 179] width 234 height 34
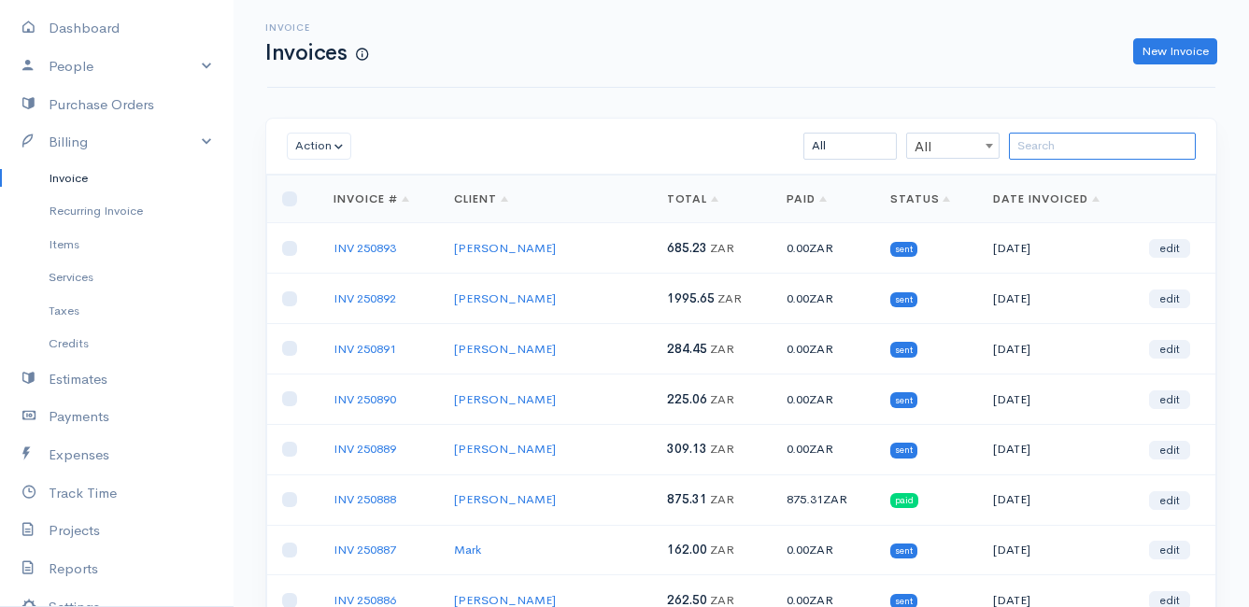
click at [1058, 140] on input "search" at bounding box center [1102, 146] width 187 height 27
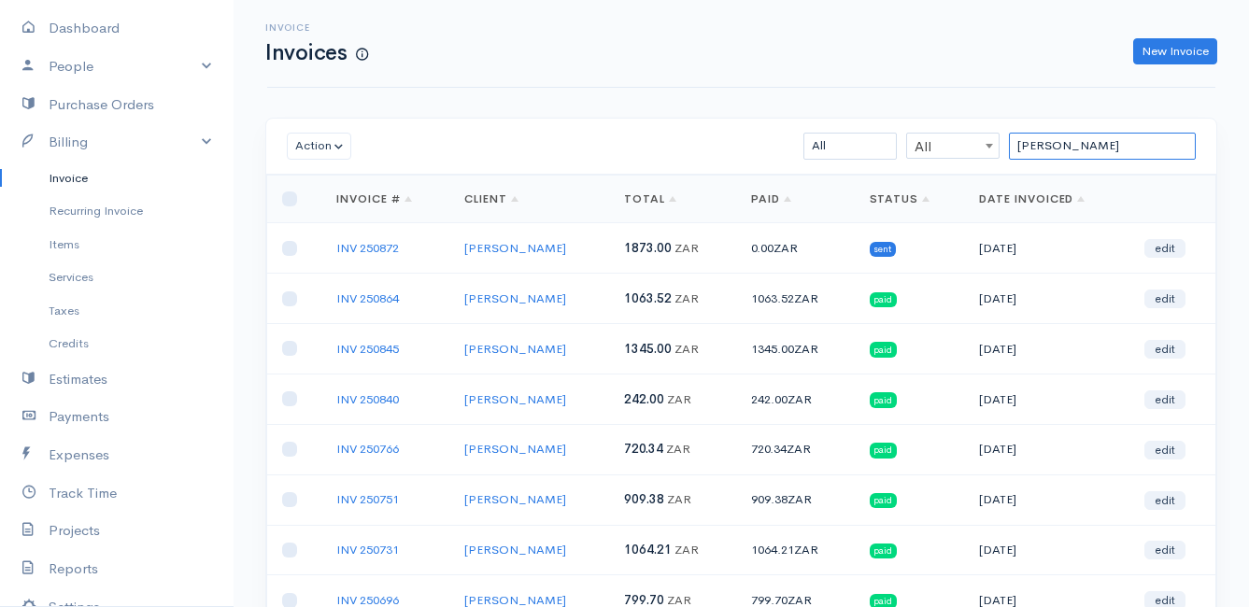
type input "[PERSON_NAME]"
click at [381, 246] on link "INV 250872" at bounding box center [367, 248] width 63 height 16
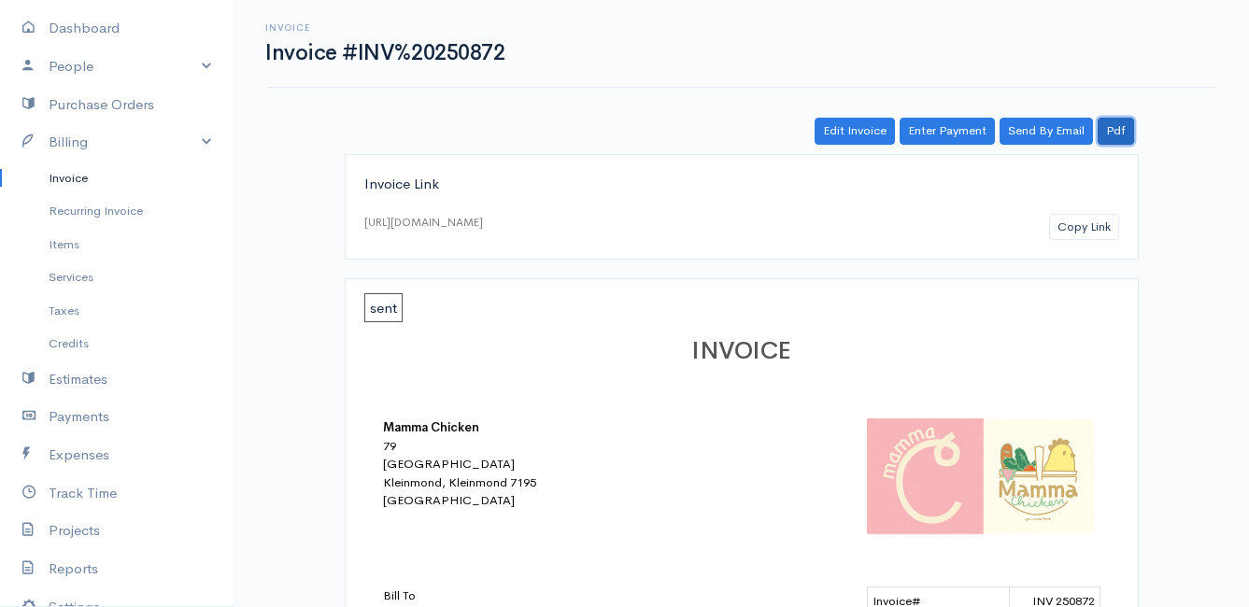
click at [1116, 135] on link "Pdf" at bounding box center [1116, 131] width 36 height 27
click at [668, 109] on div "Invoice Invoice #INV%20250872 Actions Edit Invoice Enter Payment Print Send By …" at bounding box center [741, 609] width 1015 height 1219
click at [865, 126] on link "Edit Invoice" at bounding box center [855, 131] width 80 height 27
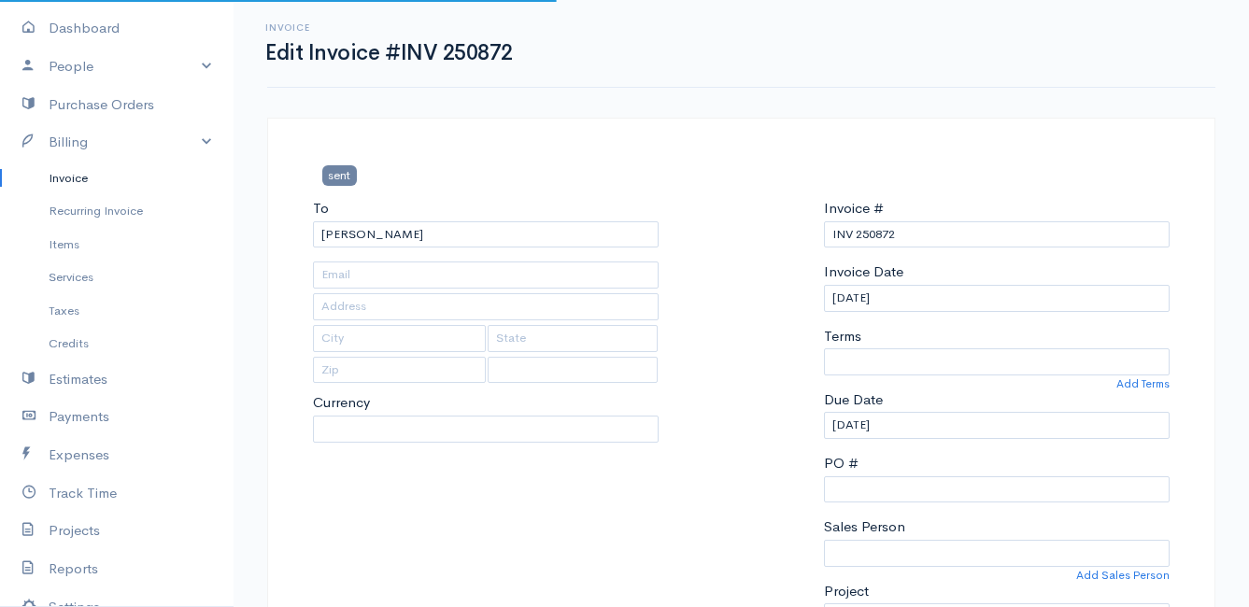
type input "[STREET_ADDRESS]"
type input "[PERSON_NAME] Bay"
select select
select select "0"
select select "[GEOGRAPHIC_DATA]"
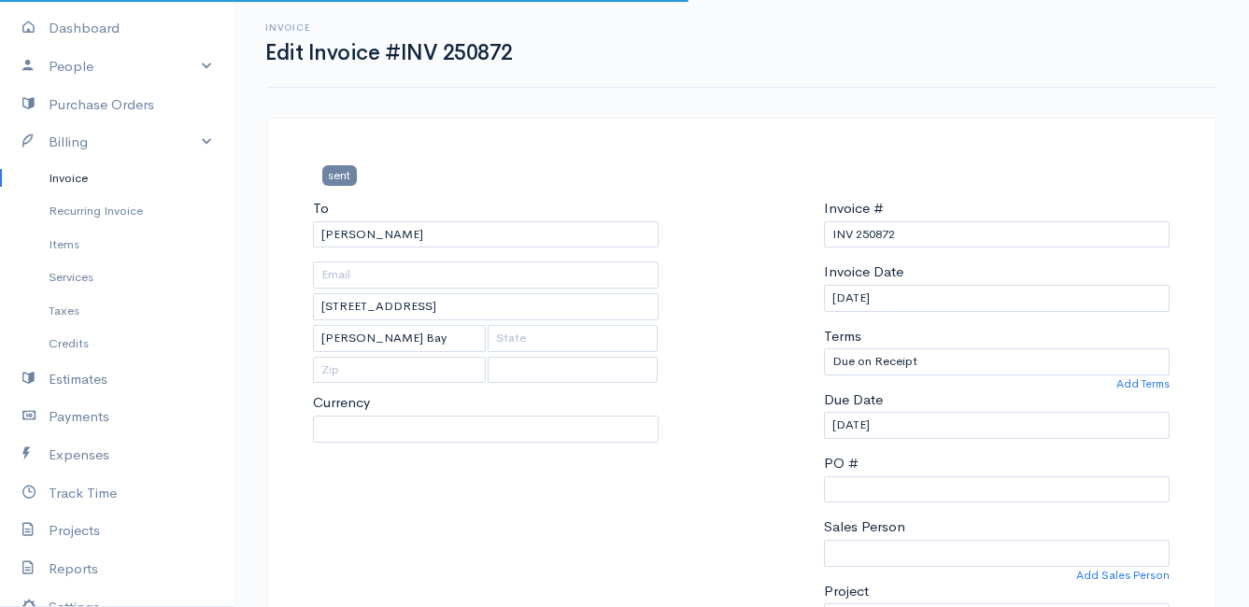
select select "ZAR"
click at [940, 302] on input "[DATE]" at bounding box center [997, 298] width 346 height 27
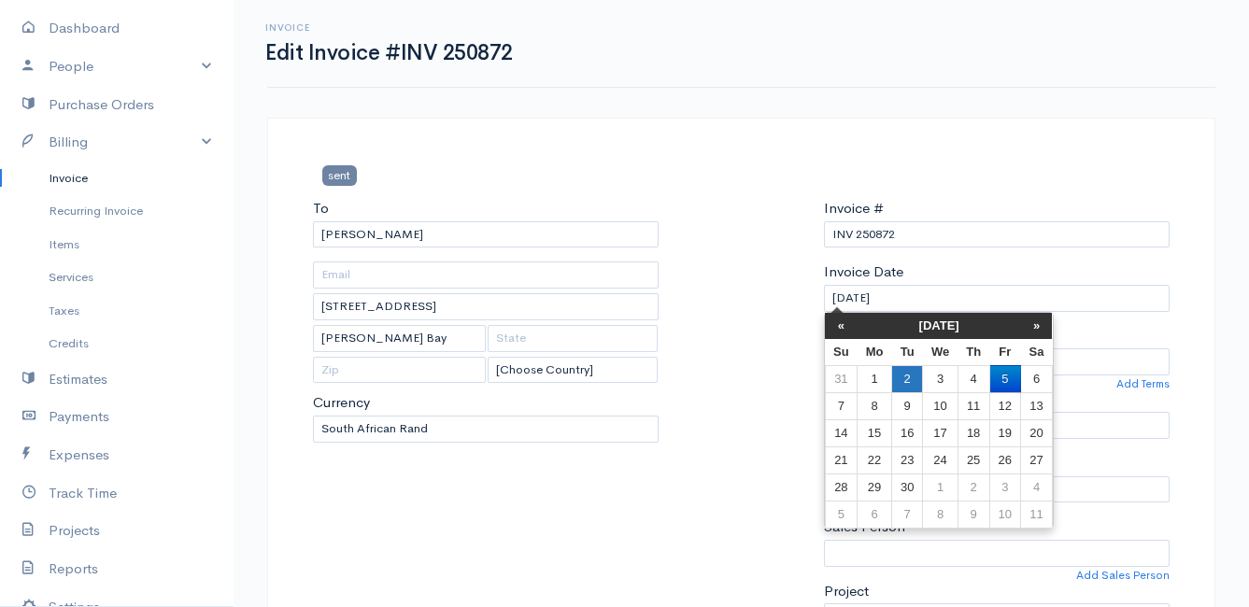
click at [901, 378] on td "2" at bounding box center [906, 378] width 31 height 27
type input "[DATE]"
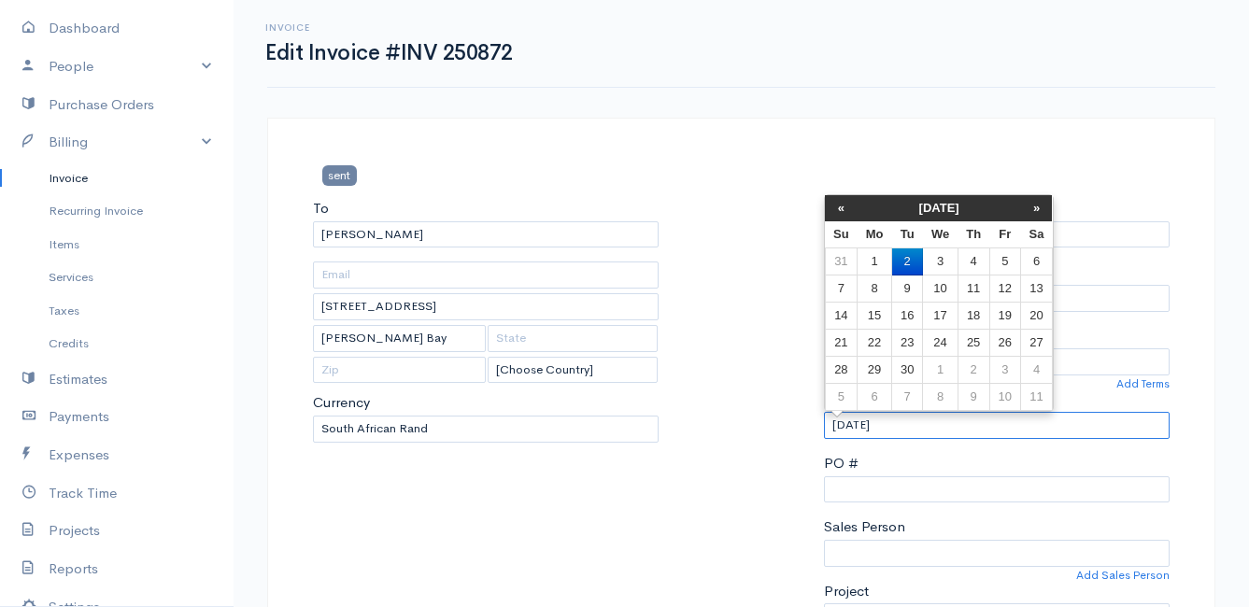
click at [918, 432] on input "[DATE]" at bounding box center [997, 425] width 346 height 27
click at [934, 258] on td "3" at bounding box center [940, 261] width 35 height 27
type input "[DATE]"
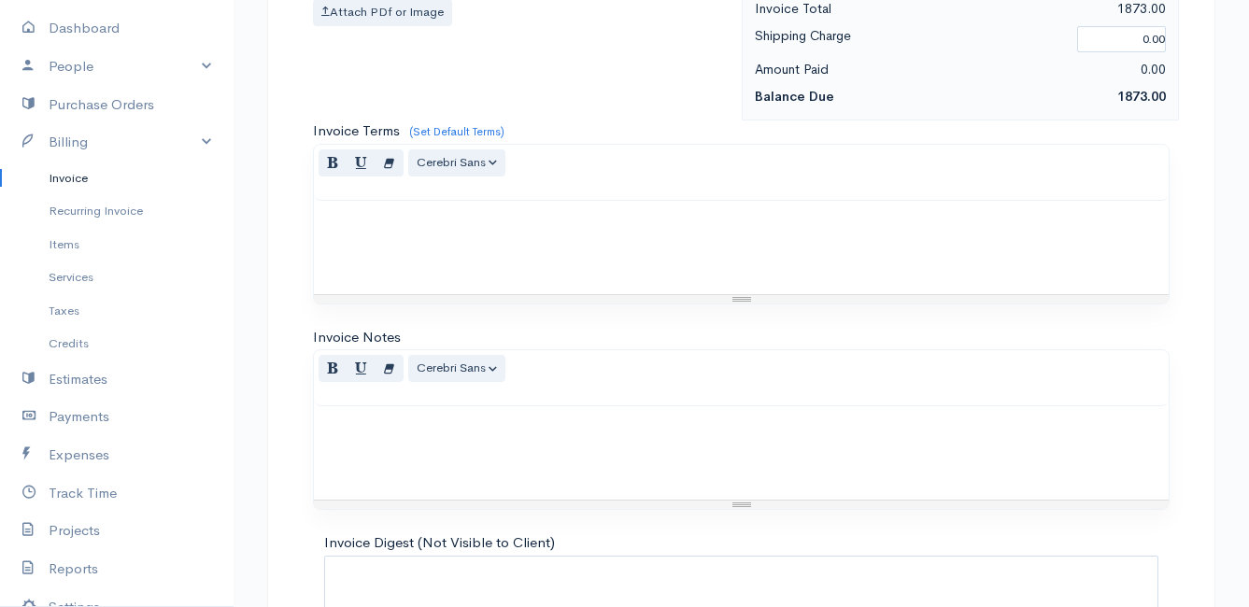
scroll to position [1187, 0]
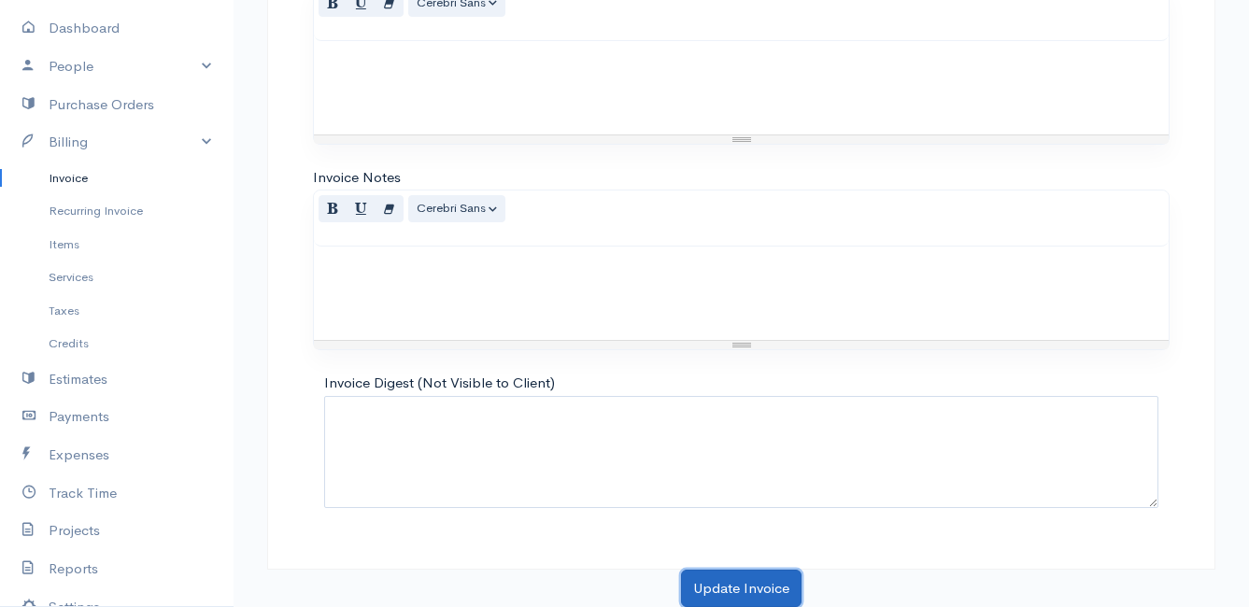
click at [739, 584] on button "Update Invoice" at bounding box center [741, 589] width 121 height 38
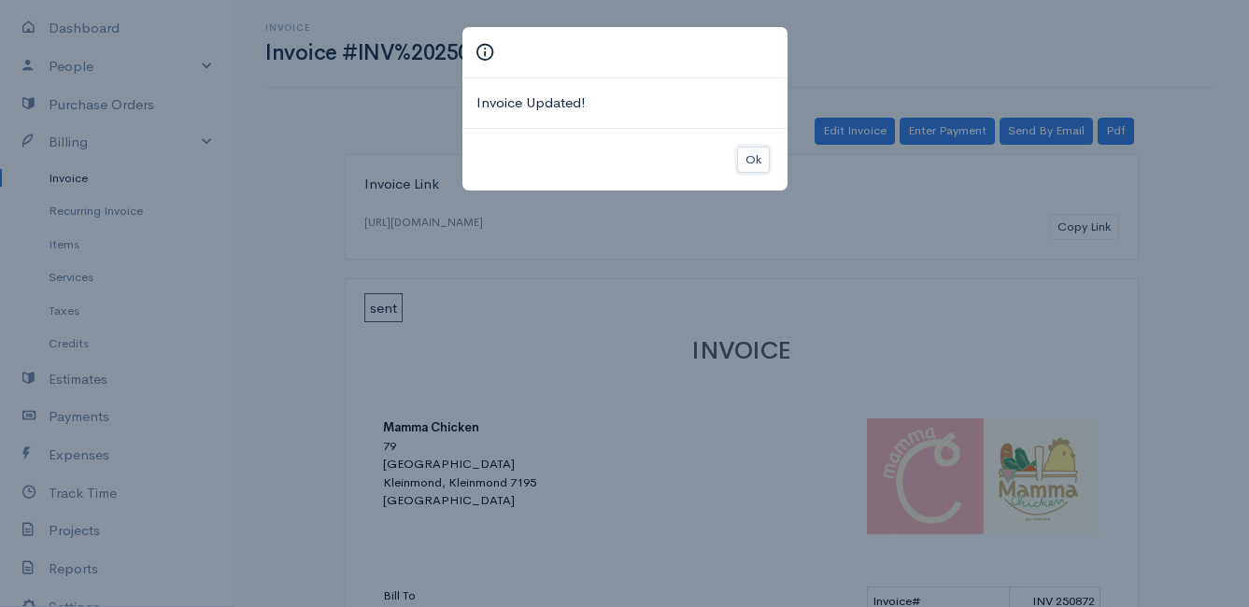
click at [750, 164] on button "Ok" at bounding box center [753, 160] width 33 height 27
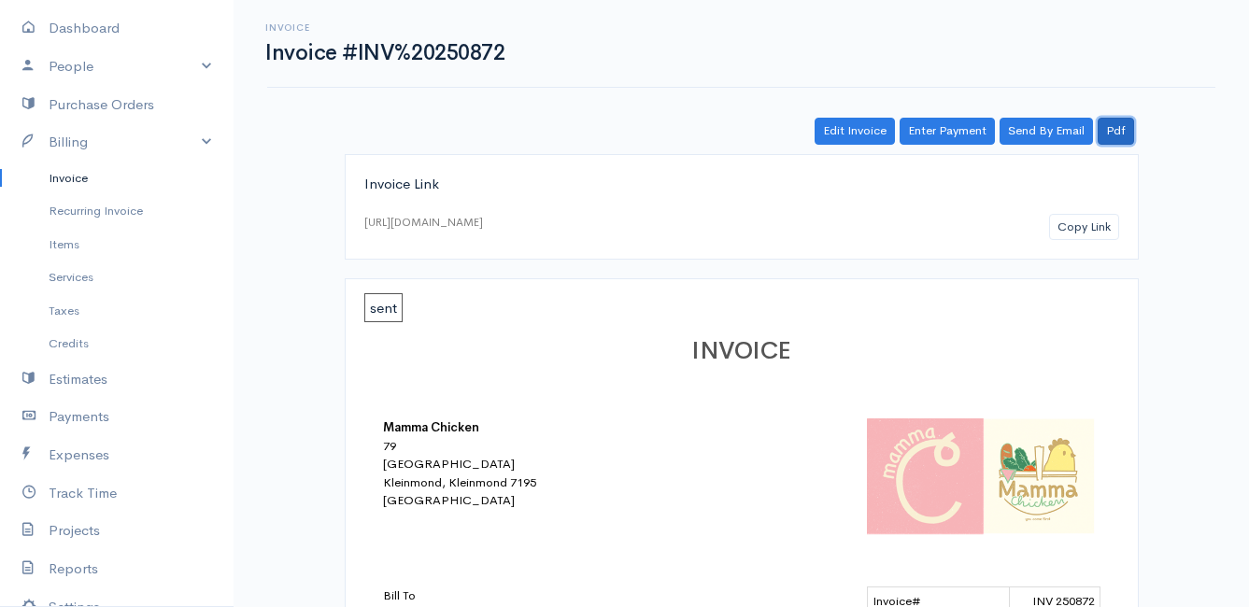
click at [1124, 131] on link "Pdf" at bounding box center [1116, 131] width 36 height 27
click at [60, 182] on link "Invoice" at bounding box center [117, 179] width 234 height 34
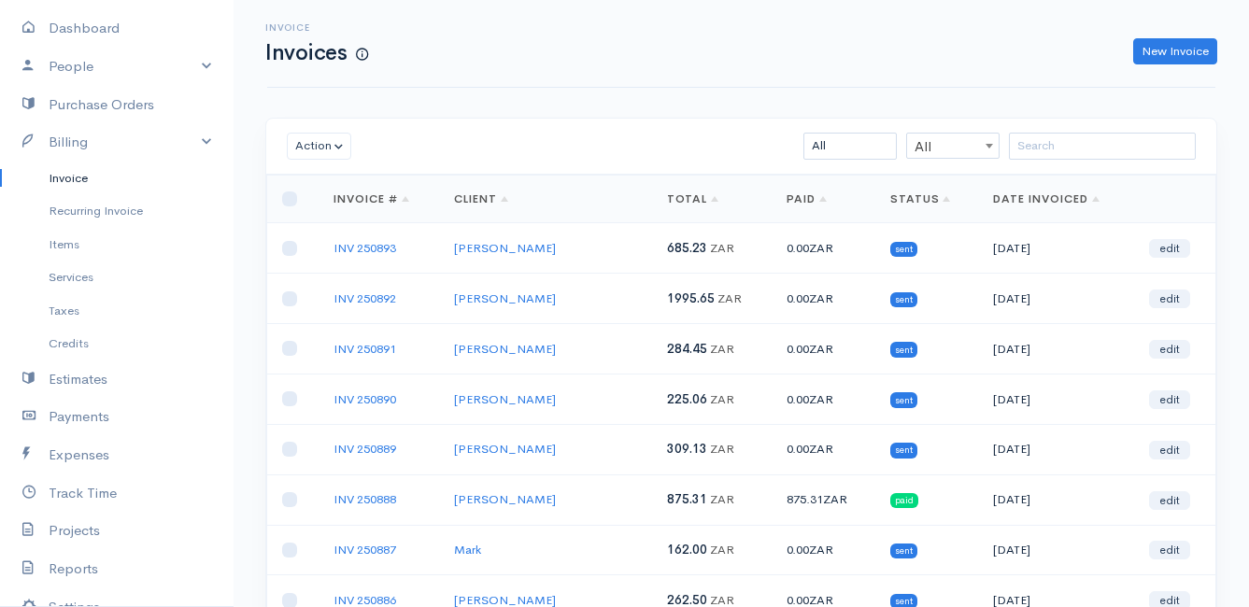
scroll to position [93, 0]
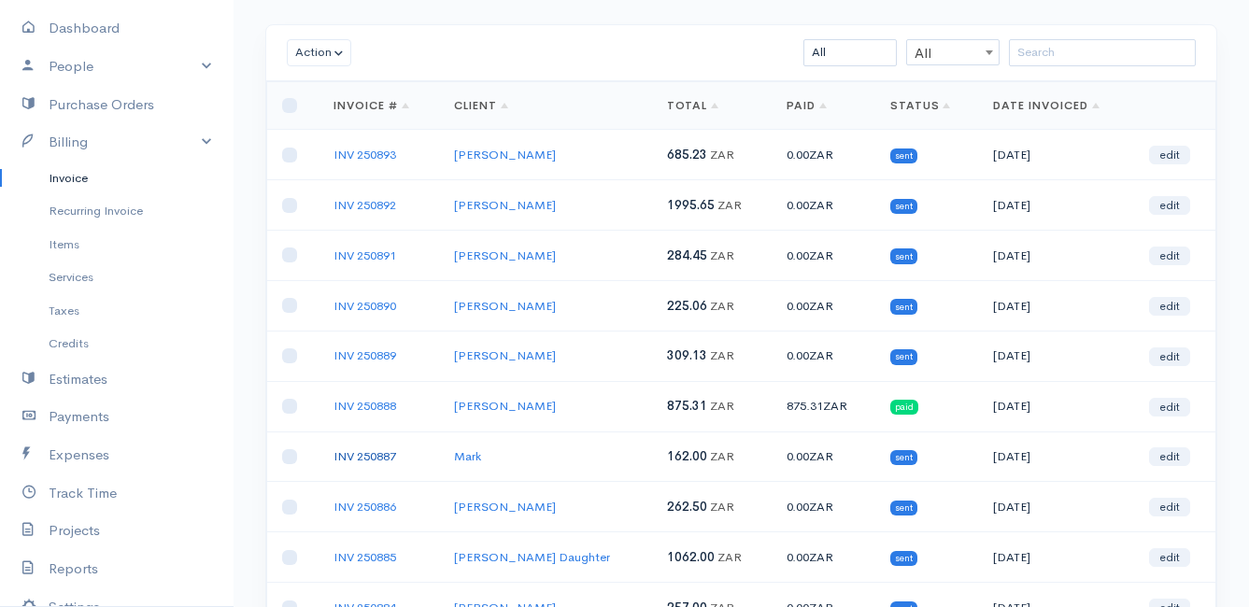
click at [350, 460] on link "INV 250887" at bounding box center [364, 456] width 63 height 16
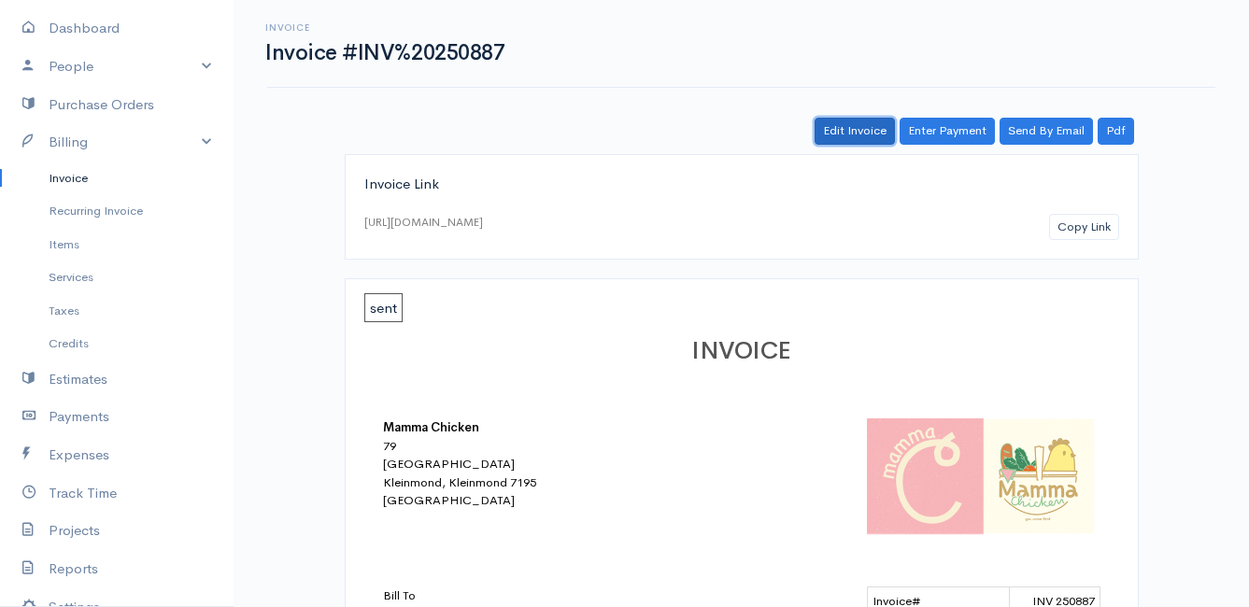
click at [869, 133] on link "Edit Invoice" at bounding box center [855, 131] width 80 height 27
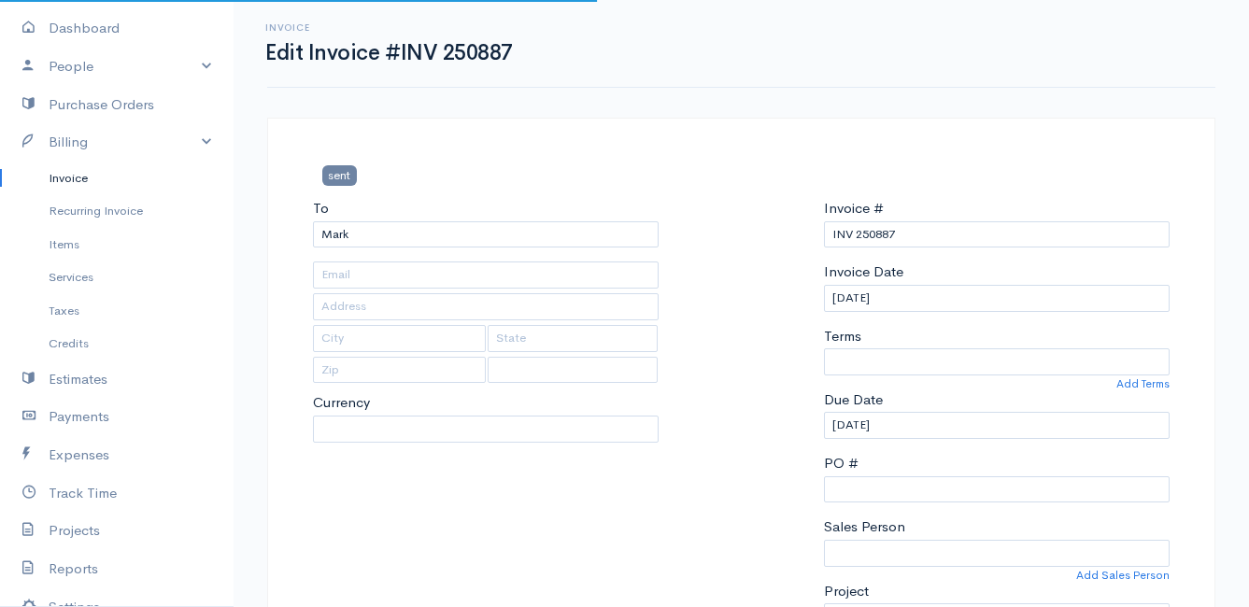
type input "[STREET_ADDRESS][PERSON_NAME]"
type input "Pringlebay"
type input "7195"
select select
select select "0"
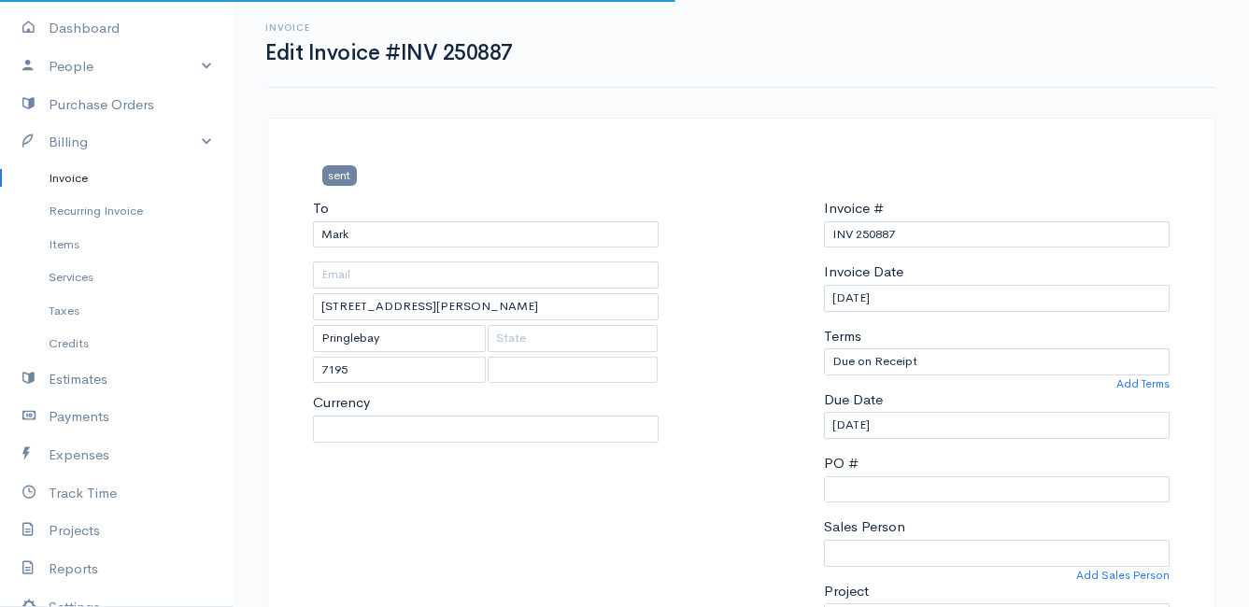
select select "[GEOGRAPHIC_DATA]"
select select "ZAR"
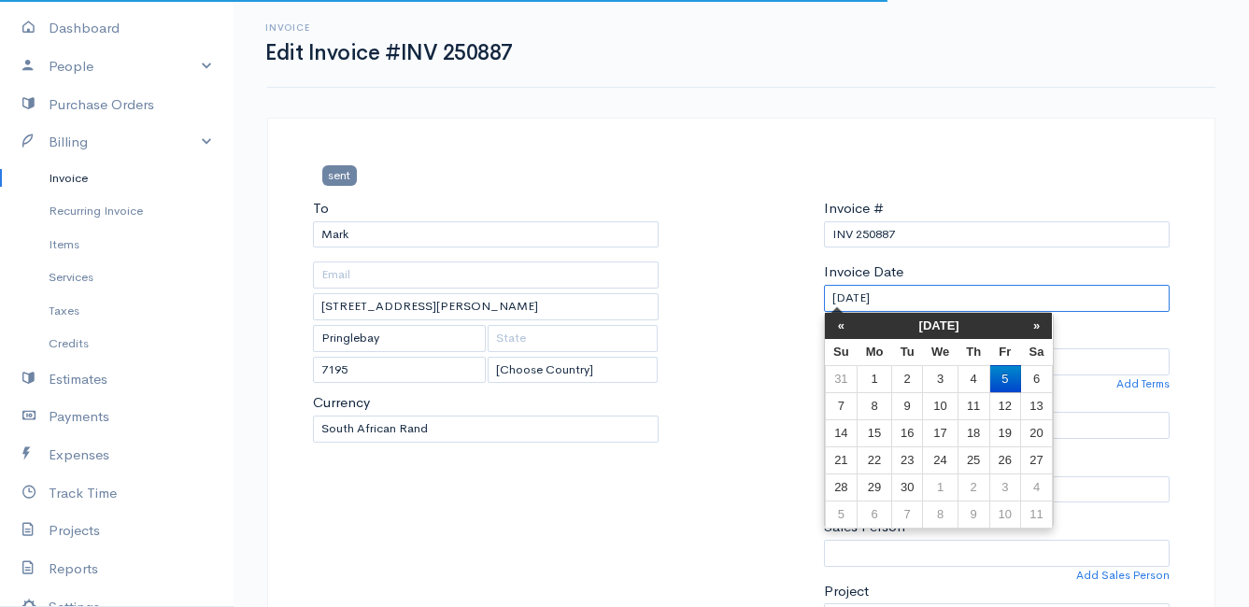
click at [918, 299] on input "[DATE]" at bounding box center [997, 298] width 346 height 27
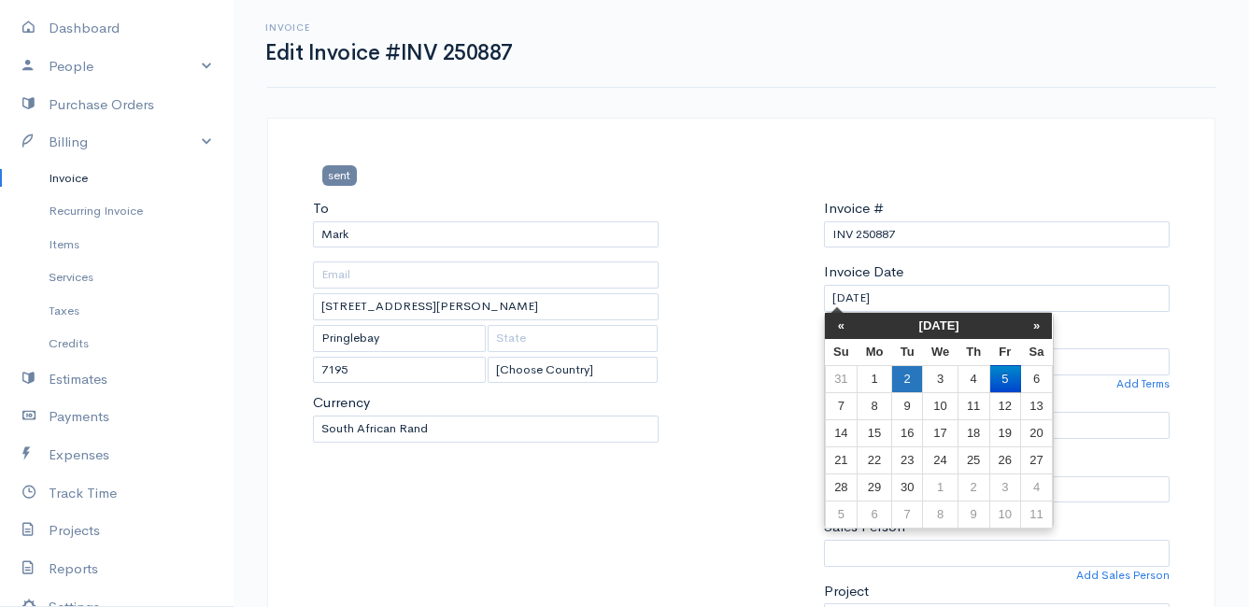
click at [914, 378] on td "2" at bounding box center [906, 378] width 31 height 27
type input "[DATE]"
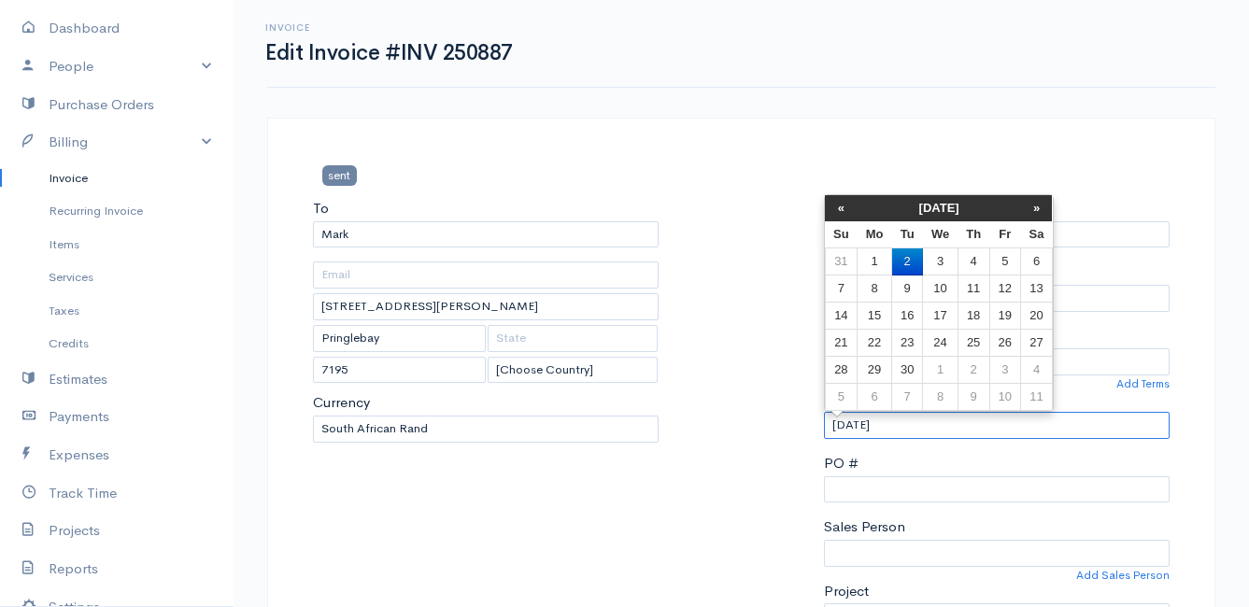
click at [916, 423] on input "[DATE]" at bounding box center [997, 425] width 346 height 27
click at [939, 263] on td "3" at bounding box center [940, 261] width 35 height 27
type input "[DATE]"
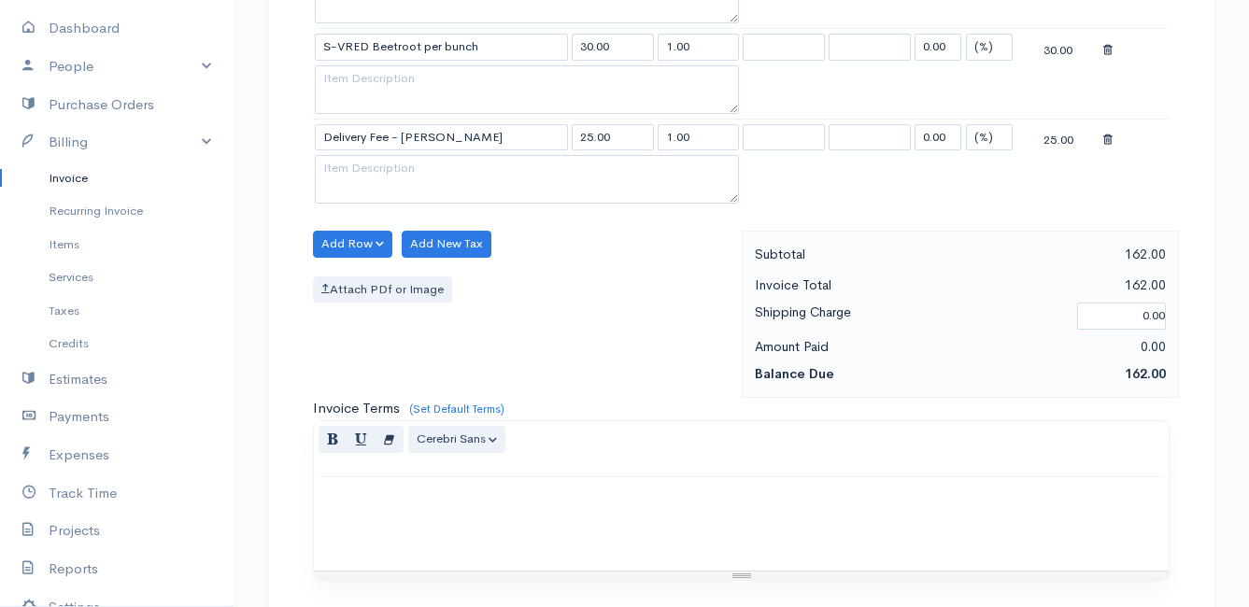
scroll to position [1277, 0]
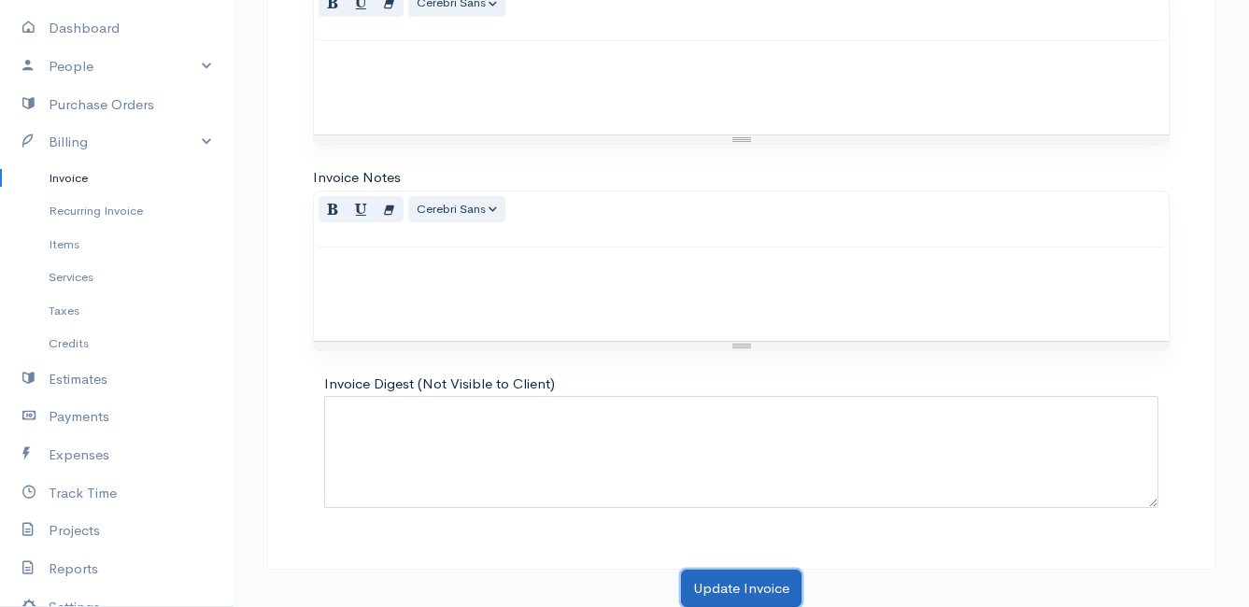
click at [737, 592] on button "Update Invoice" at bounding box center [741, 589] width 121 height 38
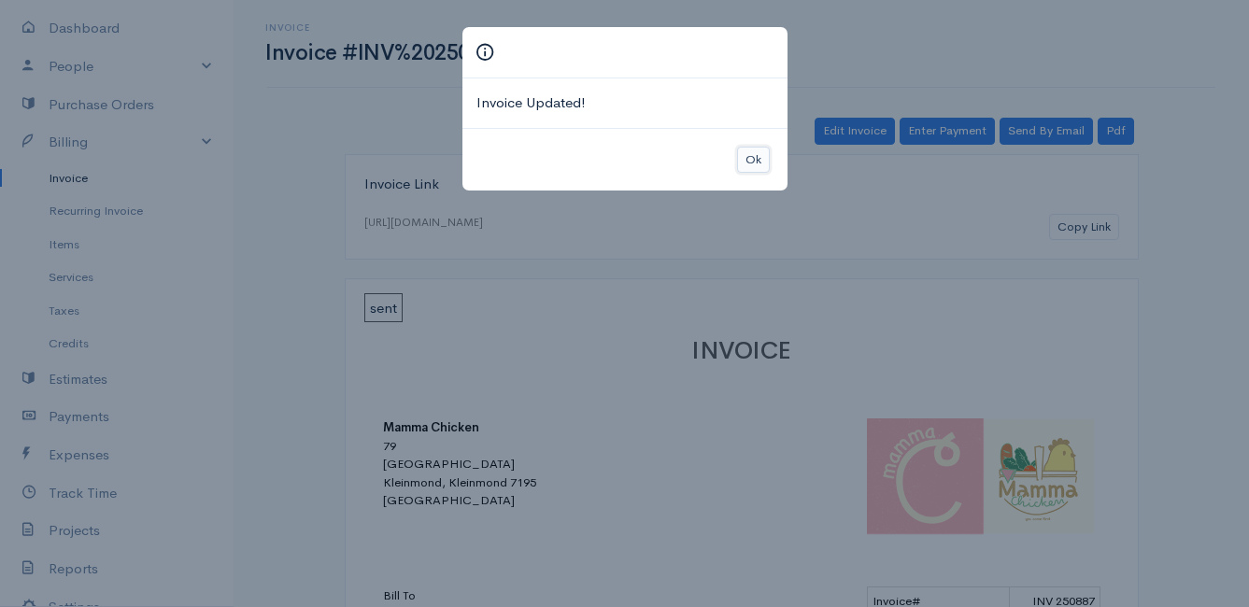
click at [748, 155] on button "Ok" at bounding box center [753, 160] width 33 height 27
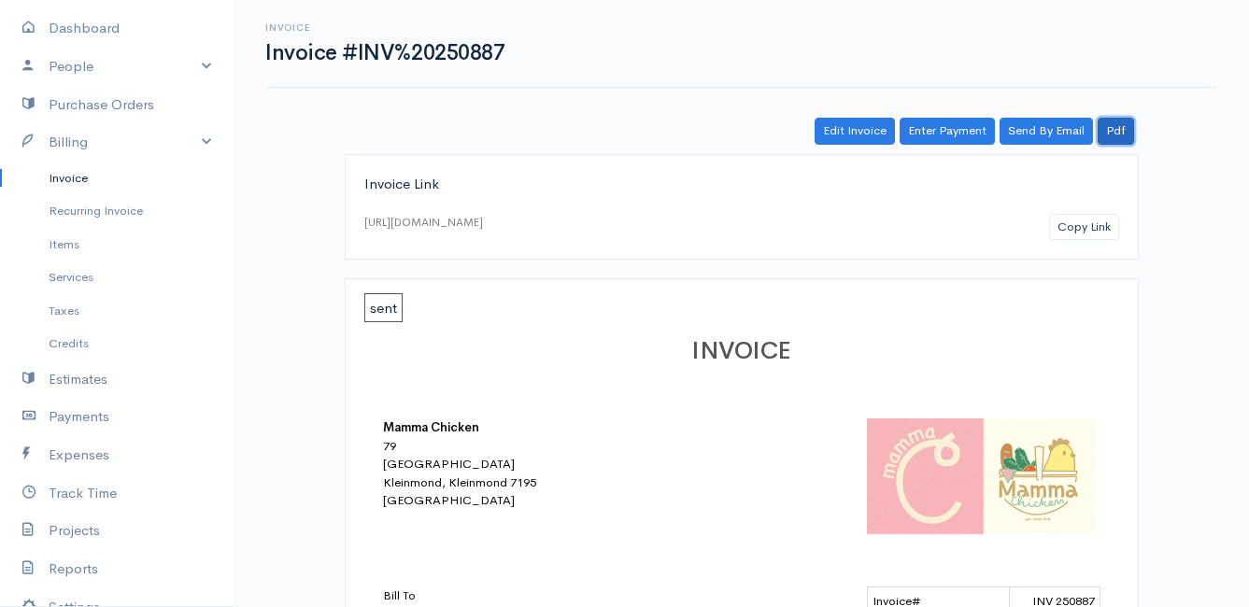
click at [1118, 123] on link "Pdf" at bounding box center [1116, 131] width 36 height 27
